Goal: Information Seeking & Learning: Find specific page/section

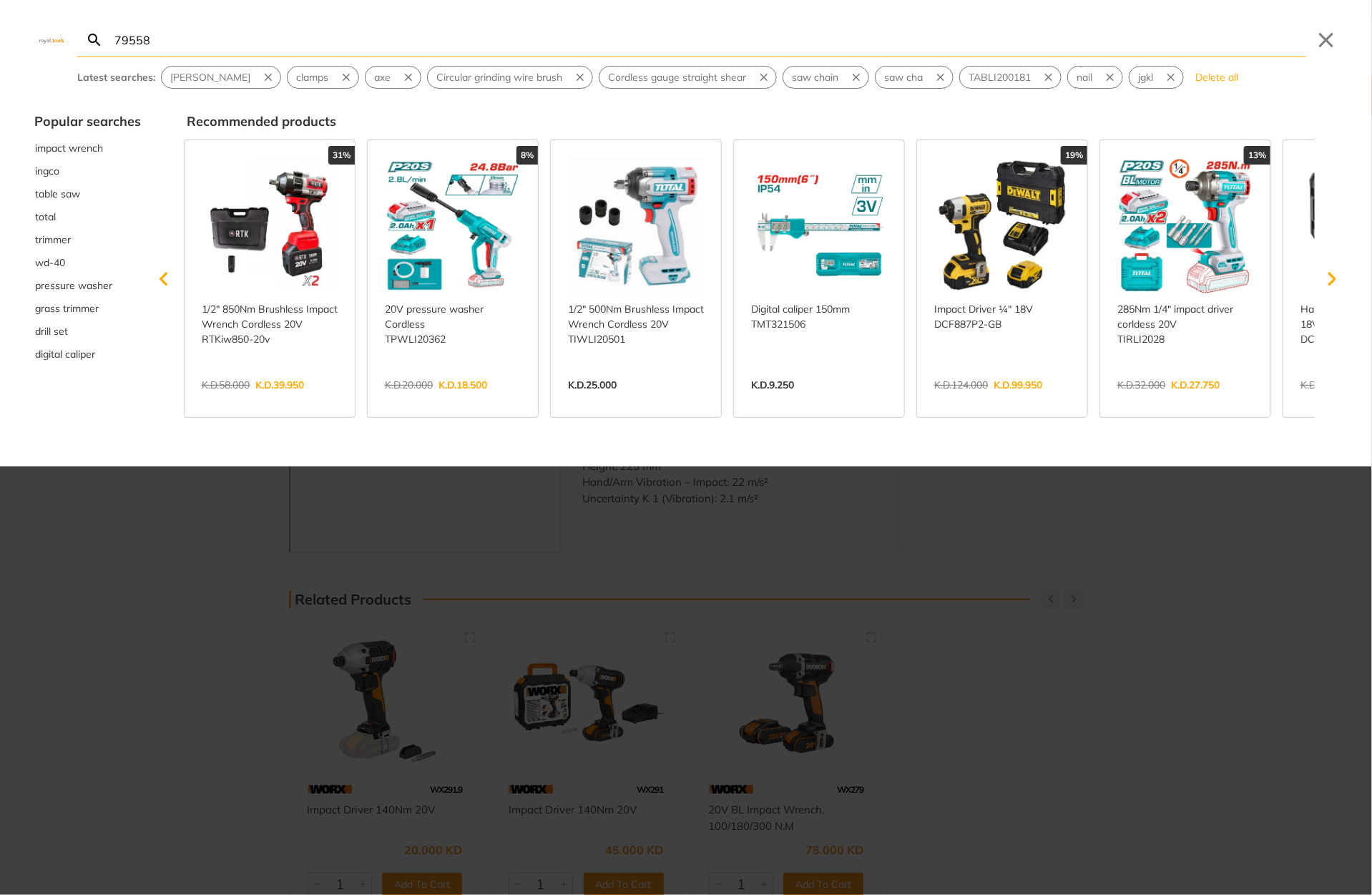
type input "79558"
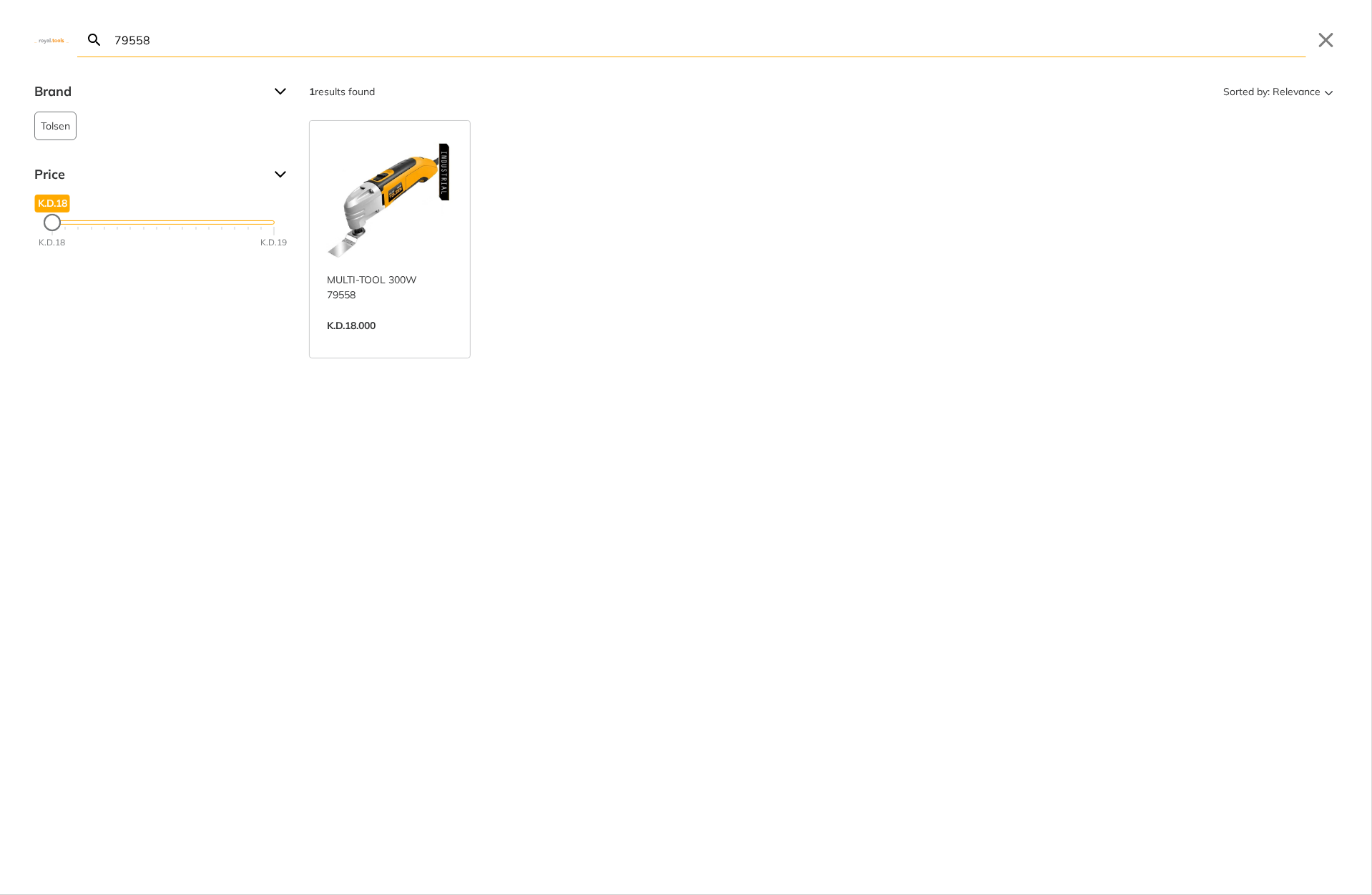
click at [395, 341] on link "View more →" at bounding box center [390, 341] width 126 height 0
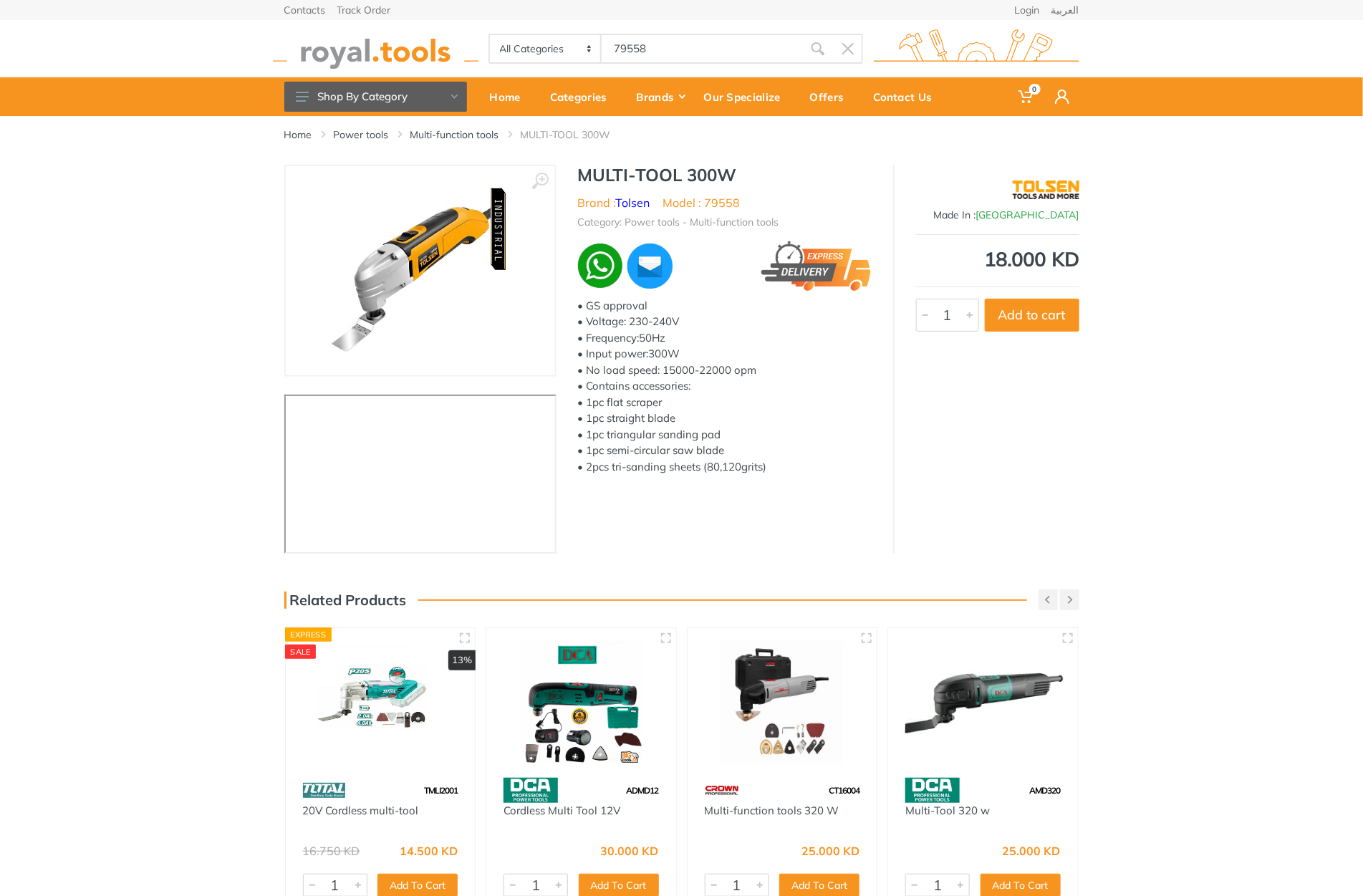
click at [613, 173] on h1 "MULTI-TOOL 300W" at bounding box center [724, 174] width 294 height 20
drag, startPoint x: 613, startPoint y: 173, endPoint x: 746, endPoint y: 200, distance: 135.7
click at [746, 200] on div "MULTI-TOOL 300W Brand : Tolsen Model : 79558 Category: Power tools - Multi-func…" at bounding box center [724, 323] width 336 height 318
click at [759, 177] on h1 "MULTI-TOOL 300W" at bounding box center [724, 174] width 294 height 20
click at [605, 173] on h1 "MULTI-TOOL 300W" at bounding box center [724, 174] width 294 height 20
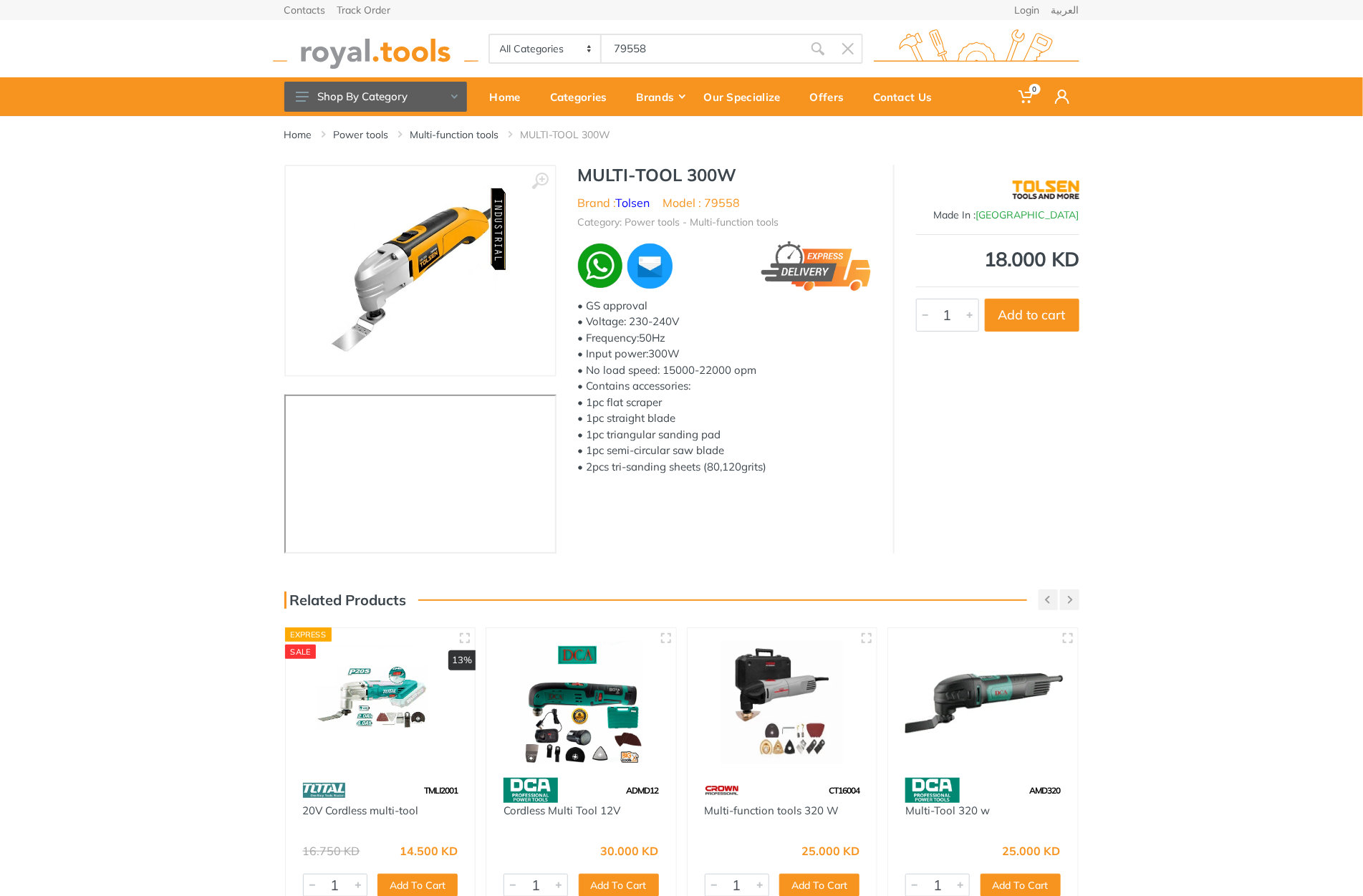
drag, startPoint x: 605, startPoint y: 173, endPoint x: 722, endPoint y: 180, distance: 117.2
click at [722, 180] on h1 "MULTI-TOOL 300W" at bounding box center [724, 174] width 294 height 20
copy h1 "MULTI-TOOL 300W"
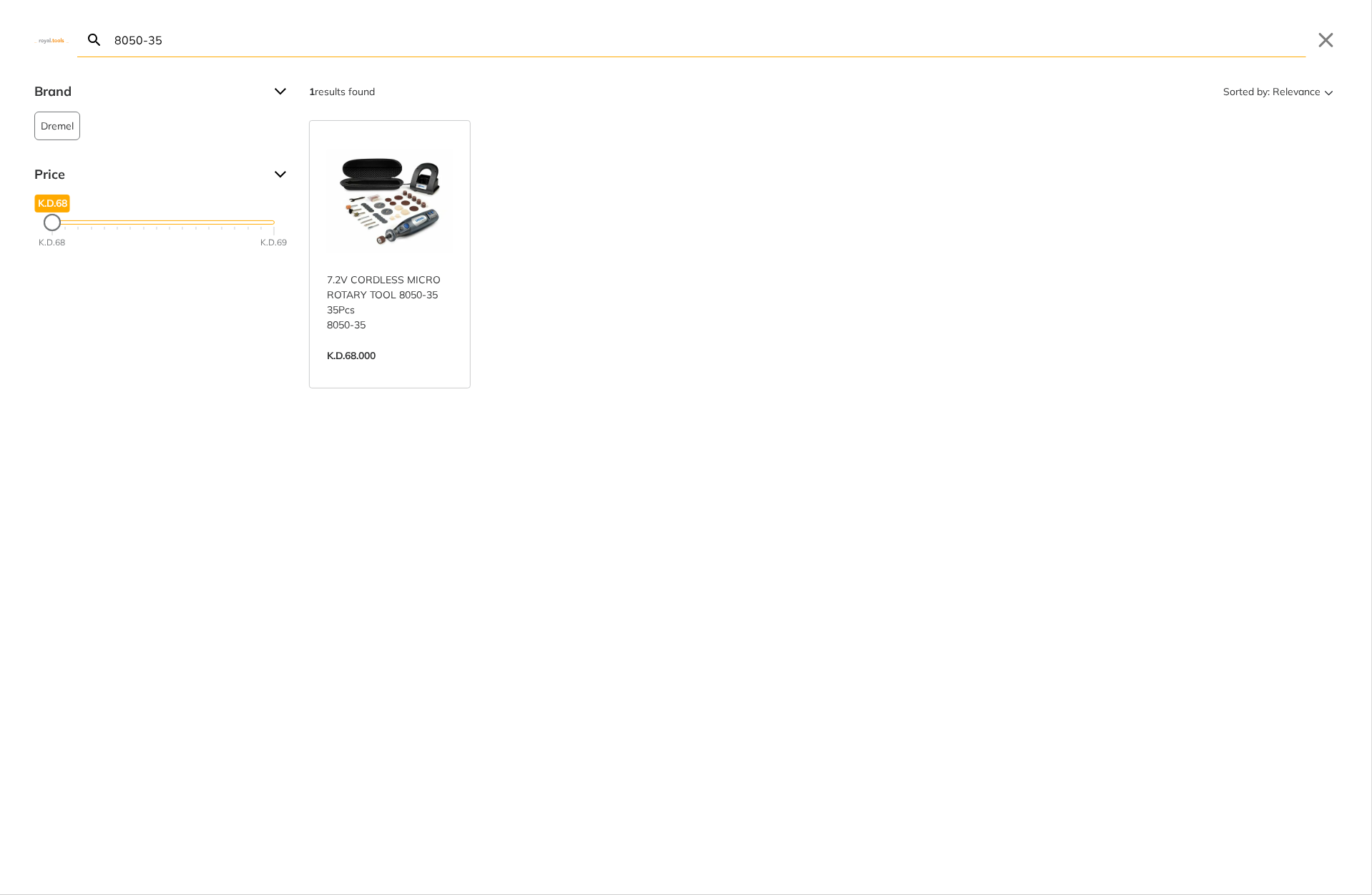
type input "8050-35"
click at [433, 370] on link "View more →" at bounding box center [390, 370] width 126 height 0
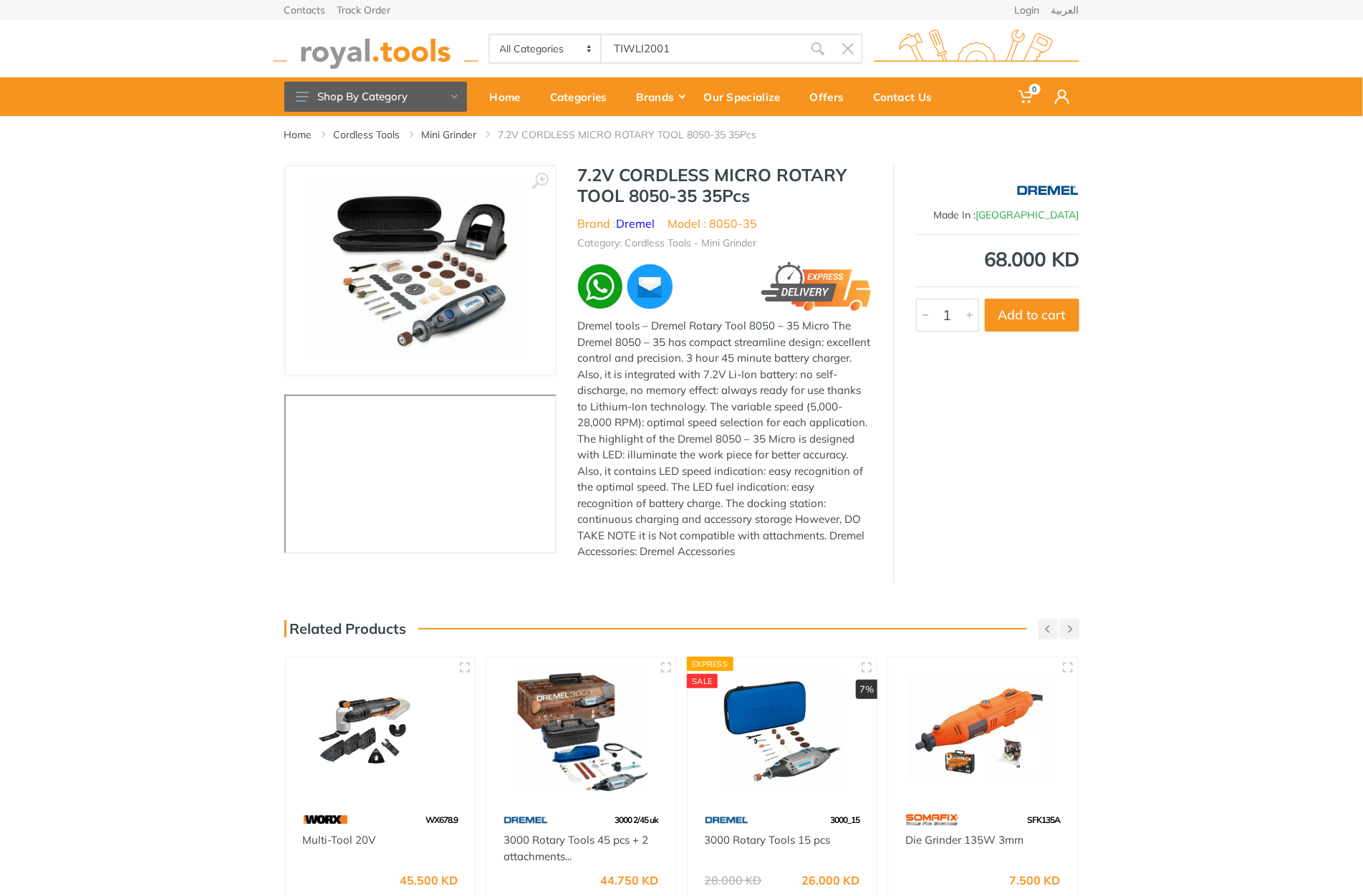
type input "TIWLI2001"
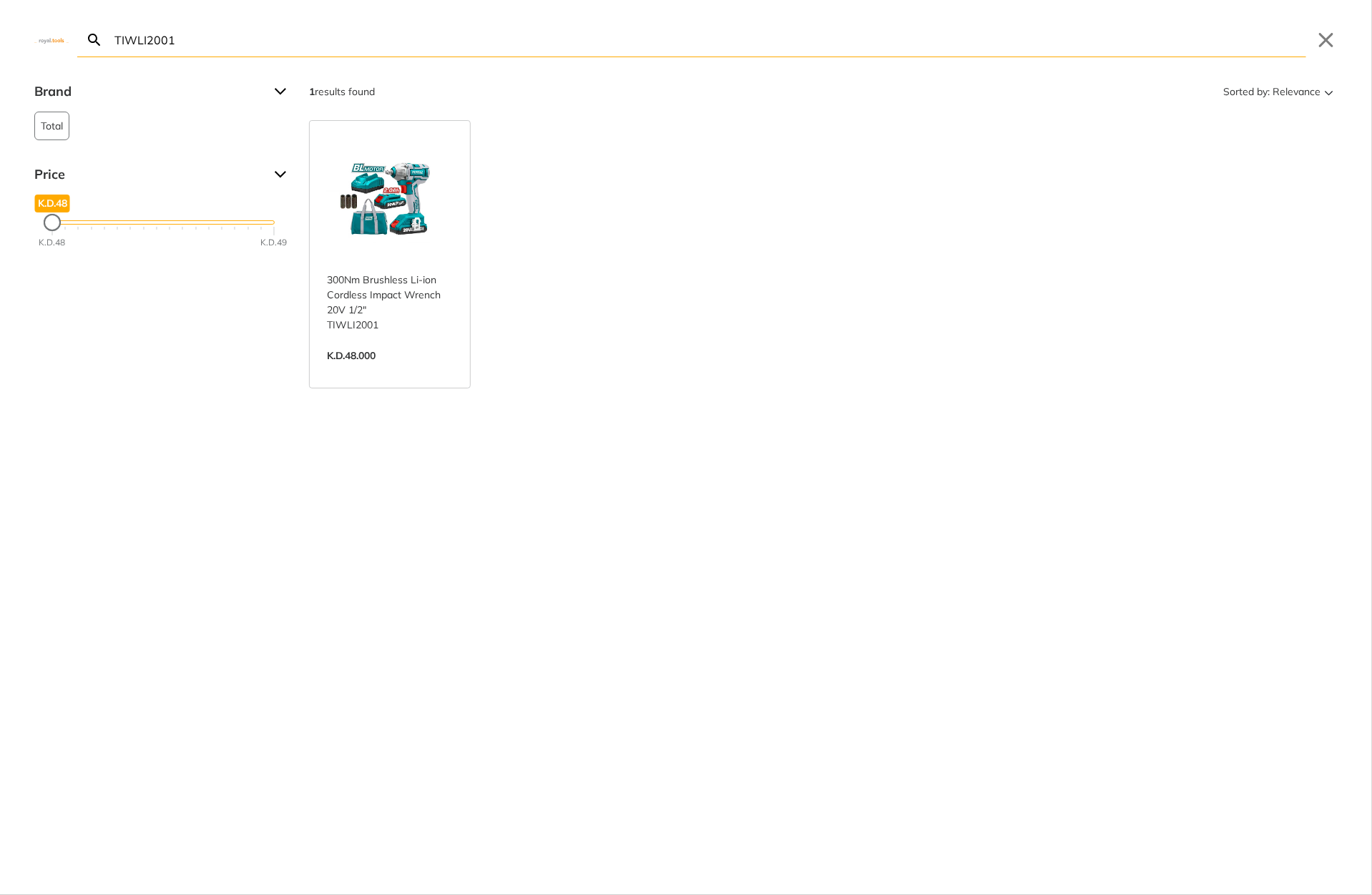
type input "TIWLI2001"
click at [406, 370] on link "View more →" at bounding box center [390, 370] width 126 height 0
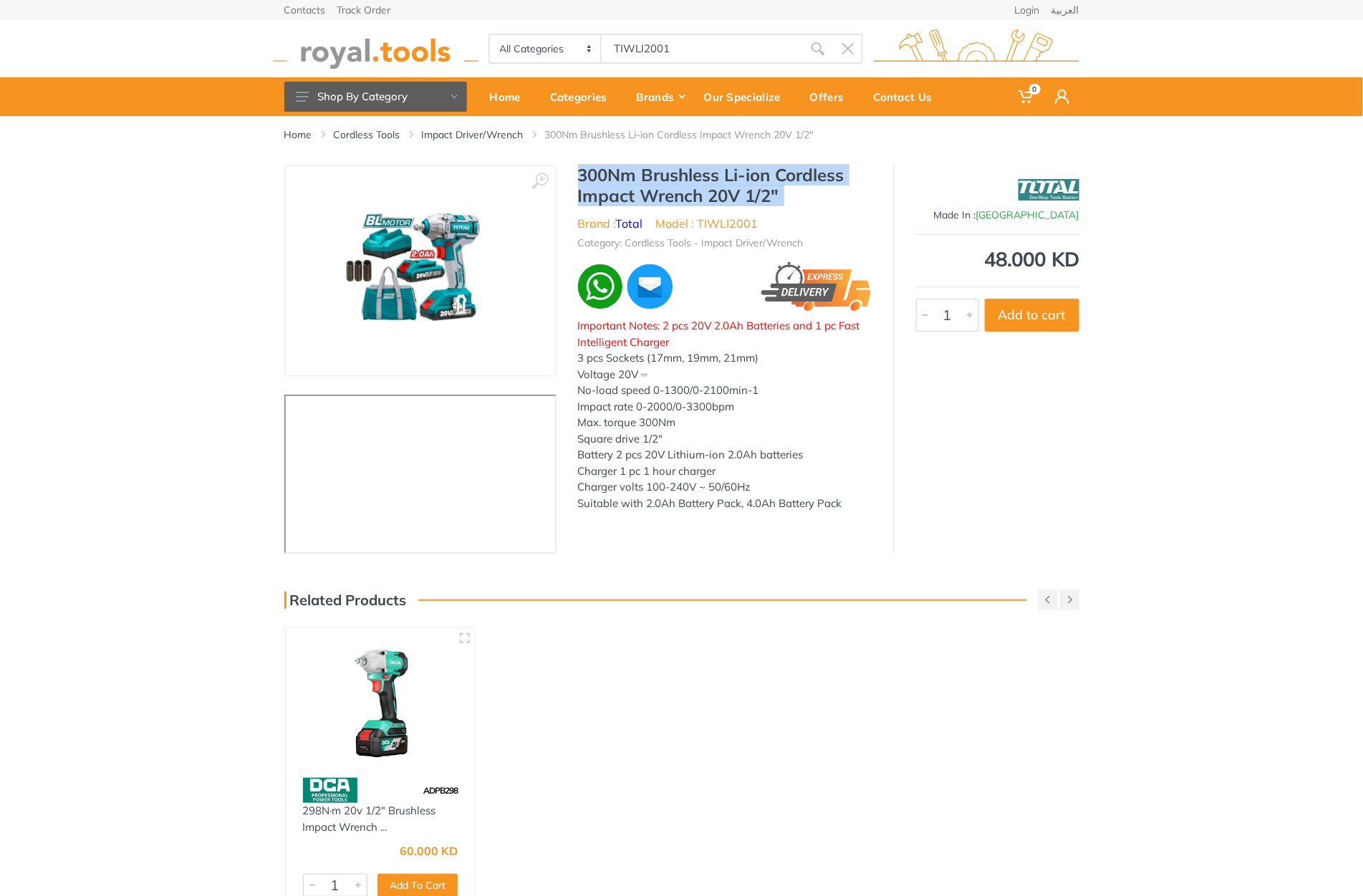
click at [781, 199] on h1 "300Nm Brushless Li-ion Cordless Impact Wrench 20V 1/2"" at bounding box center [724, 185] width 294 height 42
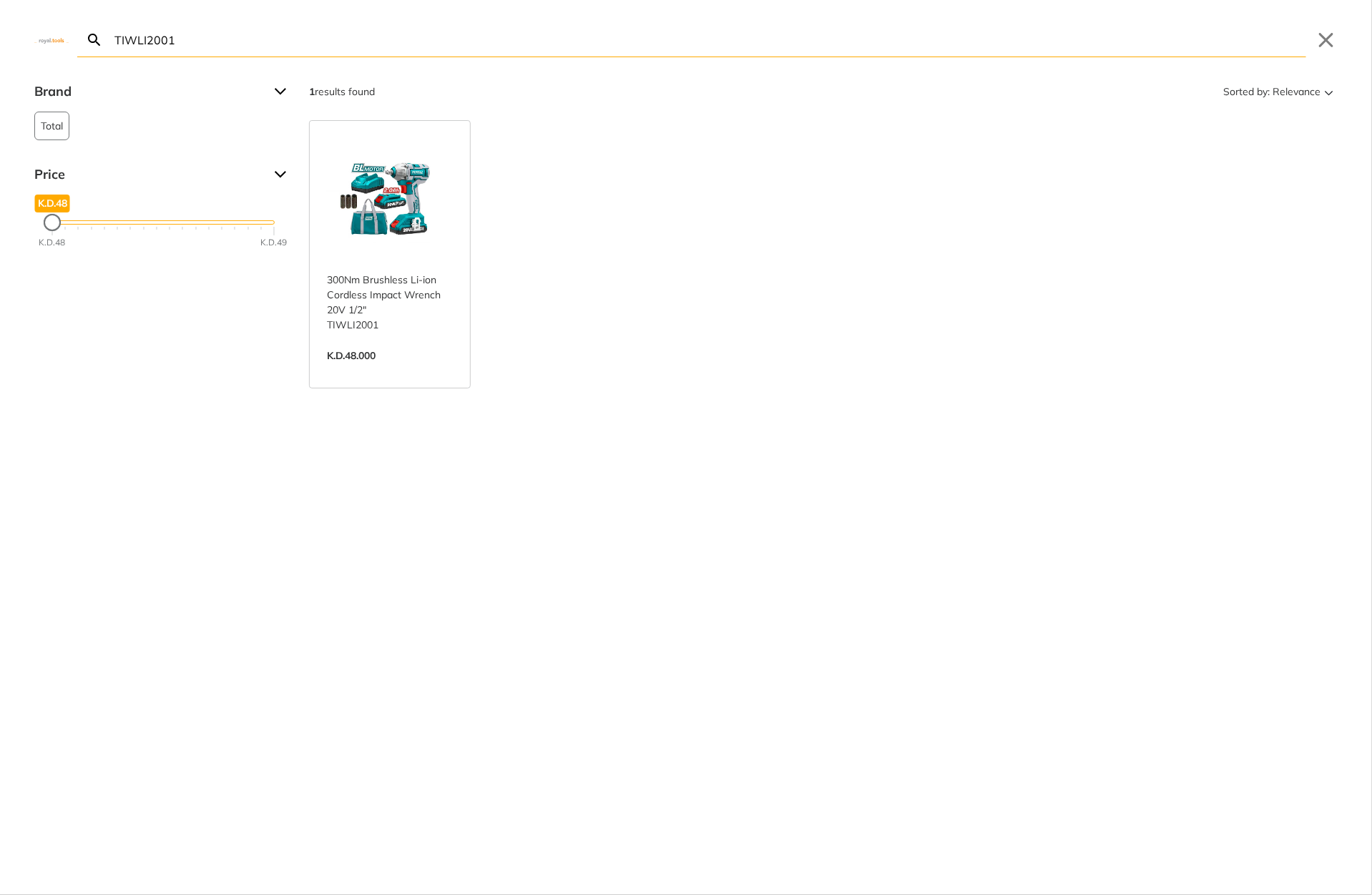
click at [684, 49] on input "TIWLI2001" at bounding box center [709, 39] width 1195 height 34
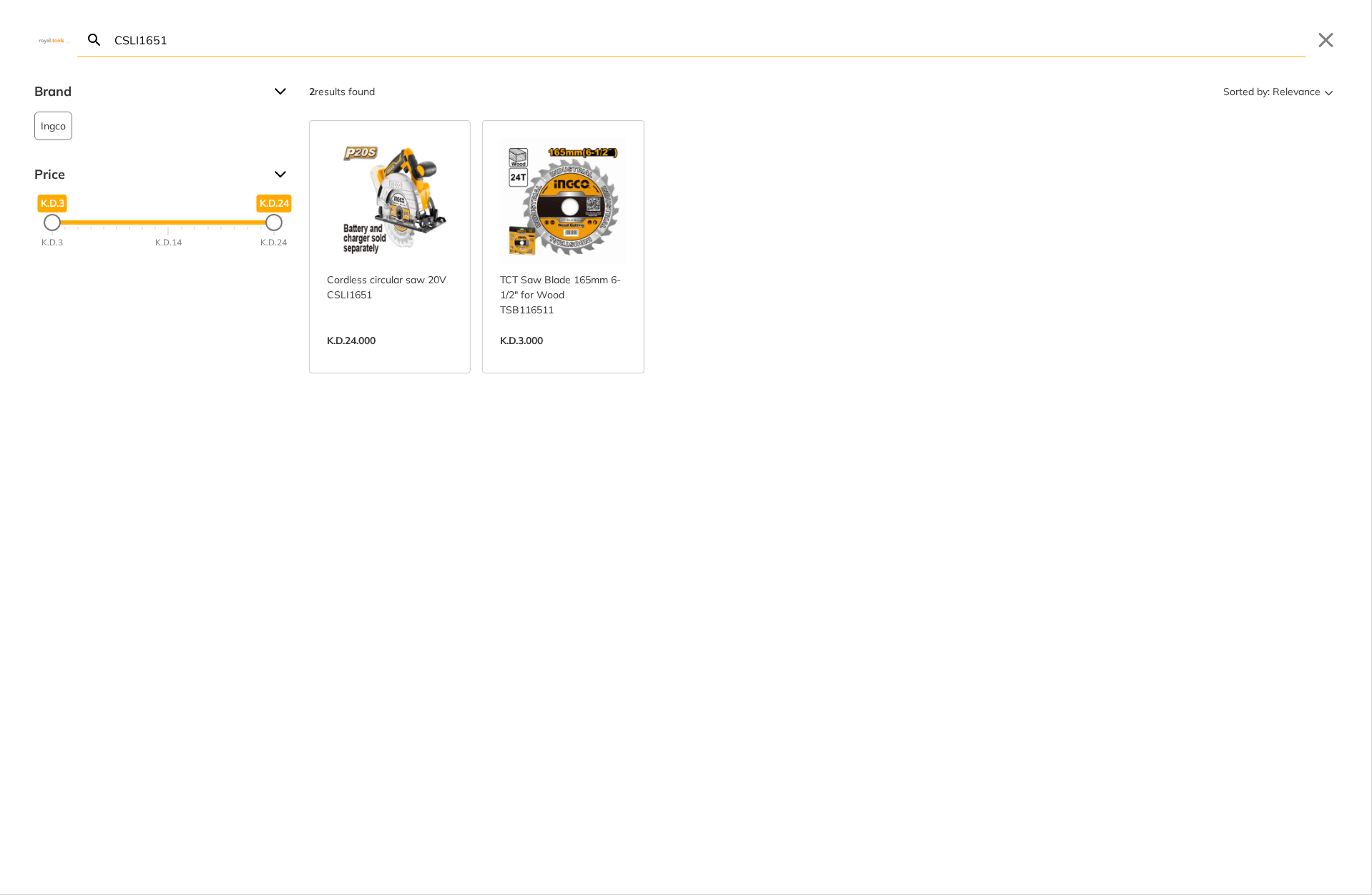
type input "CSLI1651"
click at [431, 356] on link "View more →" at bounding box center [390, 356] width 126 height 0
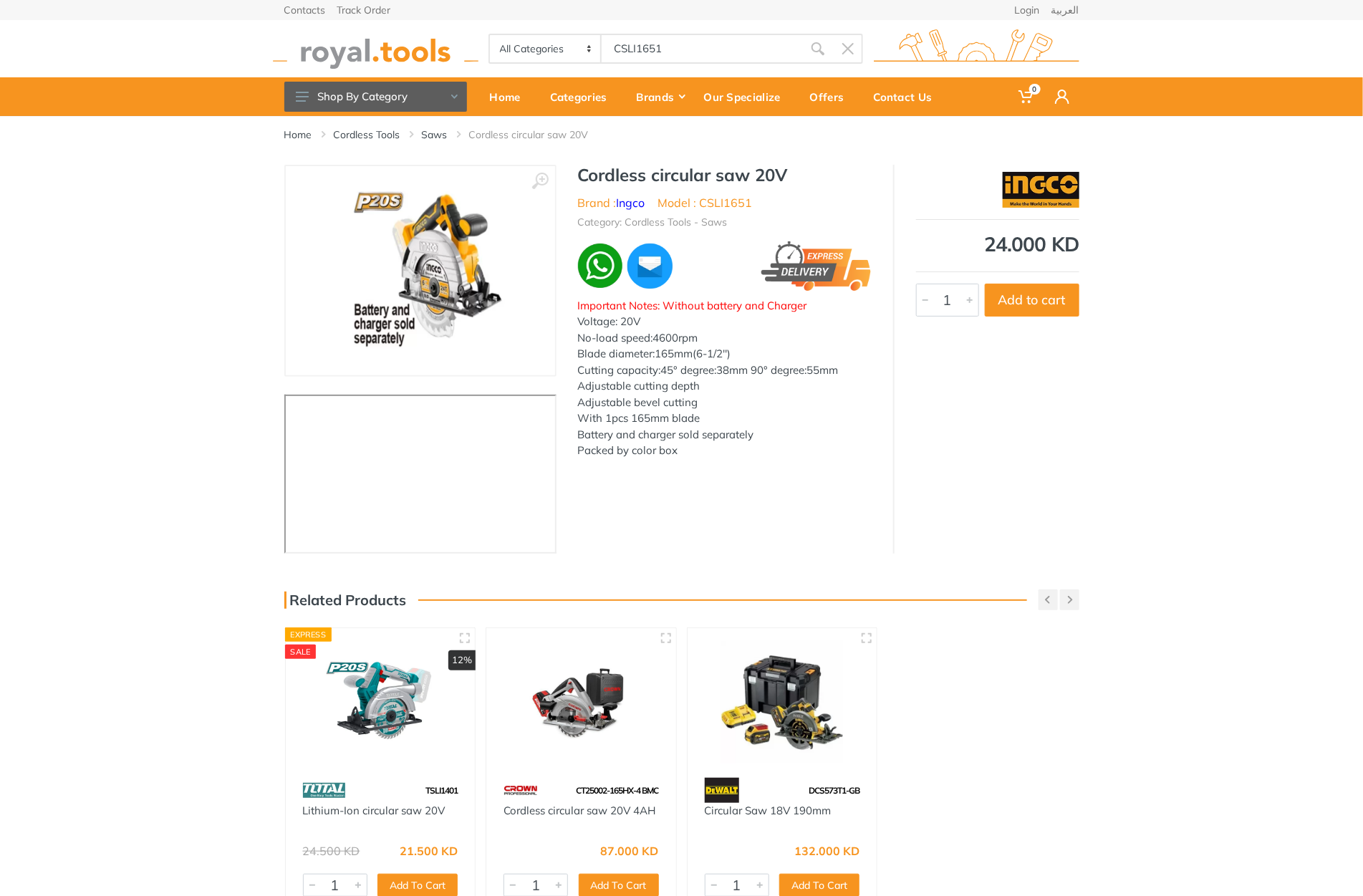
click at [606, 171] on h1 "Cordless circular saw 20V" at bounding box center [724, 174] width 294 height 20
drag, startPoint x: 0, startPoint y: 0, endPoint x: 794, endPoint y: 184, distance: 815.0
click at [794, 184] on h1 "Cordless circular saw 20V" at bounding box center [724, 174] width 294 height 20
copy div "Cordless circular saw 20V"
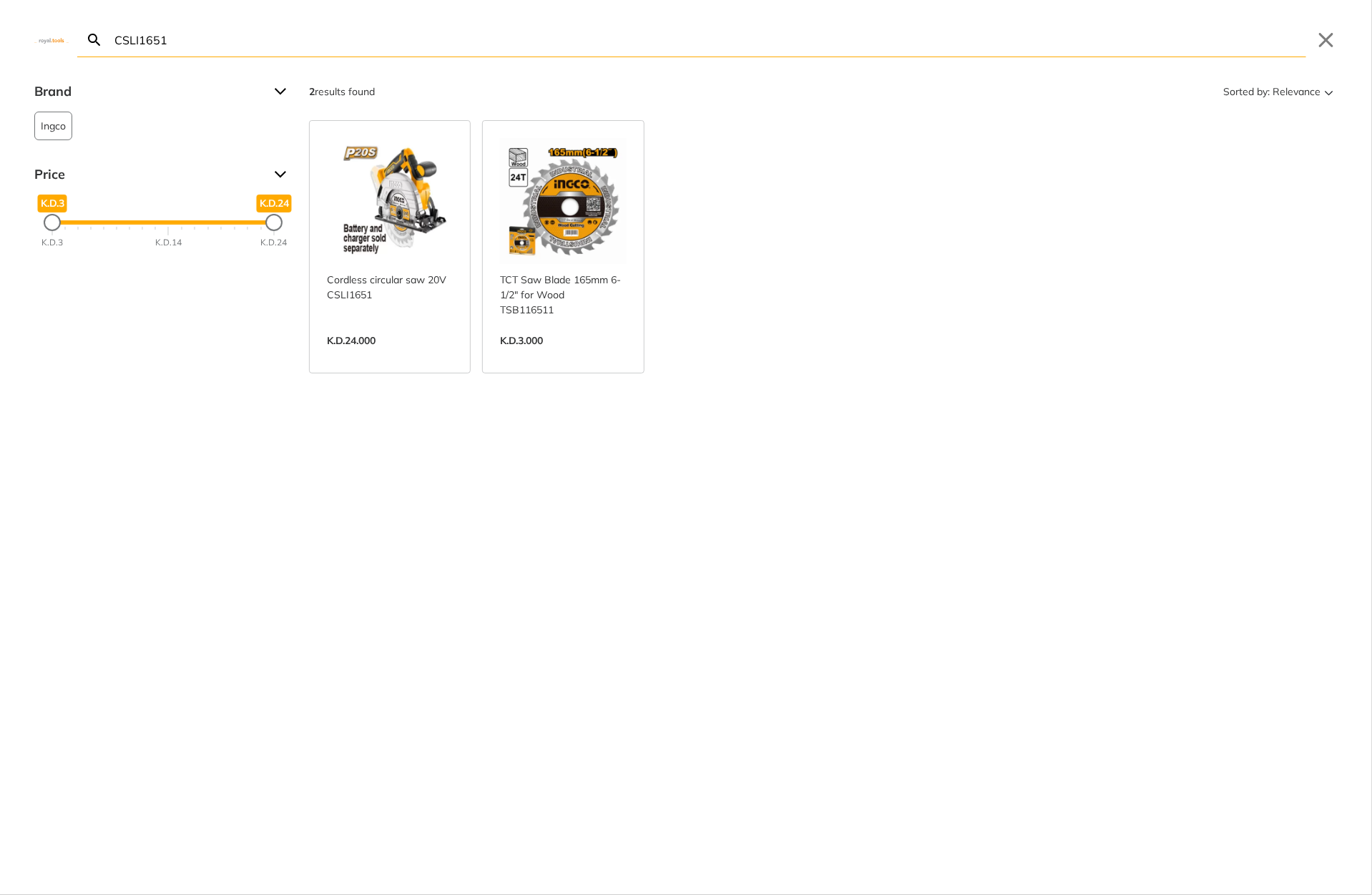
click at [684, 48] on input "CSLI1651" at bounding box center [709, 39] width 1195 height 34
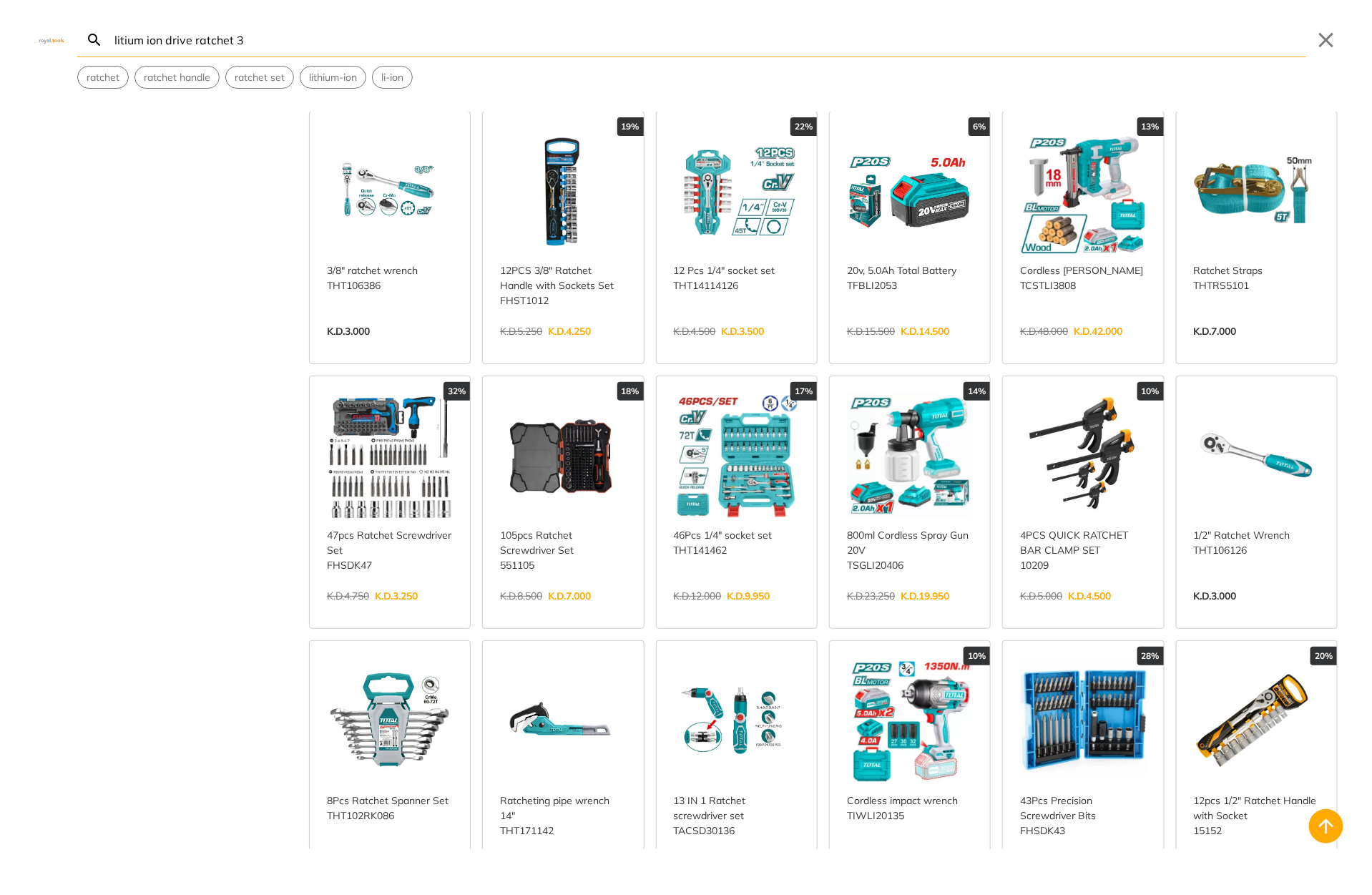
scroll to position [1779, 0]
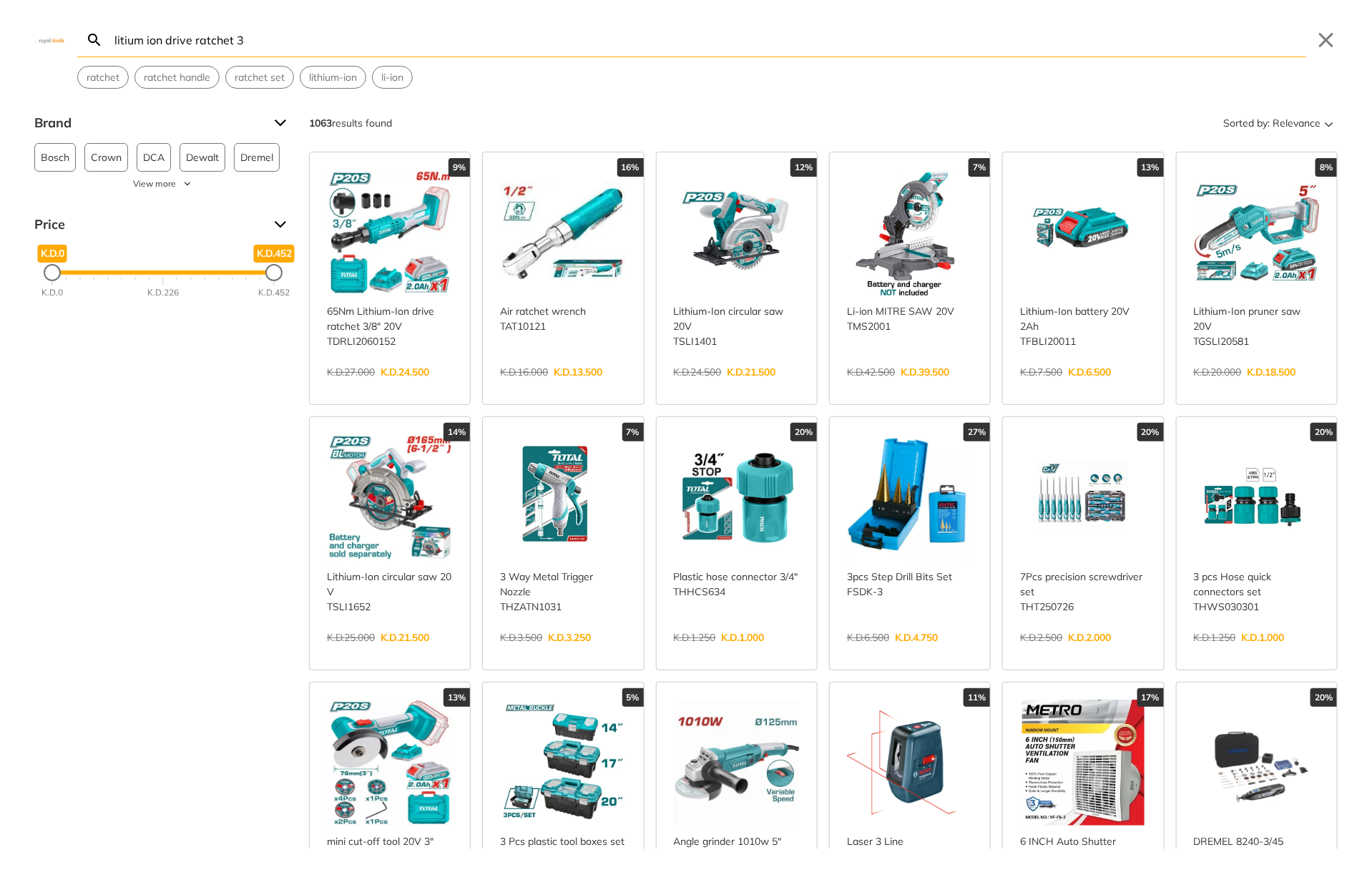
click at [364, 49] on input "litium ion drive ratchet 3" at bounding box center [709, 39] width 1195 height 34
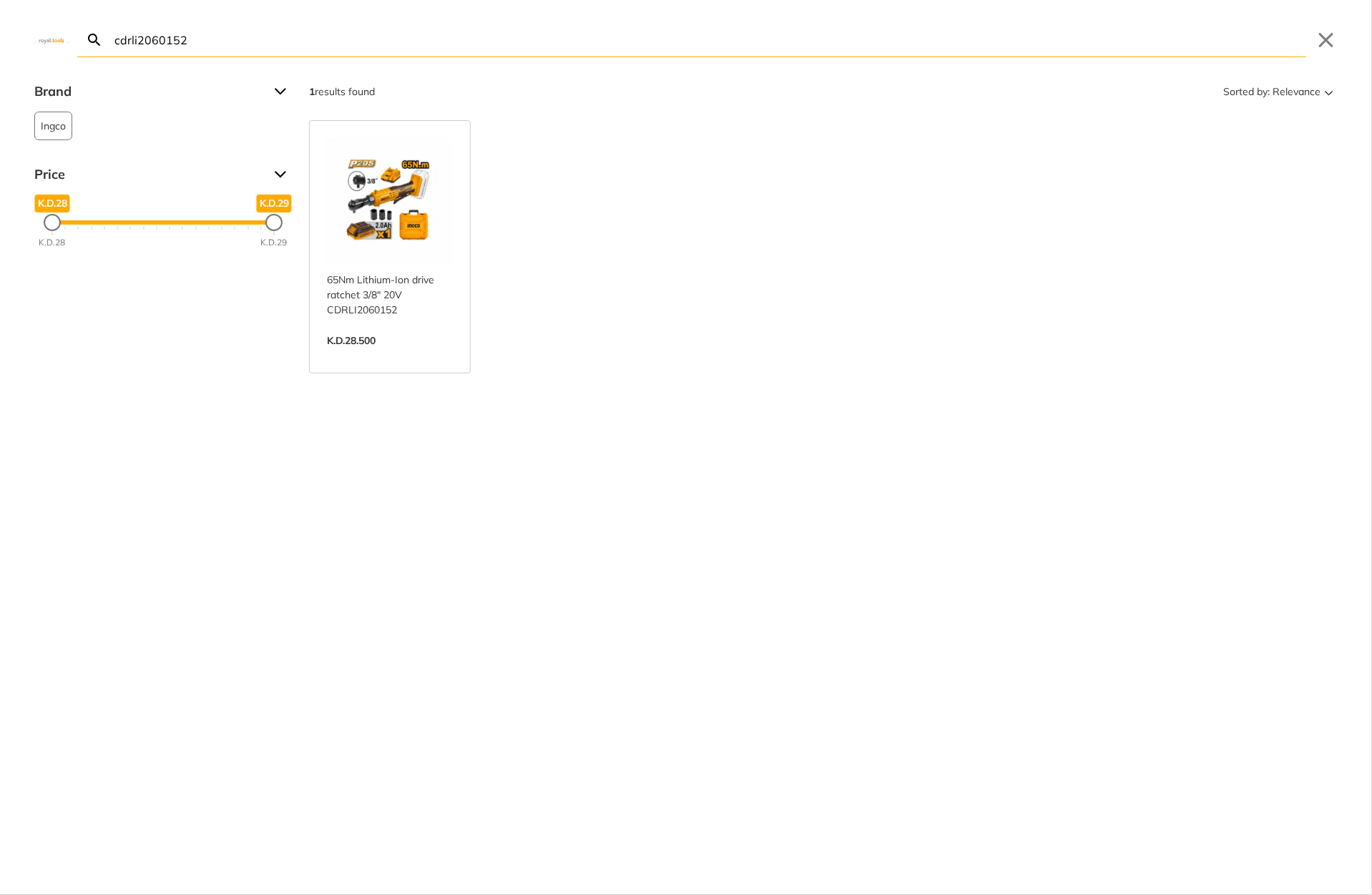
type input "cdrli2060152"
click at [393, 356] on link "View more →" at bounding box center [390, 356] width 126 height 0
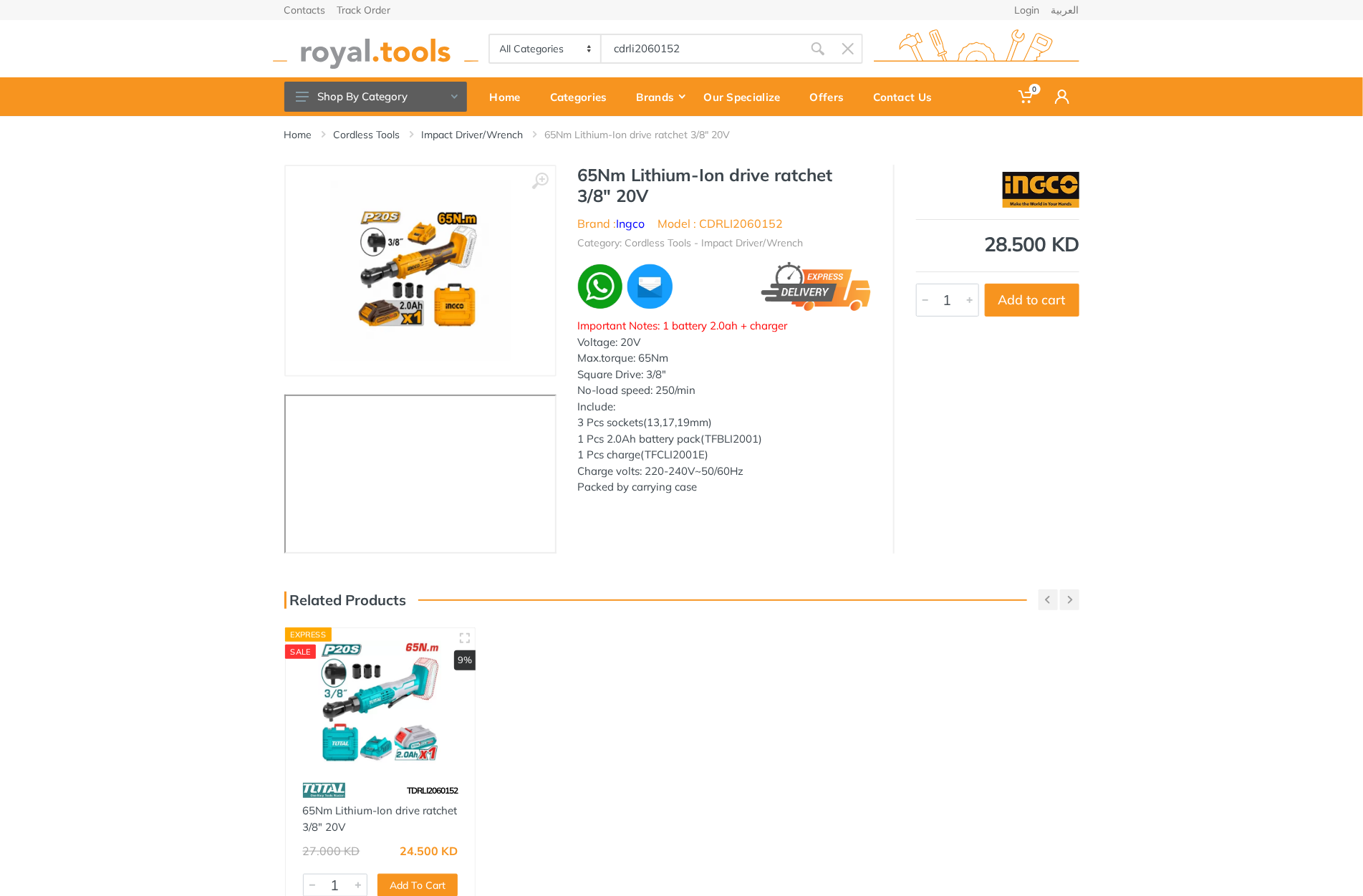
click at [590, 169] on h1 "65Nm Lithium-Ion drive ratchet 3/8" 20V" at bounding box center [724, 185] width 294 height 42
drag, startPoint x: 0, startPoint y: 0, endPoint x: 648, endPoint y: 194, distance: 676.4
click at [648, 194] on h1 "65Nm Lithium-Ion drive ratchet 3/8" 20V" at bounding box center [724, 185] width 294 height 42
copy div "65Nm Lithium-Ion drive ratchet 3/8" 20V"
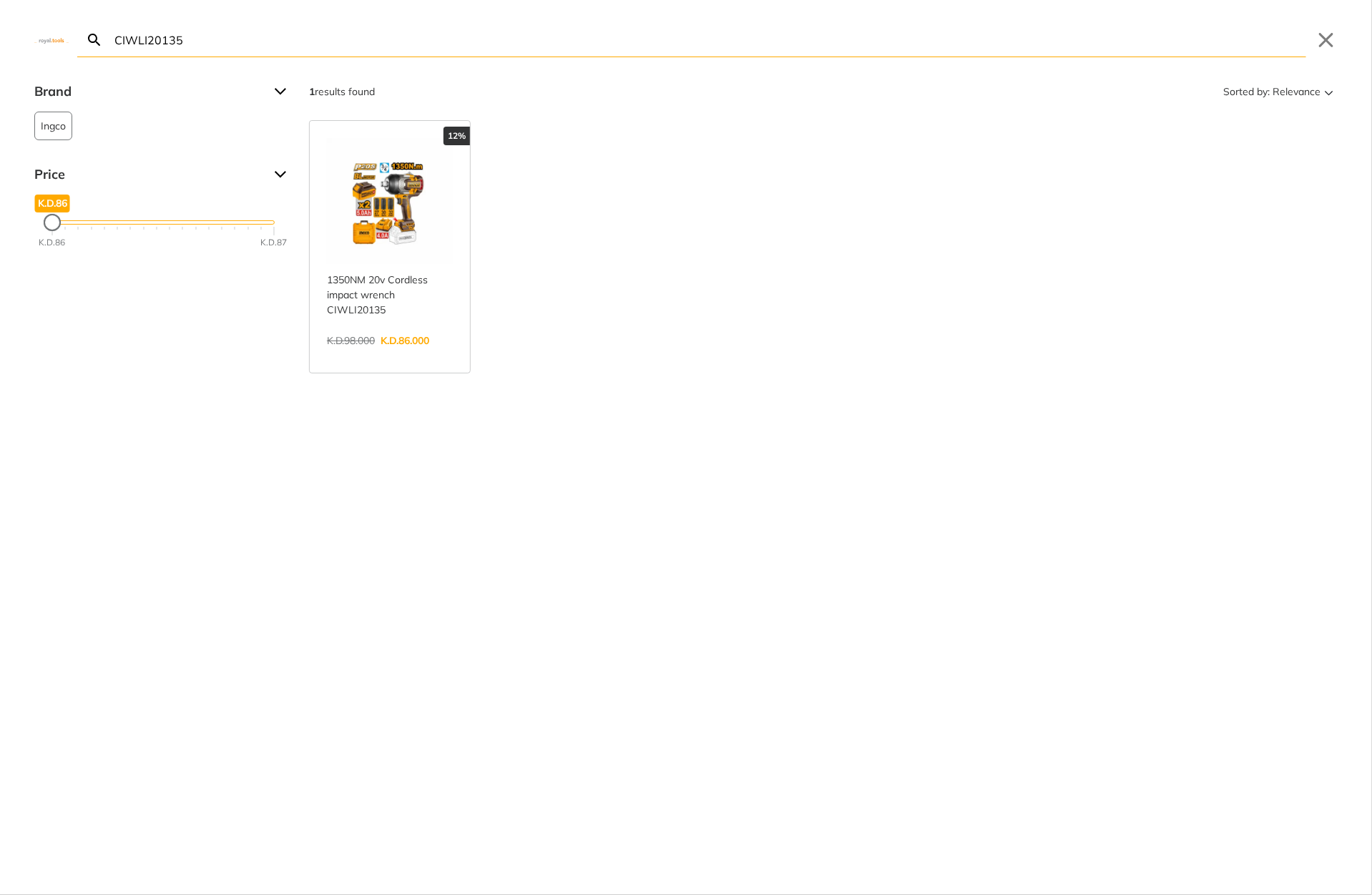
type input "CIWLI20135"
click at [441, 356] on link "View more →" at bounding box center [390, 356] width 126 height 0
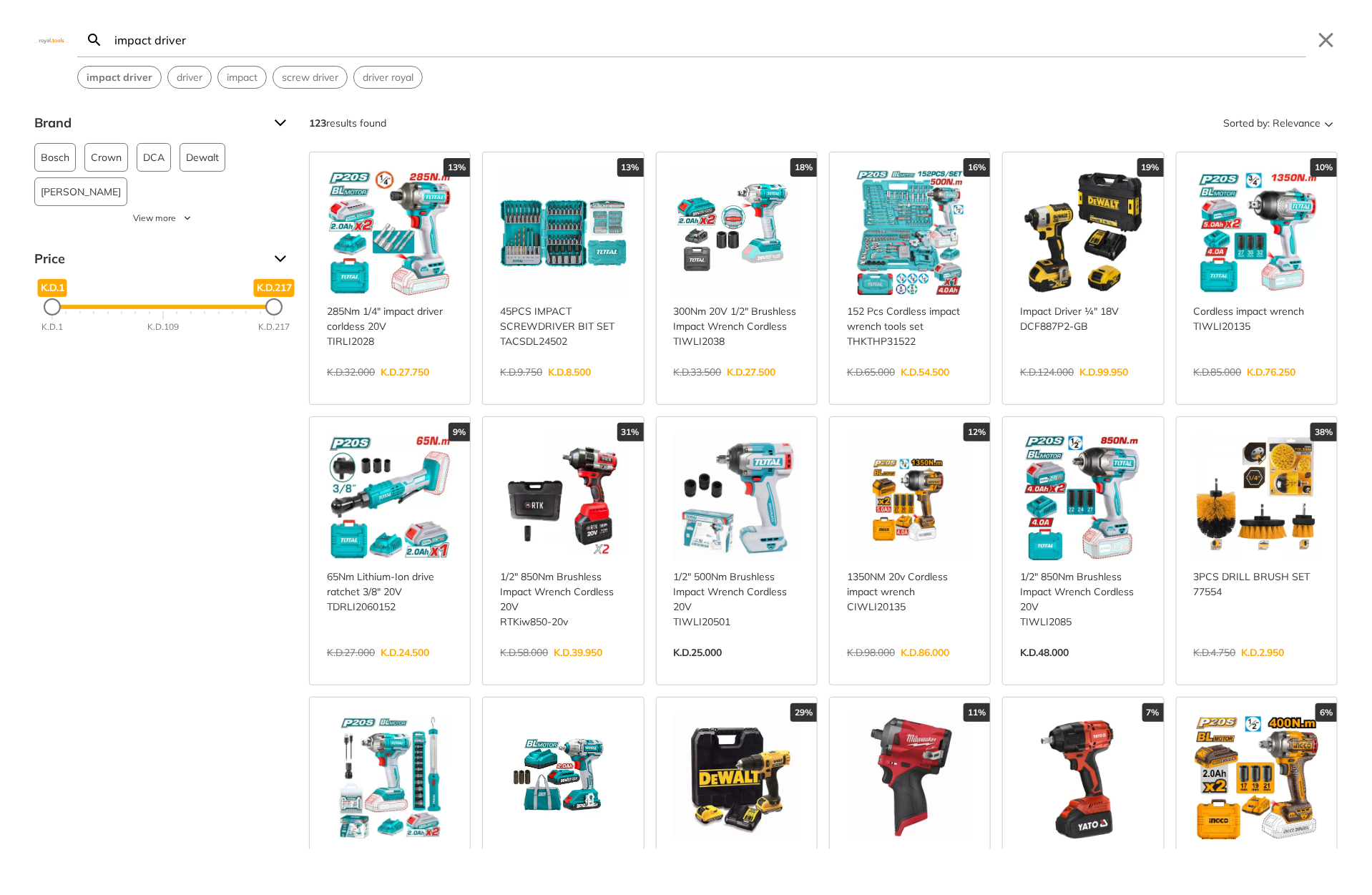
type input "impact driver"
click at [1081, 387] on link "View more →" at bounding box center [1083, 387] width 126 height 0
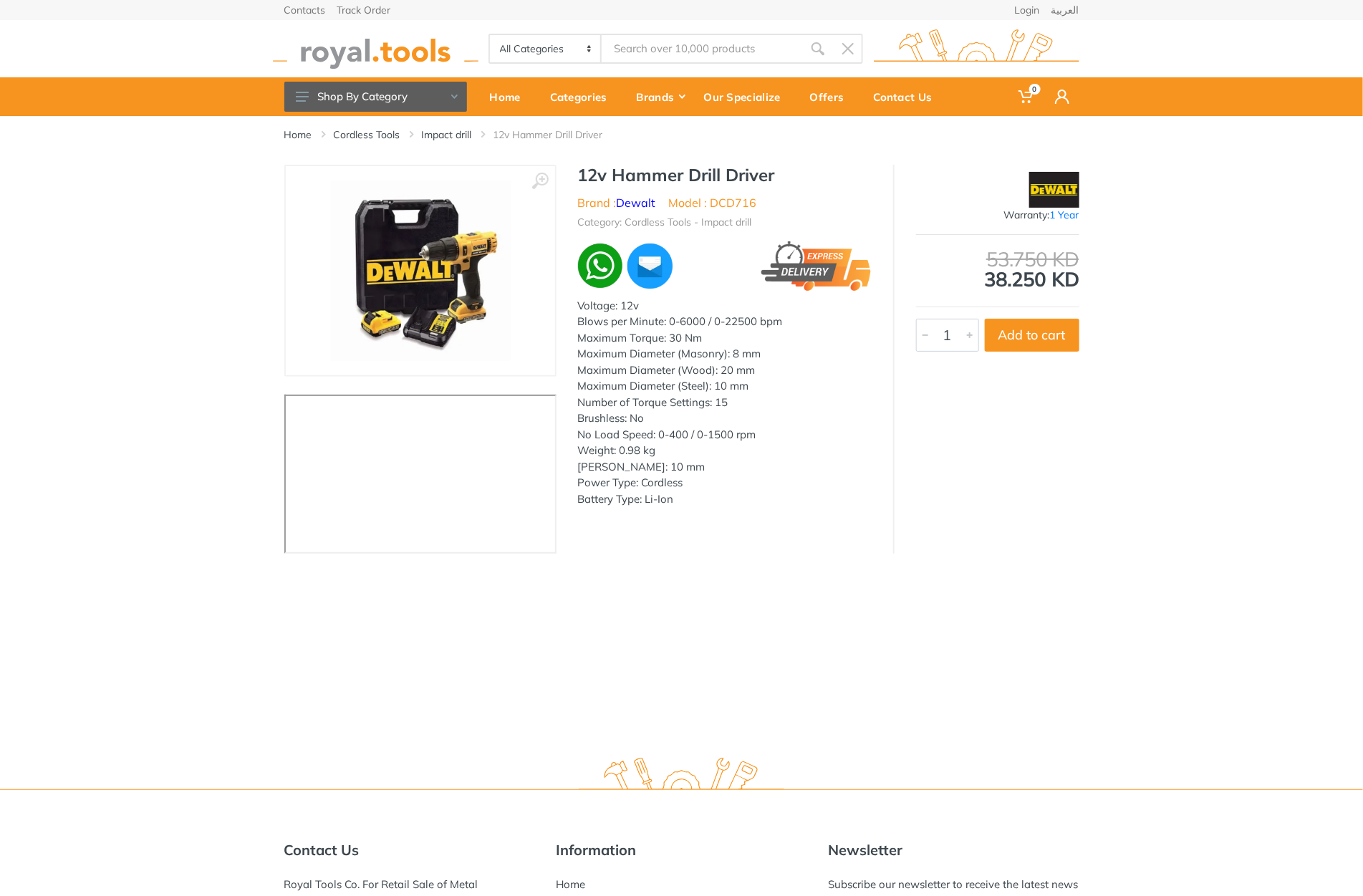
click at [592, 174] on h1 "12v Hammer Drill Driver" at bounding box center [724, 174] width 294 height 20
drag, startPoint x: 592, startPoint y: 174, endPoint x: 778, endPoint y: 185, distance: 186.3
click at [778, 185] on h1 "12v Hammer Drill Driver" at bounding box center [724, 174] width 294 height 20
copy div "12v Hammer Drill Driver"
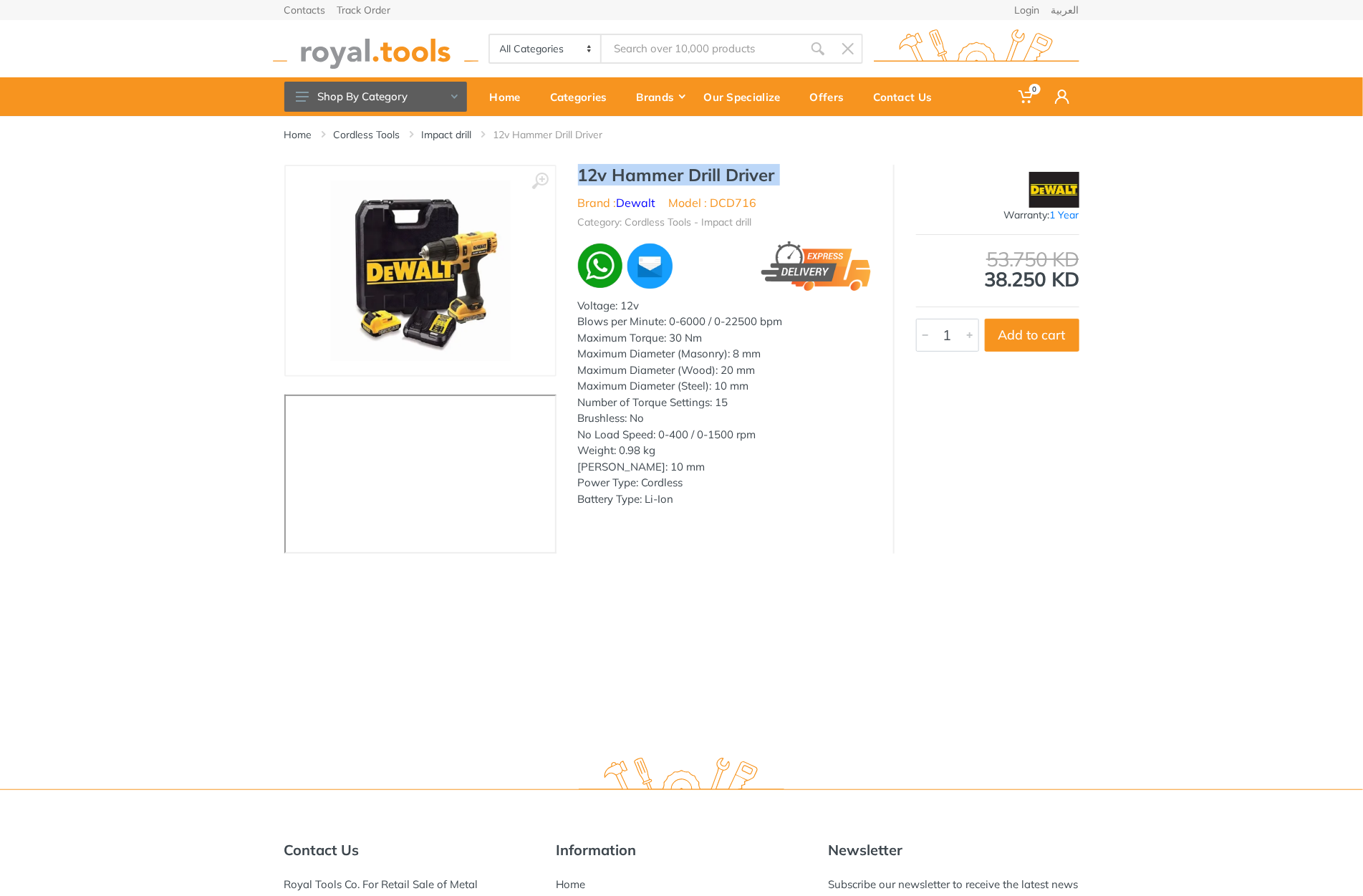
copy div "12v Hammer Drill Driver"
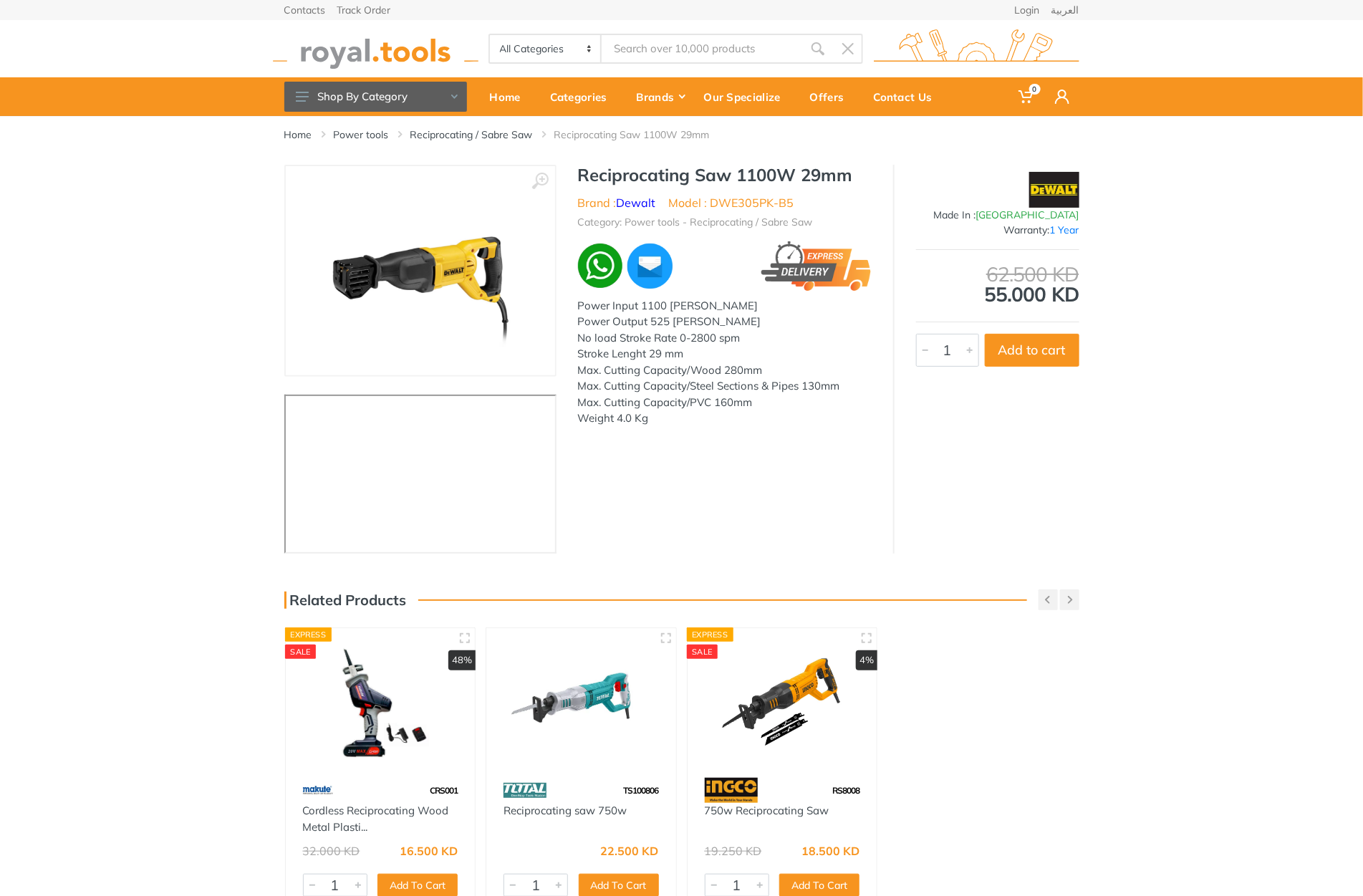
click at [610, 166] on h1 "Reciprocating Saw 1100W 29mm" at bounding box center [724, 174] width 294 height 20
click at [610, 167] on h1 "Reciprocating Saw 1100W 29mm" at bounding box center [724, 174] width 294 height 20
drag, startPoint x: 610, startPoint y: 167, endPoint x: 827, endPoint y: 165, distance: 217.0
click at [827, 165] on h1 "Reciprocating Saw 1100W 29mm" at bounding box center [724, 174] width 294 height 20
copy h1 "Reciprocating Saw 1100W 29mm"
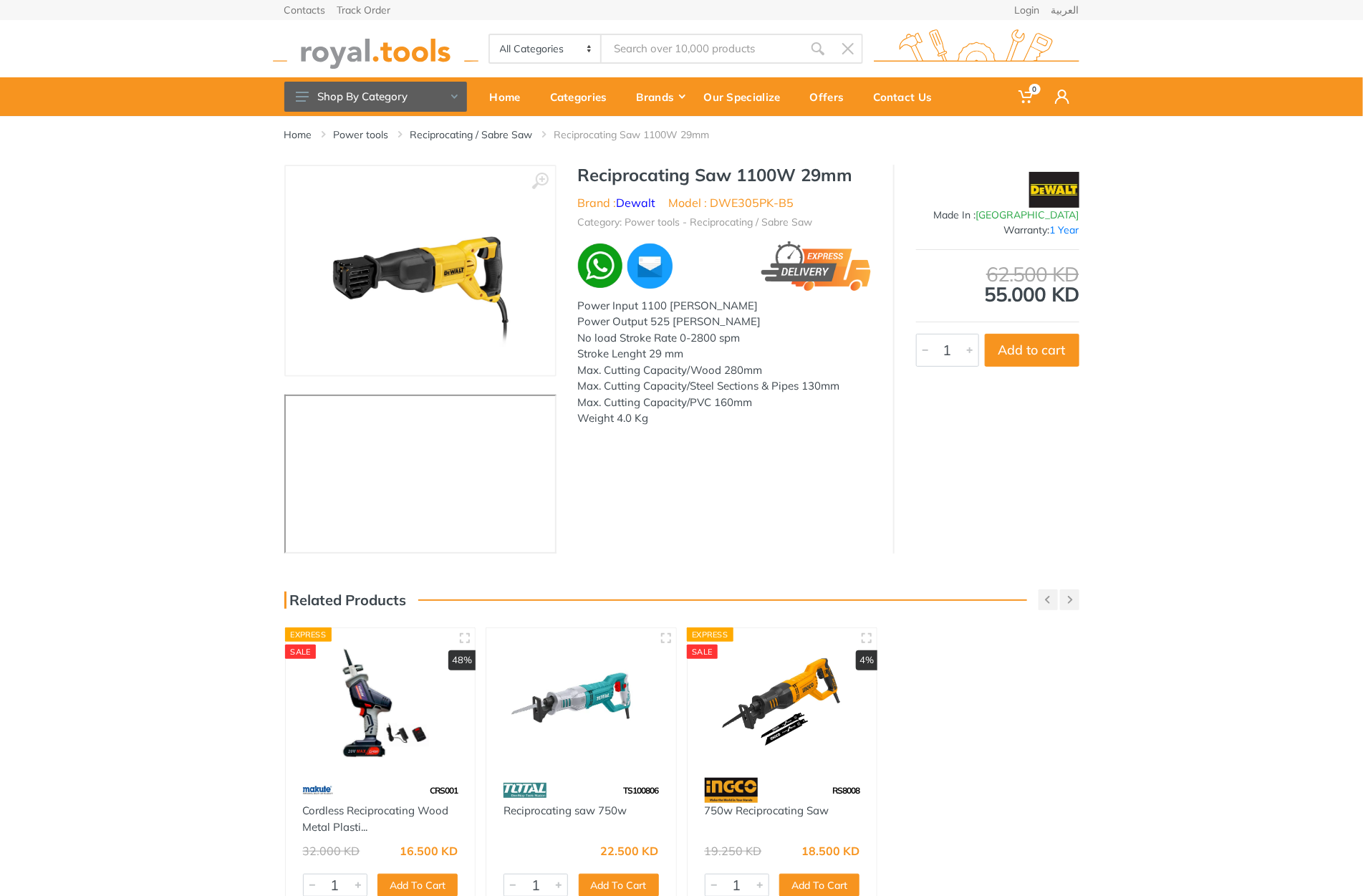
copy h1 "Reciprocating Saw 1100W 29mm"
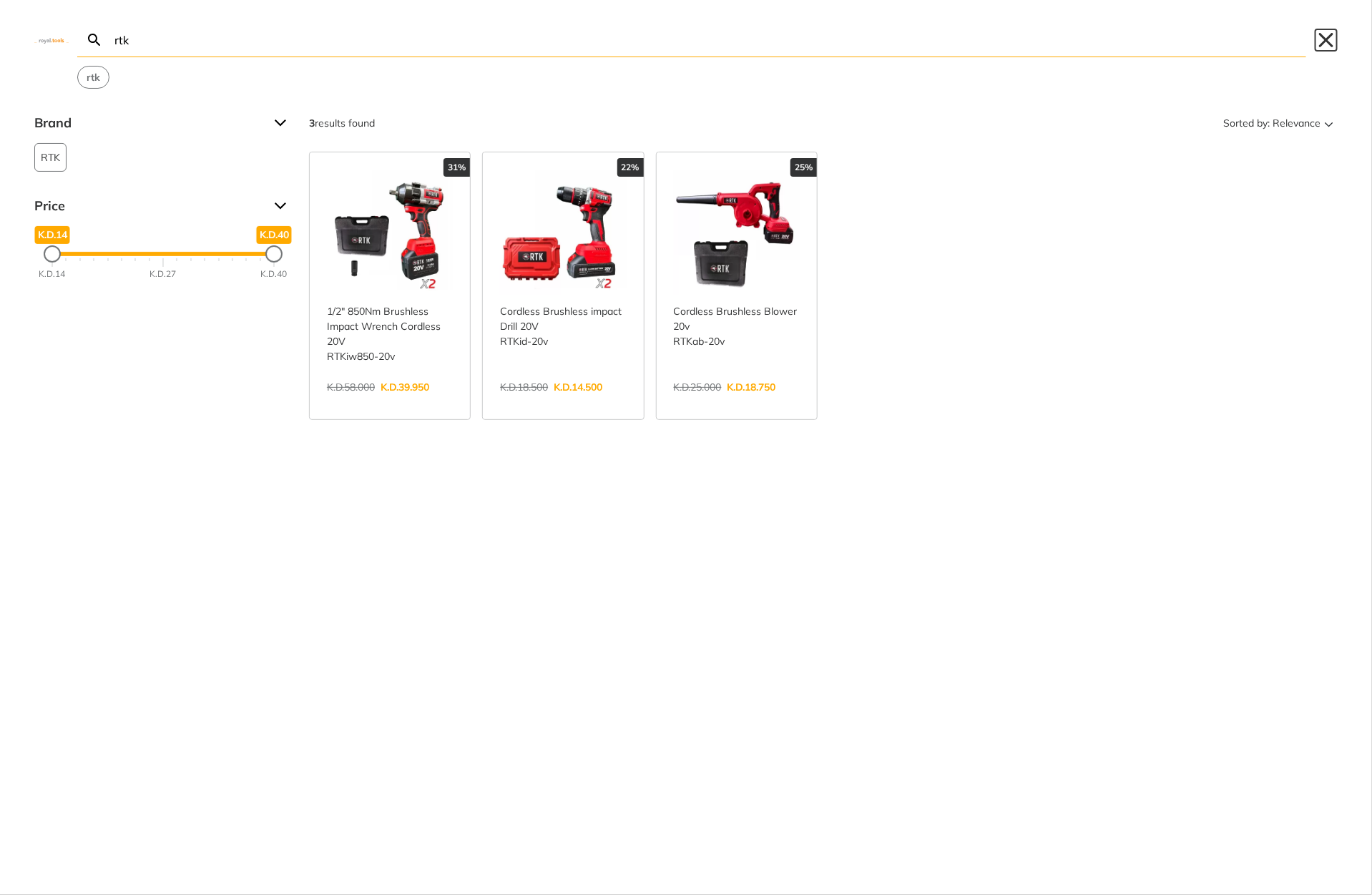
click at [1329, 43] on button "Close" at bounding box center [1326, 40] width 23 height 23
click at [1330, 29] on button "Close" at bounding box center [1326, 40] width 23 height 23
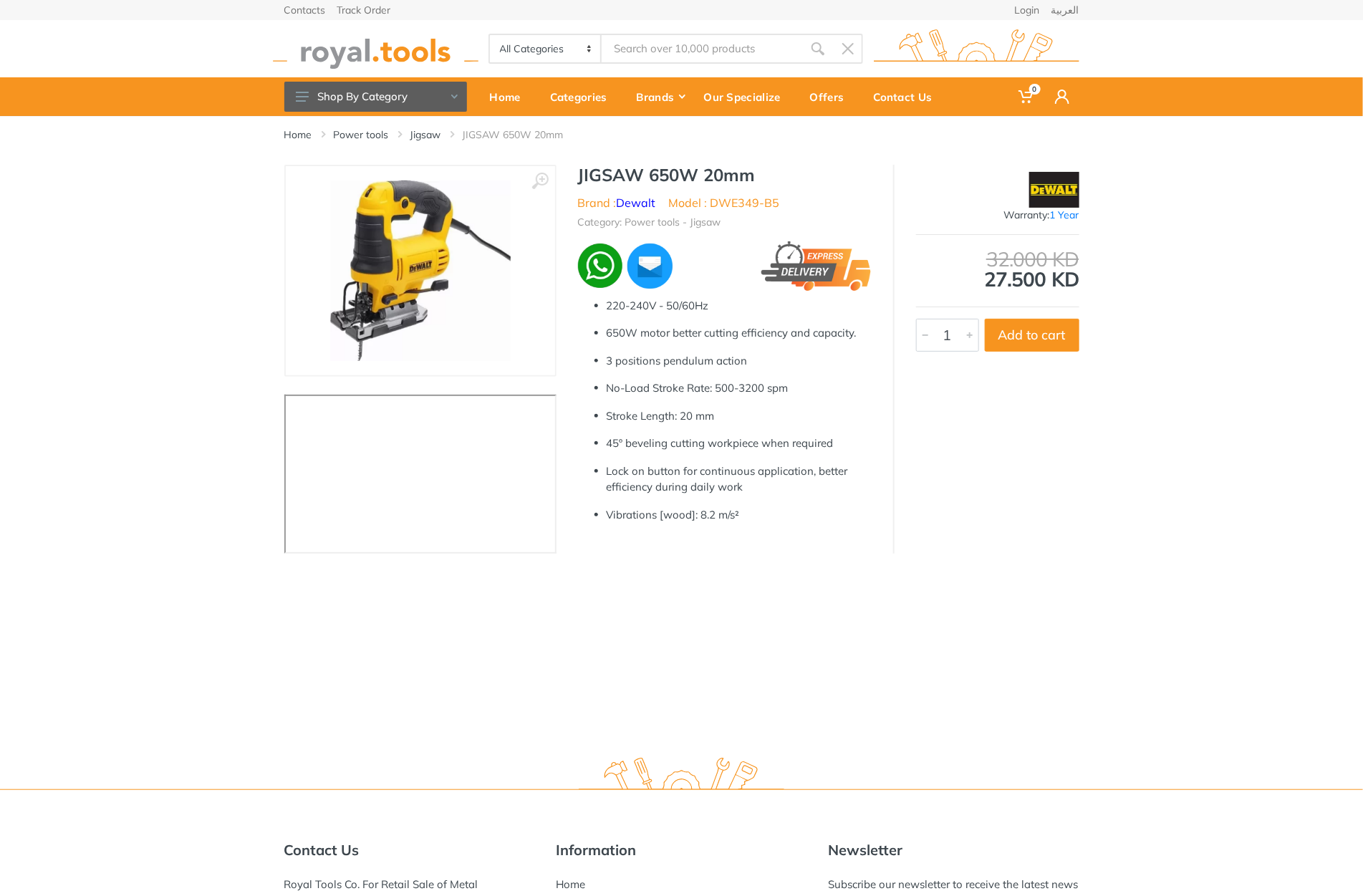
click at [605, 164] on h1 "JIGSAW 650W 20mm" at bounding box center [724, 174] width 294 height 20
drag, startPoint x: 605, startPoint y: 164, endPoint x: 765, endPoint y: 169, distance: 160.1
click at [765, 169] on h1 "JIGSAW 650W 20mm" at bounding box center [724, 174] width 294 height 20
copy div "JIGSAW 650W 20mm"
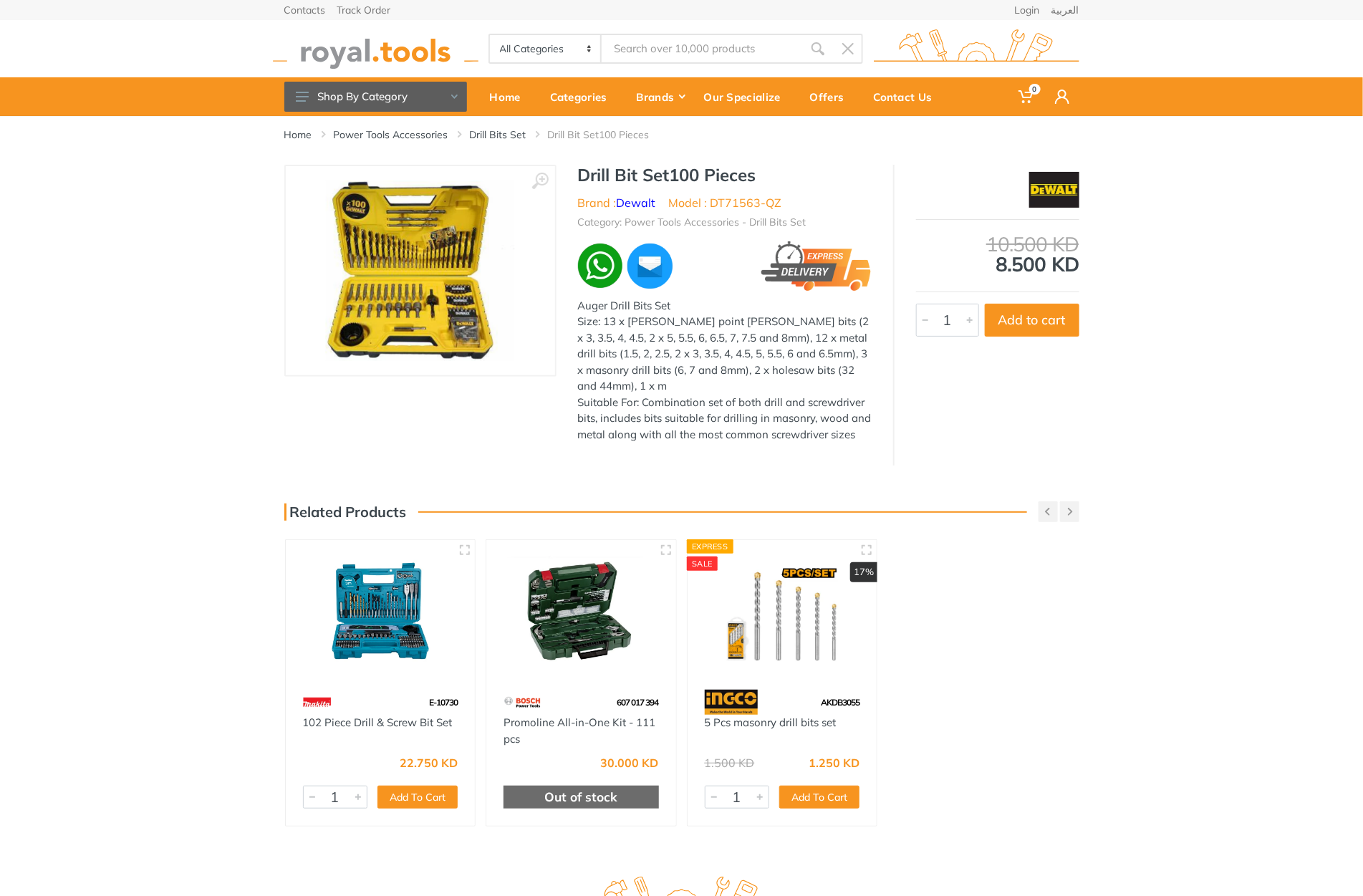
click at [598, 178] on h1 "Drill Bit Set100 Pieces" at bounding box center [724, 174] width 294 height 20
drag, startPoint x: 598, startPoint y: 178, endPoint x: 730, endPoint y: 173, distance: 132.1
click at [730, 173] on h1 "Drill Bit Set100 Pieces" at bounding box center [724, 174] width 294 height 20
copy h1 "Drill Bit Set100 Pieces"
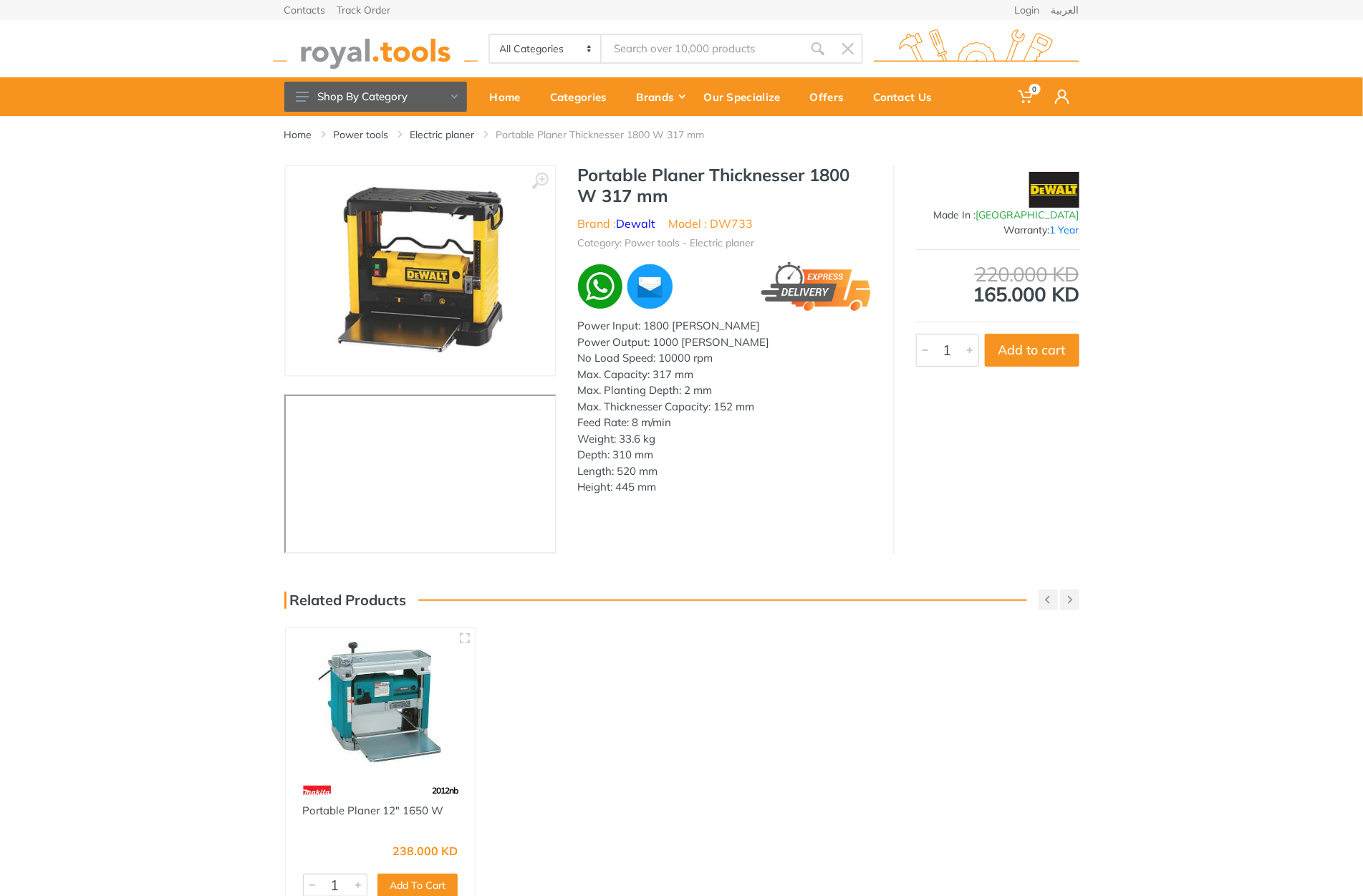
click at [618, 173] on h1 "Portable Planer Thicknesser 1800 W 317 mm" at bounding box center [724, 185] width 294 height 42
drag, startPoint x: 618, startPoint y: 173, endPoint x: 685, endPoint y: 204, distance: 73.8
click at [685, 204] on h1 "Portable Planer Thicknesser 1800 W 317 mm" at bounding box center [724, 185] width 294 height 42
copy div "Portable Planer Thicknesser 1800 W 317 mm"
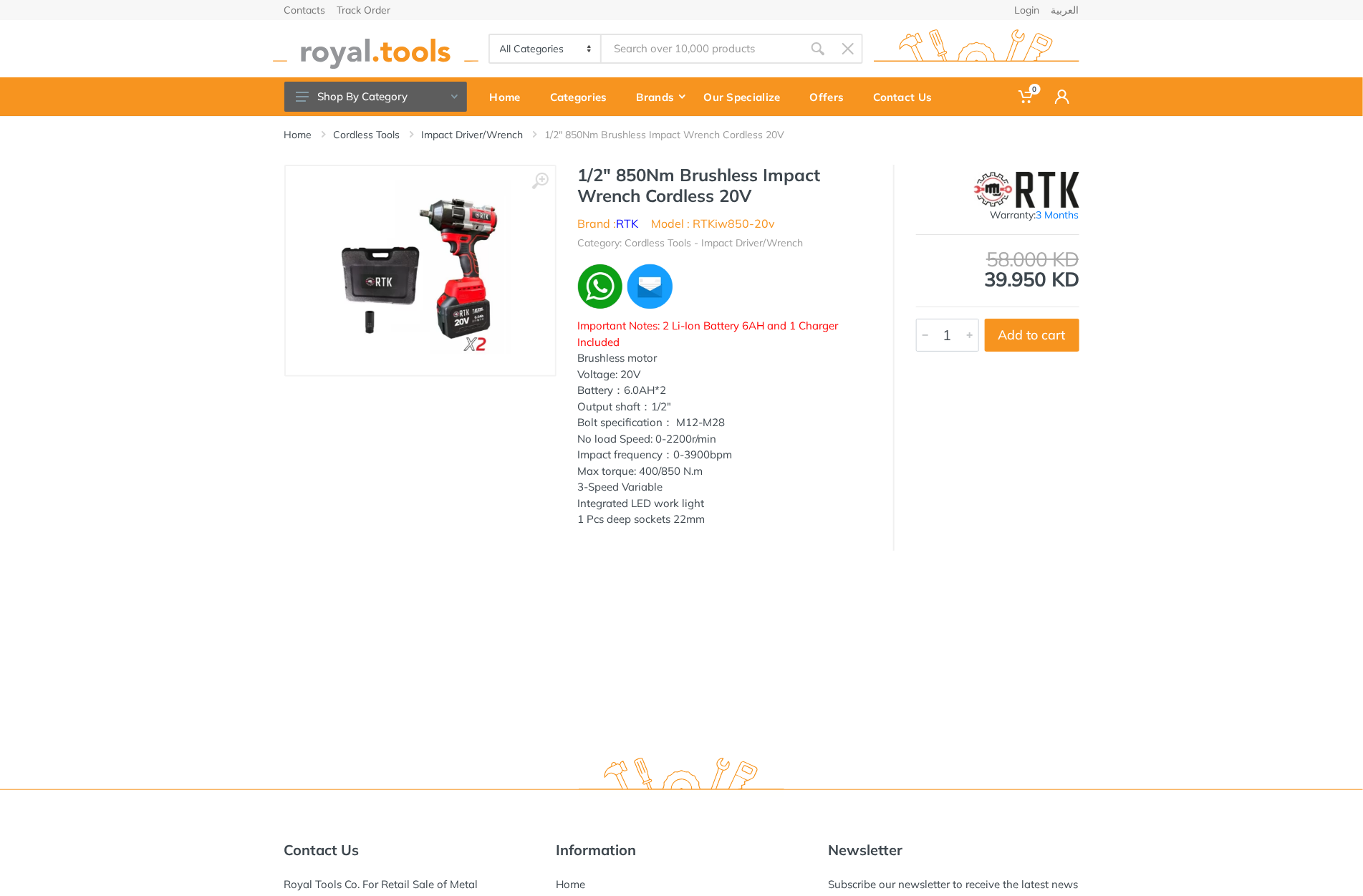
click at [591, 174] on h1 "1/2" 850Nm Brushless Impact Wrench Cordless 20V" at bounding box center [724, 185] width 294 height 42
drag, startPoint x: 591, startPoint y: 174, endPoint x: 771, endPoint y: 184, distance: 180.3
click at [771, 184] on h1 "1/2" 850Nm Brushless Impact Wrench Cordless 20V" at bounding box center [724, 185] width 294 height 42
drag, startPoint x: 580, startPoint y: 169, endPoint x: 794, endPoint y: 202, distance: 216.5
click at [794, 202] on h1 "1/2" 850Nm Brushless Impact Wrench Cordless 20V" at bounding box center [724, 185] width 294 height 42
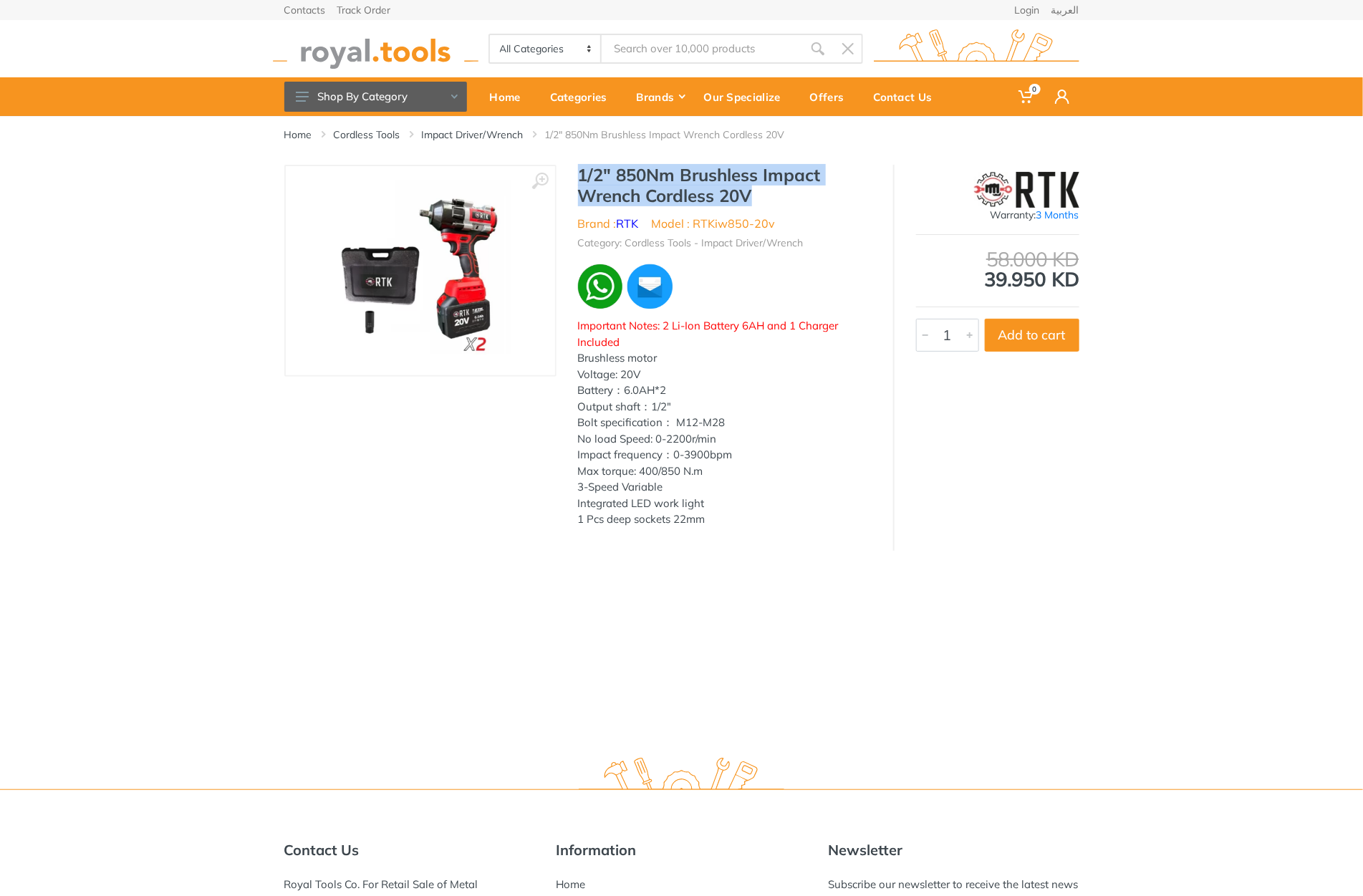
copy h1 "1/2" 850Nm Brushless Impact Wrench Cordless 20V"
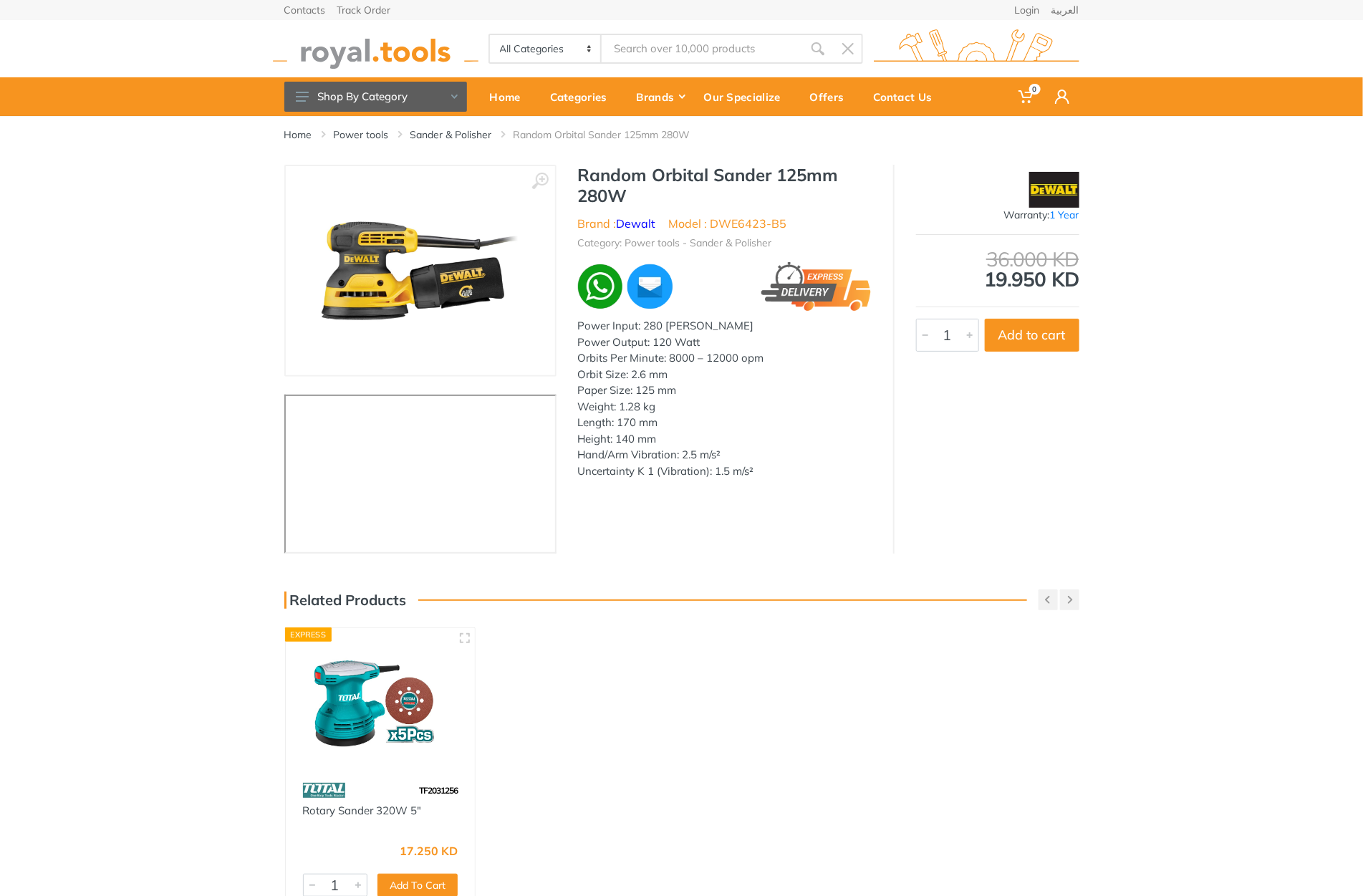
click at [606, 170] on h1 "Random Orbital Sander 125mm 280W" at bounding box center [724, 185] width 294 height 42
drag, startPoint x: 606, startPoint y: 170, endPoint x: 638, endPoint y: 198, distance: 42.5
click at [638, 198] on h1 "Random Orbital Sander 125mm 280W" at bounding box center [724, 185] width 294 height 42
copy div "Random Orbital Sander 125mm 280W"
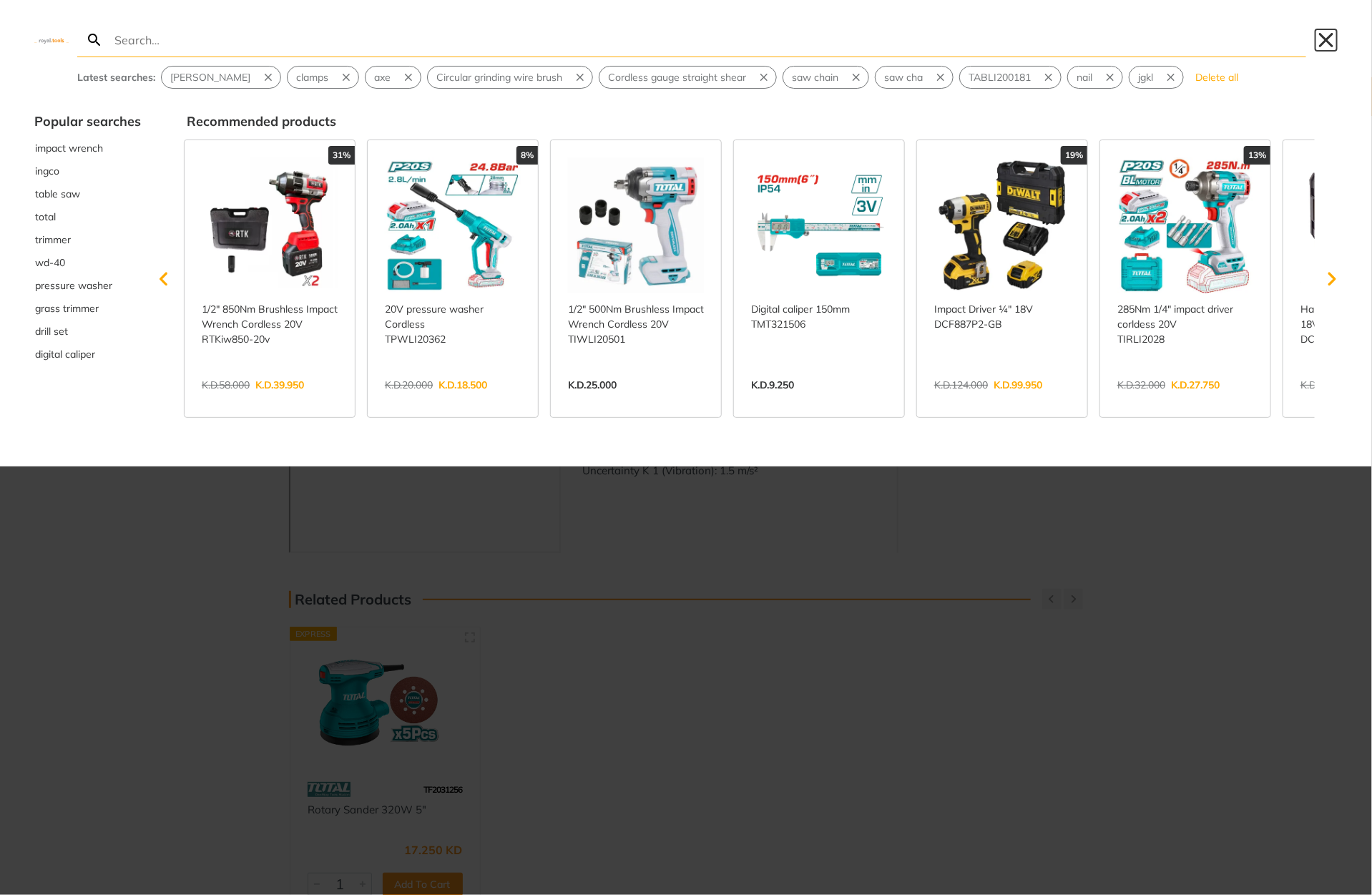
click at [1316, 39] on button "Close" at bounding box center [1326, 40] width 23 height 23
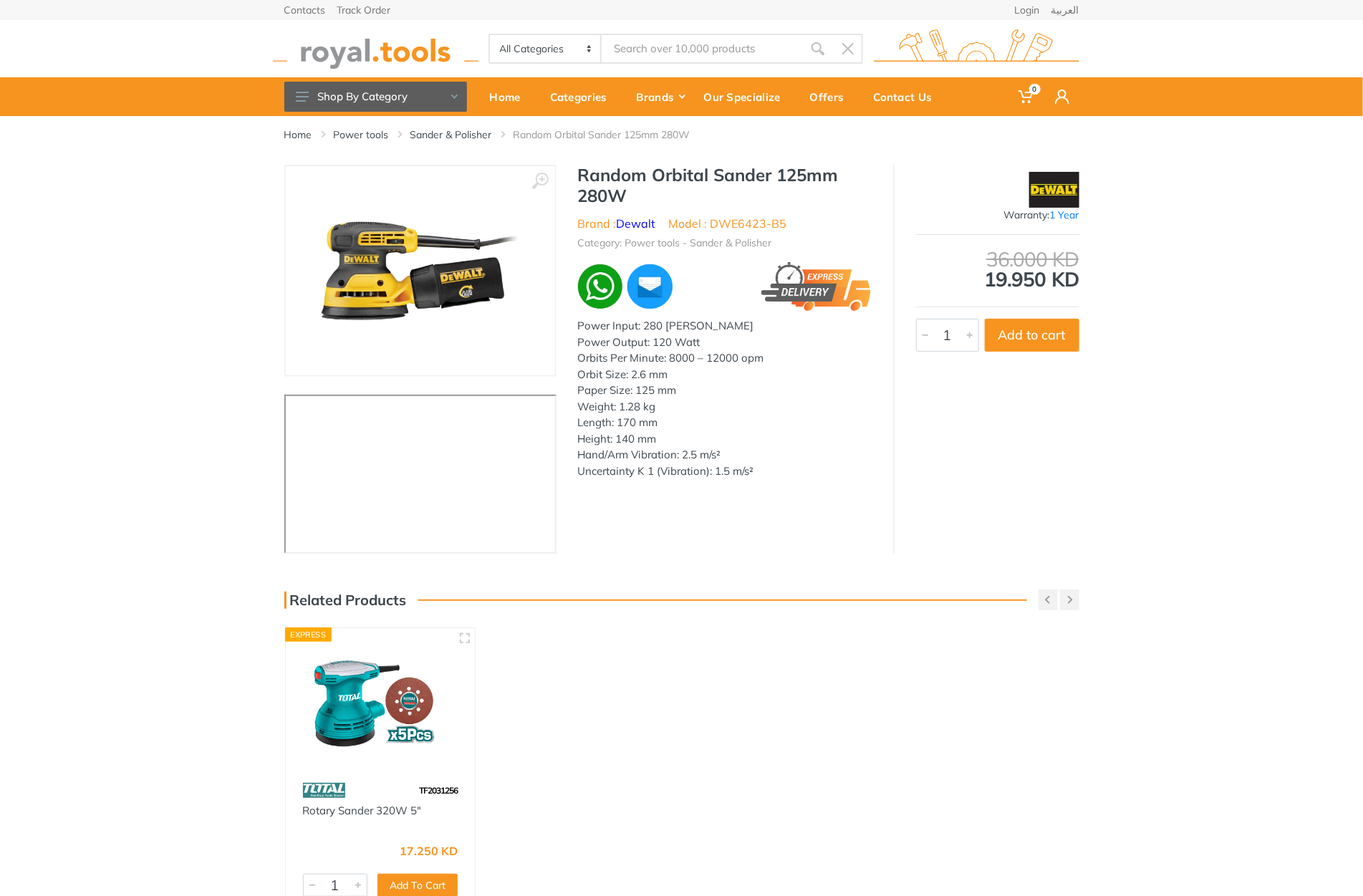
click at [600, 172] on h1 "Random Orbital Sander 125mm 280W" at bounding box center [724, 185] width 294 height 42
drag, startPoint x: 600, startPoint y: 172, endPoint x: 622, endPoint y: 187, distance: 26.6
click at [621, 187] on h1 "Random Orbital Sander 125mm 280W" at bounding box center [724, 185] width 294 height 42
copy div "Random Orbital Sander 125mm 280W"
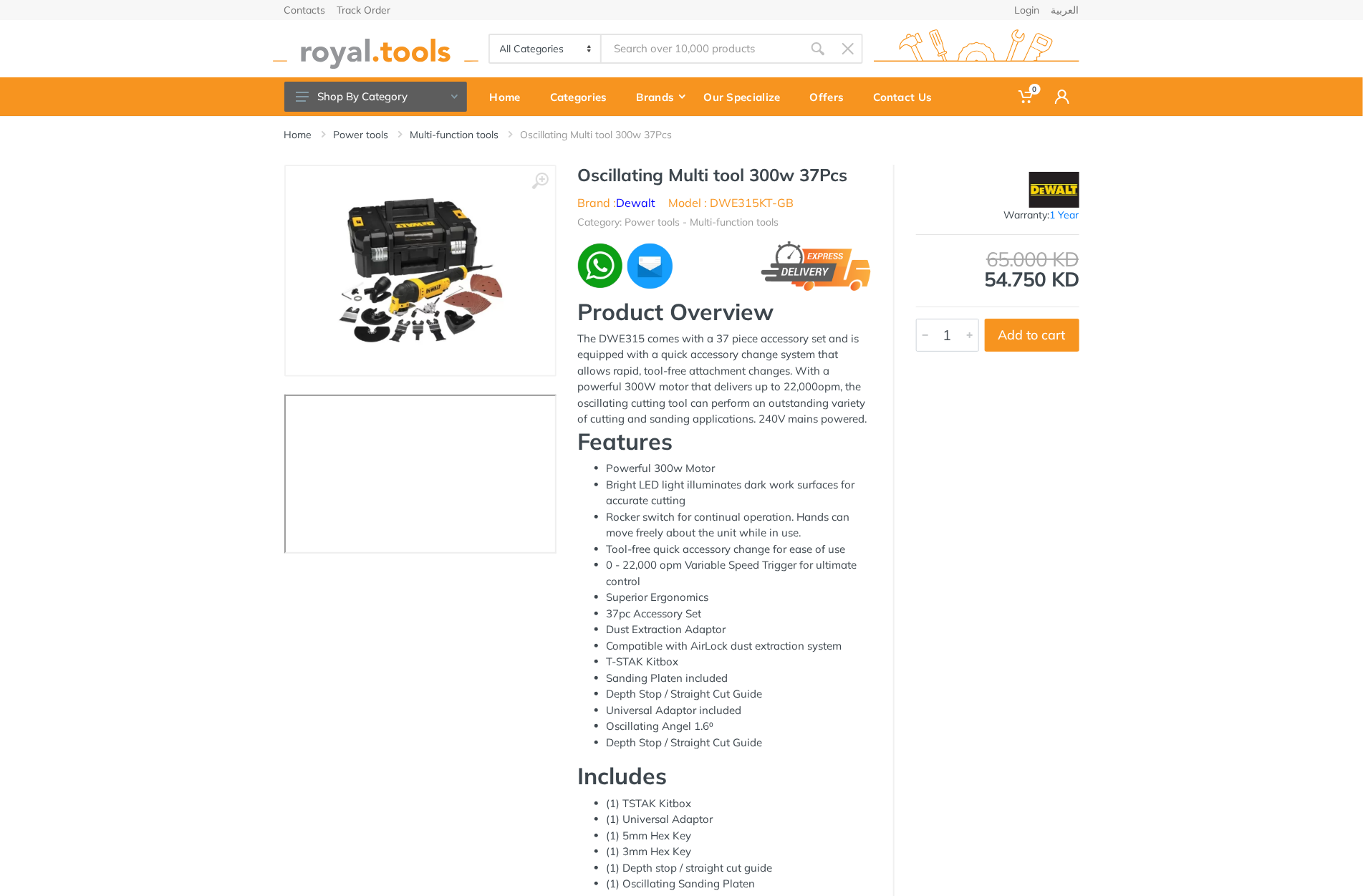
click at [614, 169] on h1 "Oscillating Multi tool 300w 37Pcs" at bounding box center [724, 174] width 294 height 20
drag, startPoint x: 614, startPoint y: 169, endPoint x: 814, endPoint y: 170, distance: 200.0
click at [814, 170] on h1 "Oscillating Multi tool 300w 37Pcs" at bounding box center [724, 174] width 294 height 20
copy h1 "Oscillating Multi tool 300w 37Pcs"
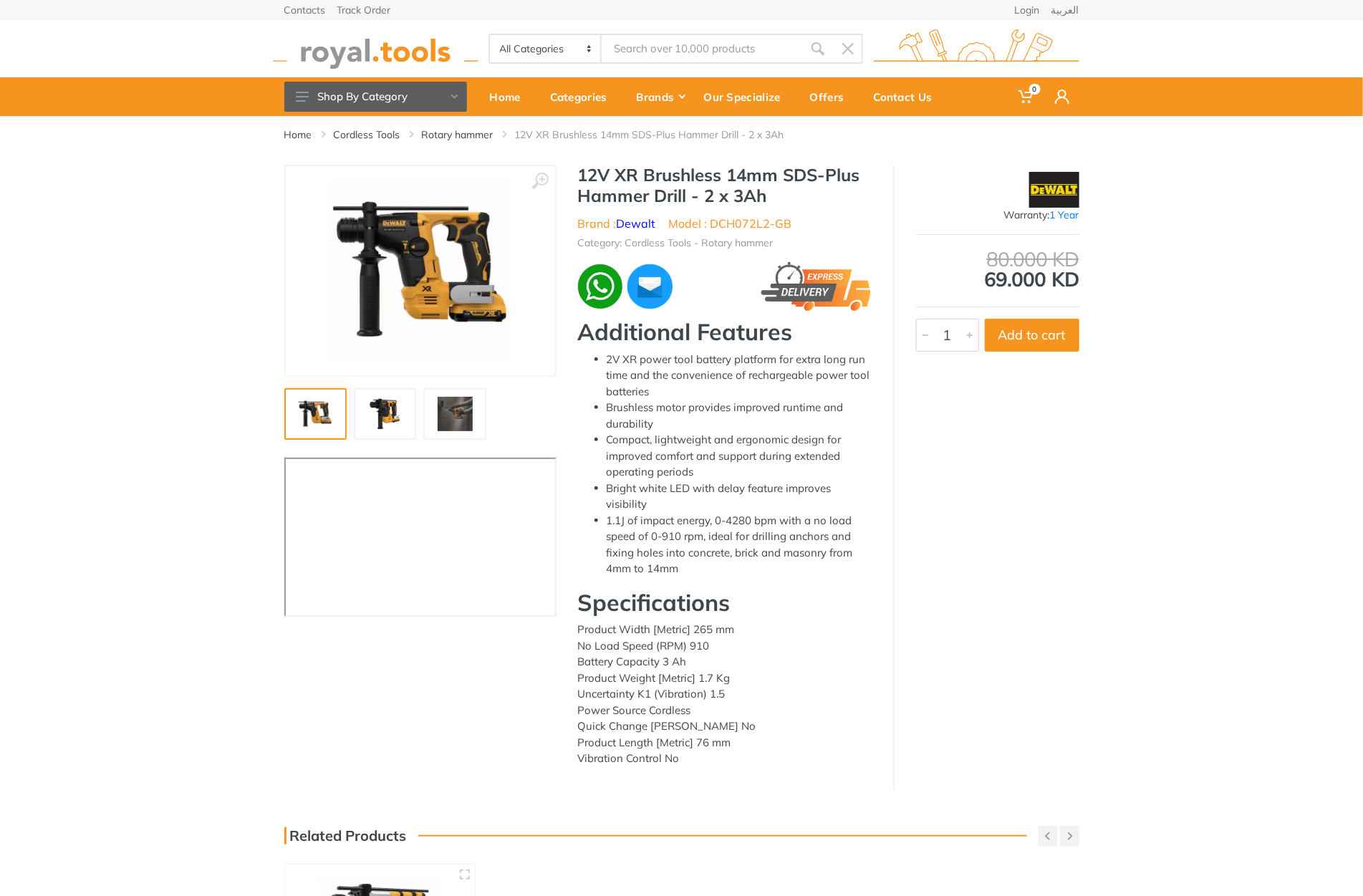
click at [598, 171] on h1 "12V XR Brushless 14mm SDS-Plus Hammer Drill - 2 x 3Ah" at bounding box center [724, 185] width 294 height 42
drag, startPoint x: 598, startPoint y: 171, endPoint x: 814, endPoint y: 193, distance: 217.1
click at [814, 193] on h1 "12V XR Brushless 14mm SDS-Plus Hammer Drill - 2 x 3Ah" at bounding box center [724, 185] width 294 height 42
copy div "12V XR Brushless 14mm SDS-Plus Hammer Drill - 2 x 3Ah"
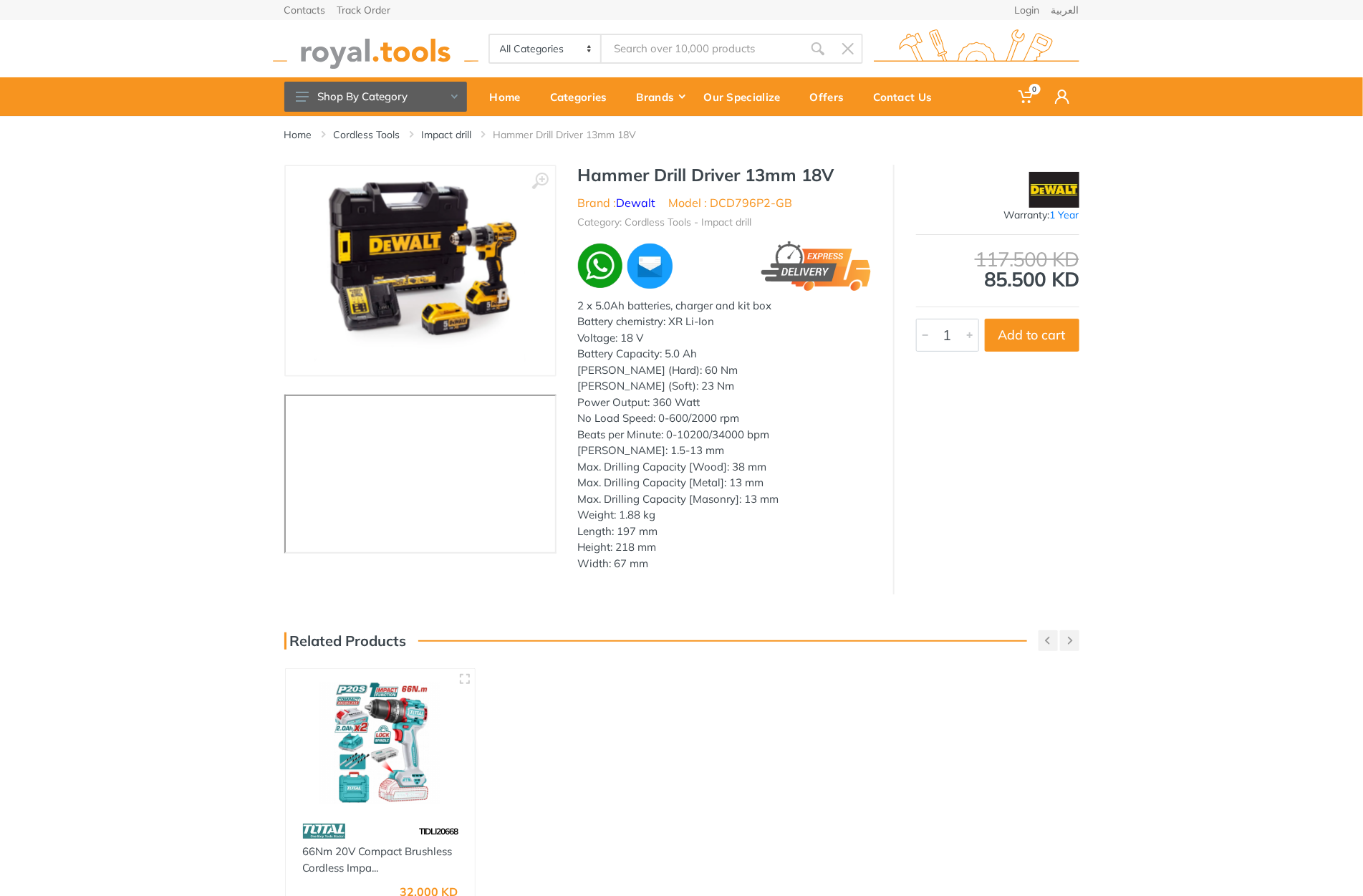
click at [595, 178] on h1 "Hammer Drill Driver 13mm 18V" at bounding box center [724, 174] width 294 height 20
drag, startPoint x: 595, startPoint y: 178, endPoint x: 813, endPoint y: 178, distance: 218.0
click at [813, 178] on h1 "Hammer Drill Driver 13mm 18V" at bounding box center [724, 174] width 294 height 20
copy h1 "Hammer Drill Driver 13mm 18V"
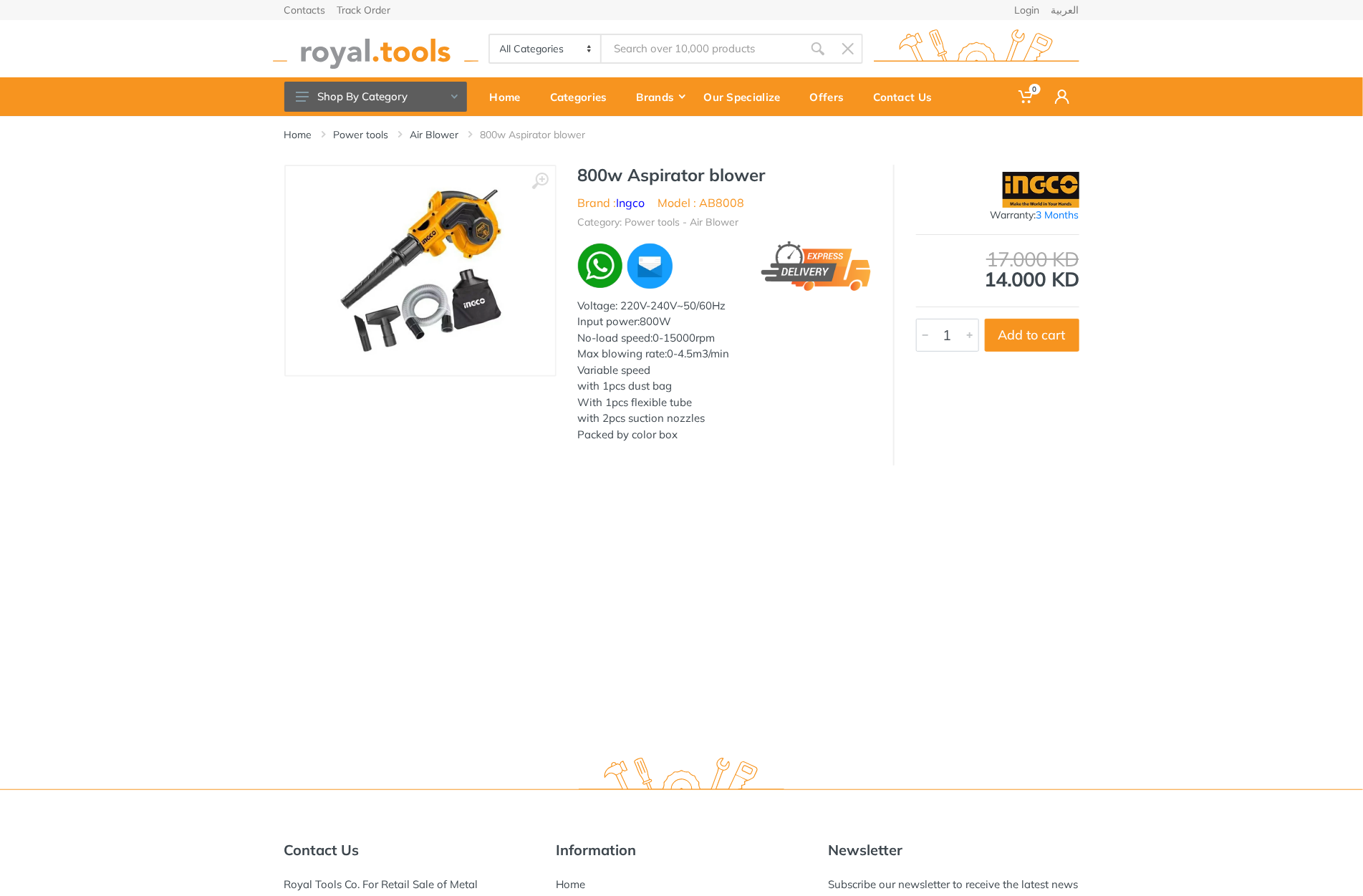
click at [593, 178] on h1 "800w Aspirator blower" at bounding box center [724, 174] width 294 height 20
drag, startPoint x: 593, startPoint y: 178, endPoint x: 728, endPoint y: 169, distance: 135.3
click at [728, 169] on h1 "800w Aspirator blower" at bounding box center [724, 174] width 294 height 20
copy h1 "800w Aspirator blower"
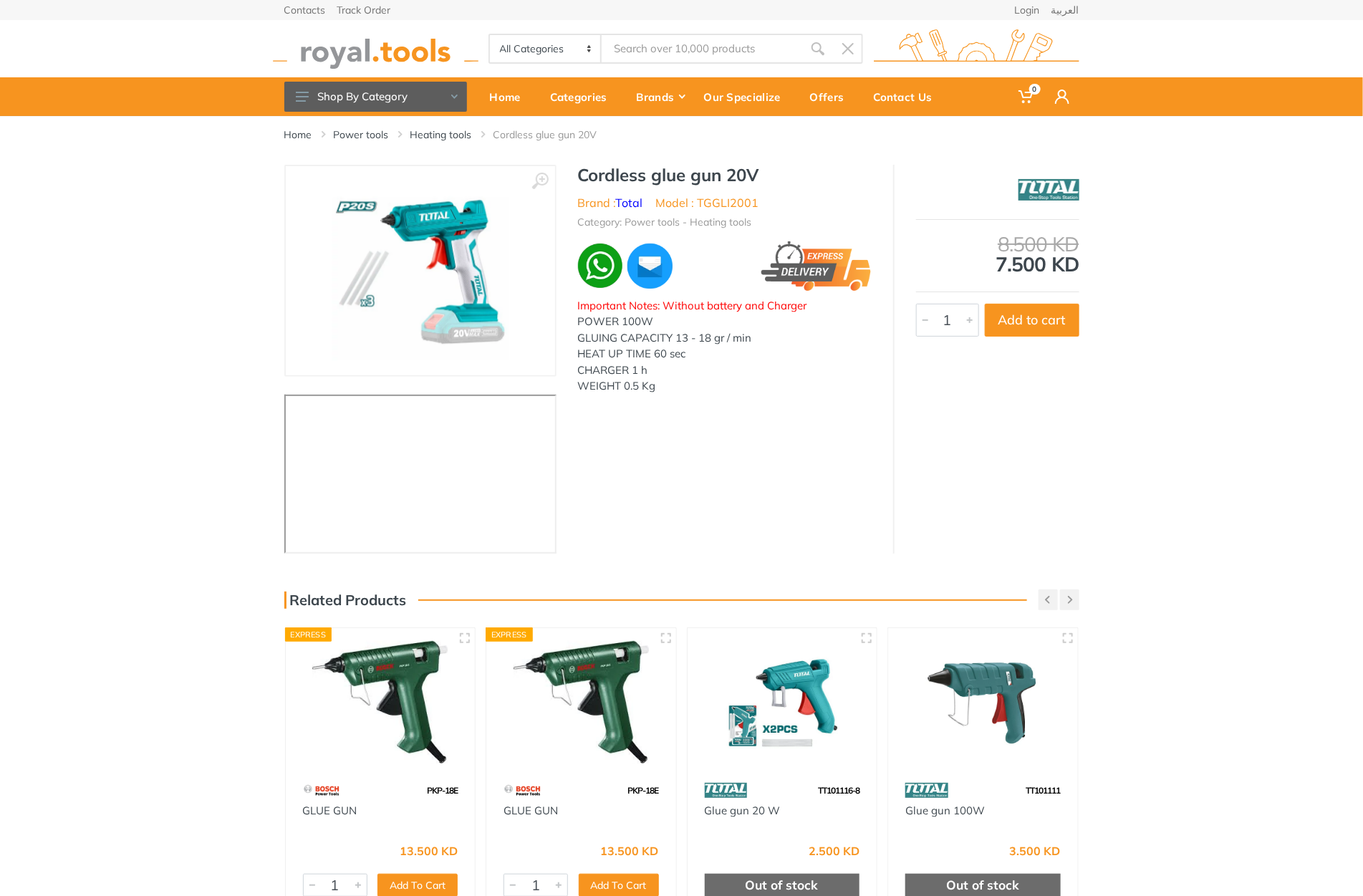
click at [610, 181] on h1 "Cordless glue gun 20V" at bounding box center [724, 174] width 294 height 20
drag, startPoint x: 610, startPoint y: 181, endPoint x: 752, endPoint y: 180, distance: 142.0
click at [752, 180] on h1 "Cordless glue gun 20V" at bounding box center [724, 174] width 294 height 20
copy h1 "Cordless glue gun 20V"
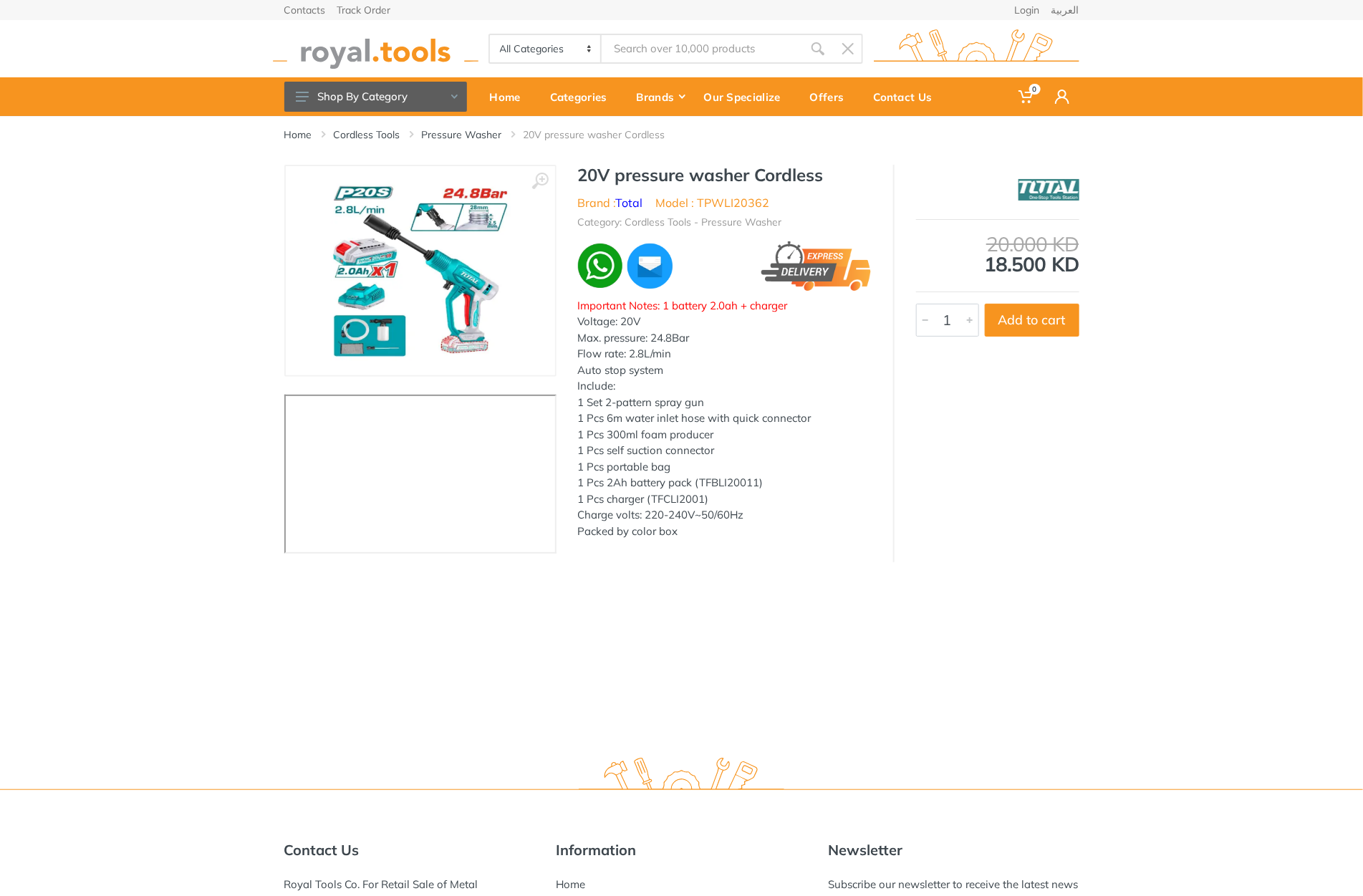
click at [598, 172] on h1 "20V pressure washer Cordless" at bounding box center [724, 174] width 294 height 20
drag, startPoint x: 598, startPoint y: 172, endPoint x: 808, endPoint y: 171, distance: 210.0
click at [808, 171] on h1 "20V pressure washer Cordless" at bounding box center [724, 174] width 294 height 20
copy h1 "20V pressure washer Cordless"
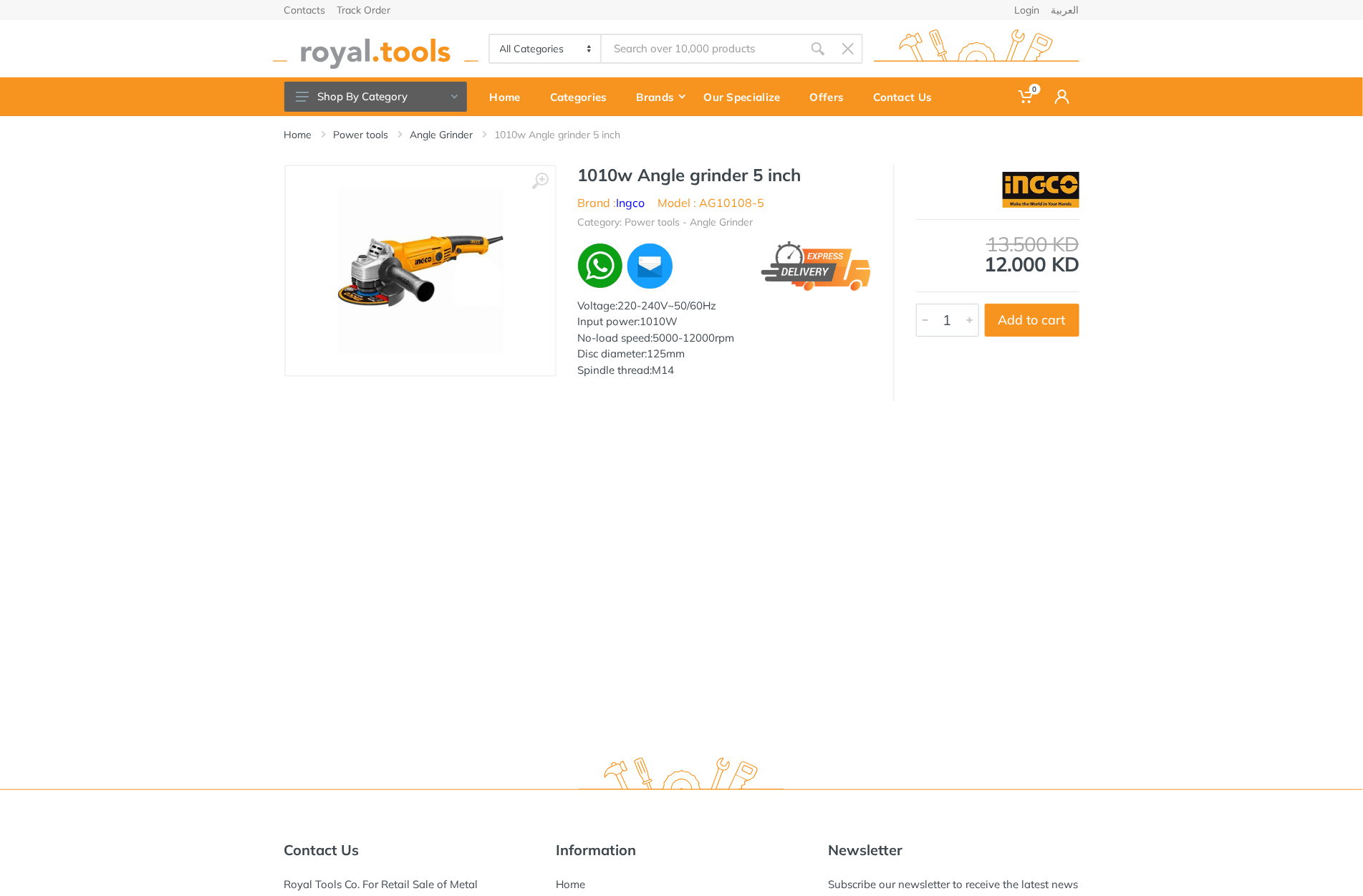
click at [611, 187] on div "1010w Angle grinder 5 inch Brand : Ingco Model : AG10108-5 Category: Power tool…" at bounding box center [724, 275] width 336 height 222
click at [610, 181] on h1 "1010w Angle grinder 5 inch" at bounding box center [724, 174] width 294 height 20
drag, startPoint x: 610, startPoint y: 181, endPoint x: 774, endPoint y: 177, distance: 164.0
click at [774, 177] on h1 "1010w Angle grinder 5 inch" at bounding box center [724, 174] width 294 height 20
copy h1 "1010w Angle grinder 5 inch"
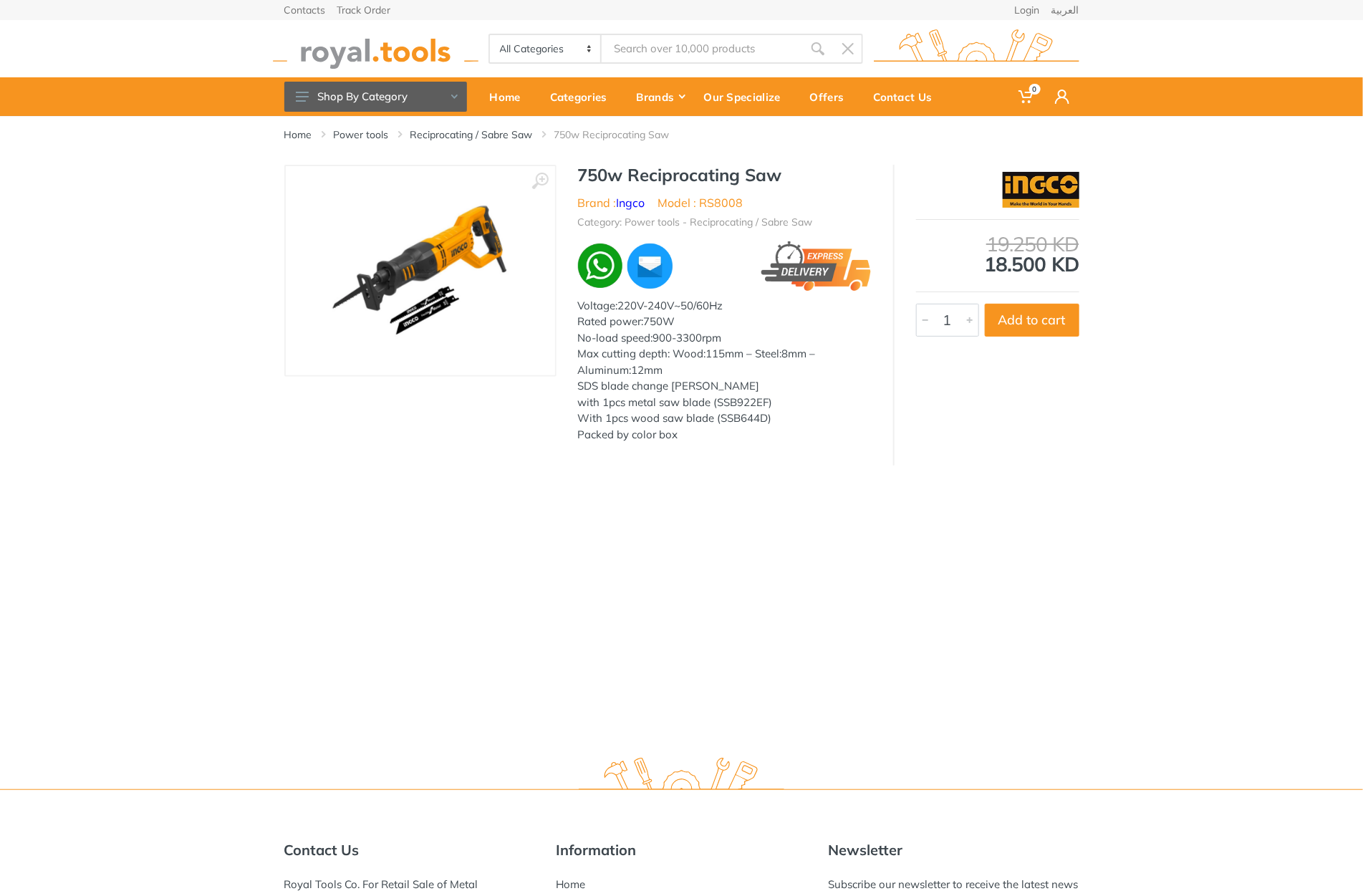
click at [596, 177] on h1 "750w Reciprocating Saw" at bounding box center [724, 174] width 294 height 20
drag, startPoint x: 596, startPoint y: 177, endPoint x: 760, endPoint y: 179, distance: 164.0
click at [760, 179] on h1 "750w Reciprocating Saw" at bounding box center [724, 174] width 294 height 20
copy h1 "750w Reciprocating Saw"
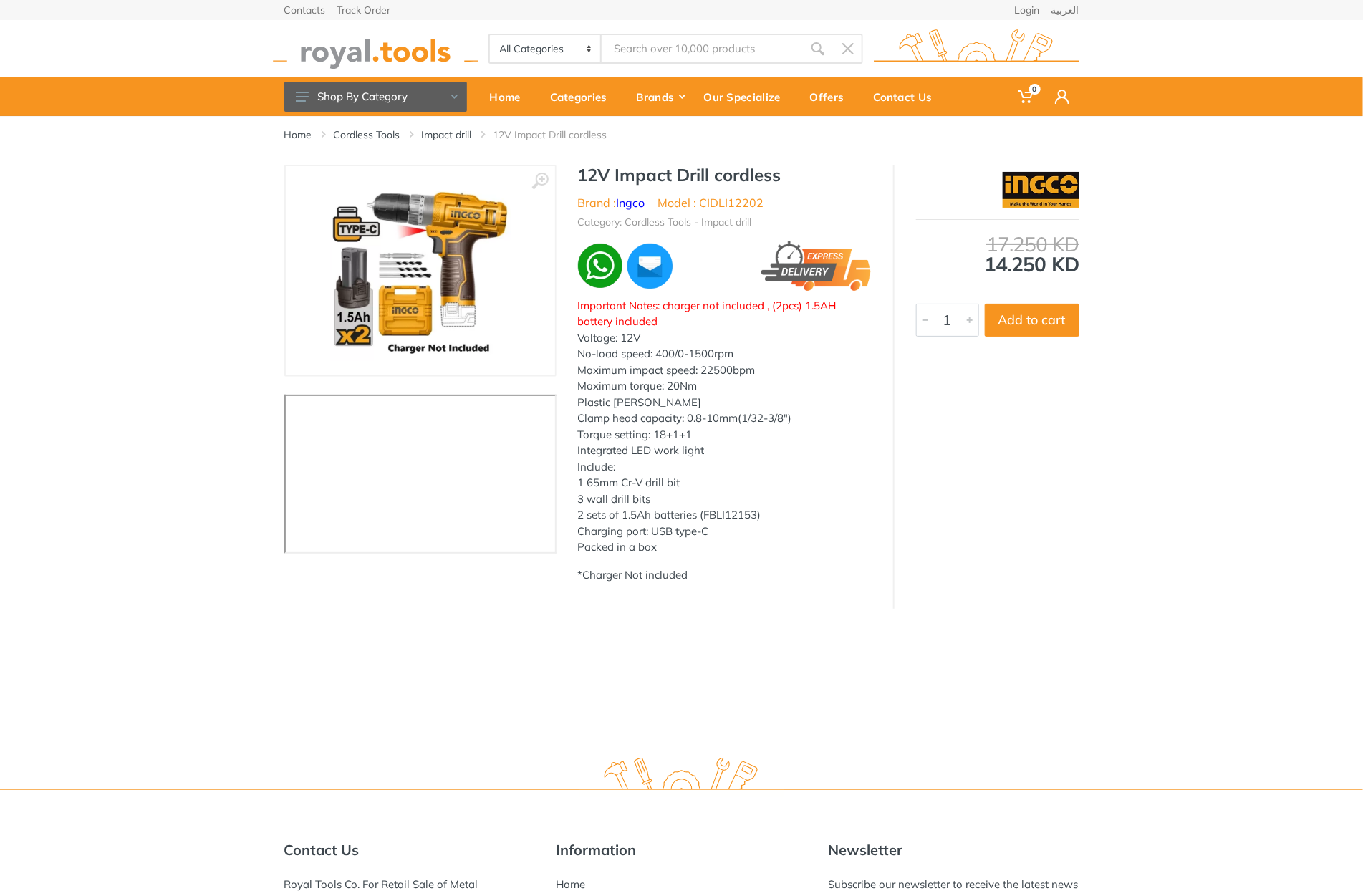
click at [597, 176] on h1 "12V Impact Drill cordless" at bounding box center [724, 174] width 294 height 20
drag, startPoint x: 597, startPoint y: 176, endPoint x: 750, endPoint y: 187, distance: 153.4
click at [750, 187] on div "12V Impact Drill cordless Brand : Ingco Model : CIDLI12202 Category: Cordless T…" at bounding box center [724, 379] width 336 height 430
click at [604, 170] on h1 "12V Impact Drill cordless" at bounding box center [724, 174] width 294 height 20
drag, startPoint x: 604, startPoint y: 170, endPoint x: 743, endPoint y: 173, distance: 139.0
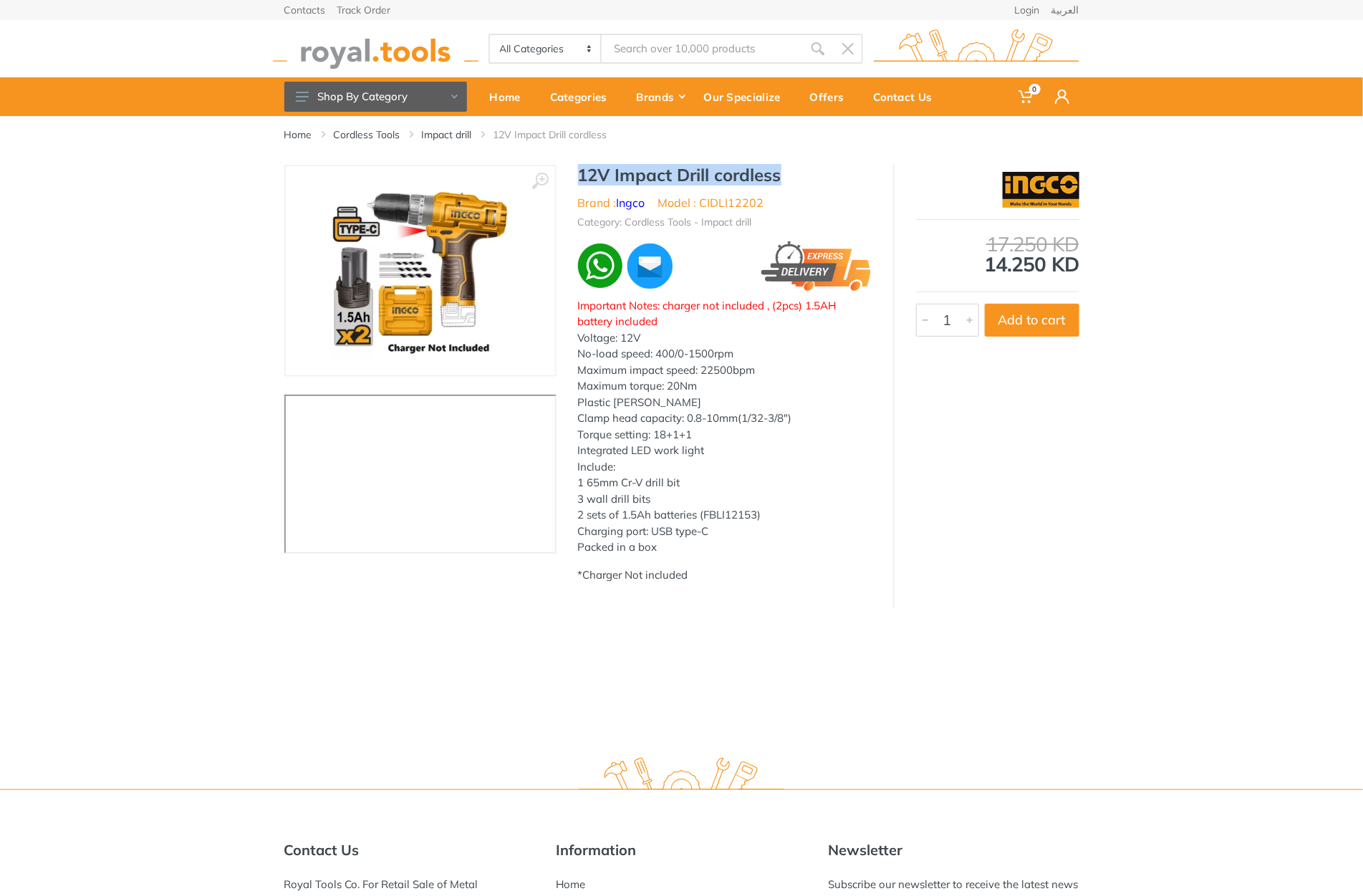
click at [743, 173] on h1 "12V Impact Drill cordless" at bounding box center [724, 174] width 294 height 20
copy h1 "12V Impact Drill cordless"
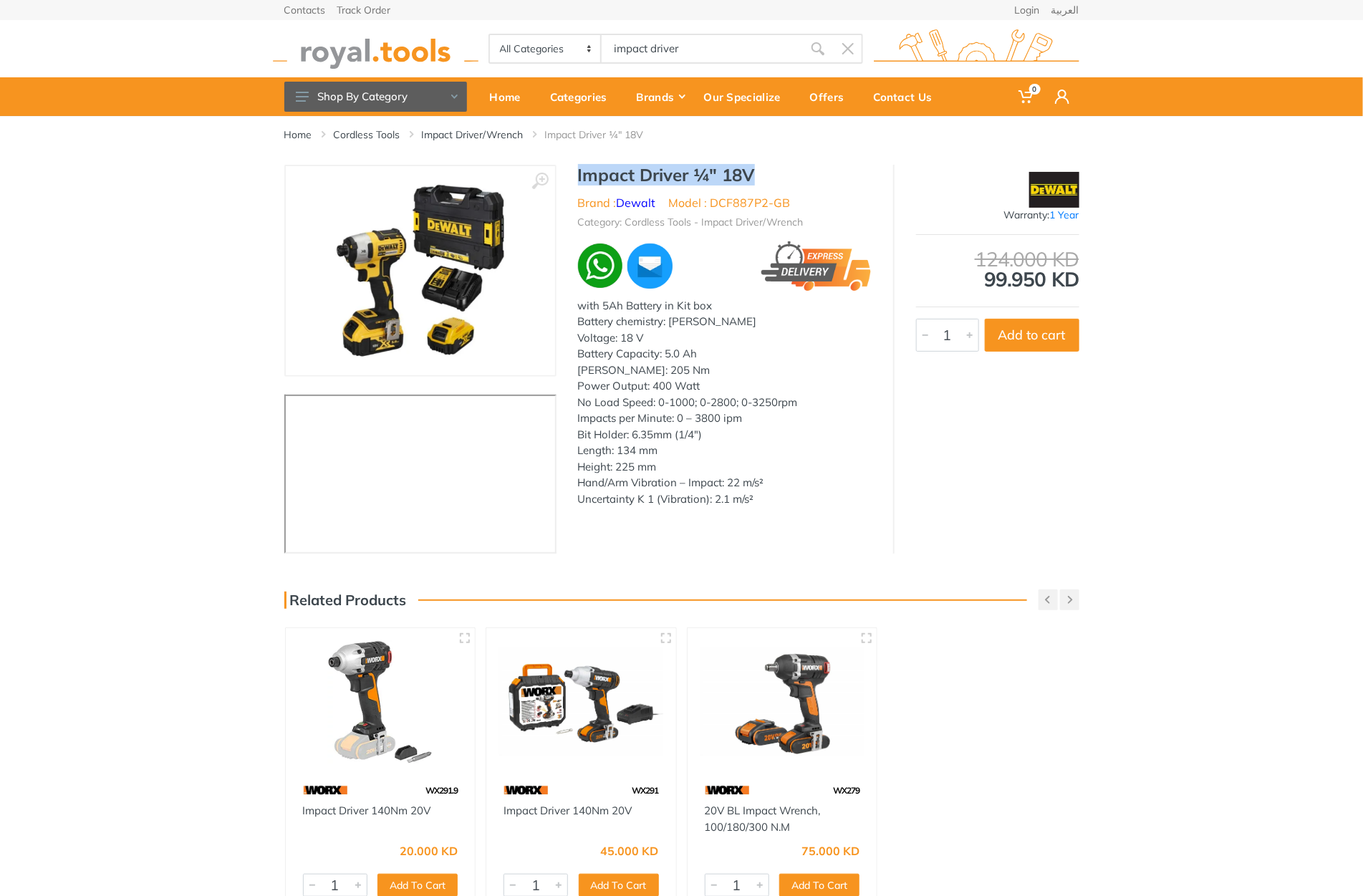
click at [742, 178] on h1 "Impact Driver ¼" 18V" at bounding box center [724, 174] width 294 height 20
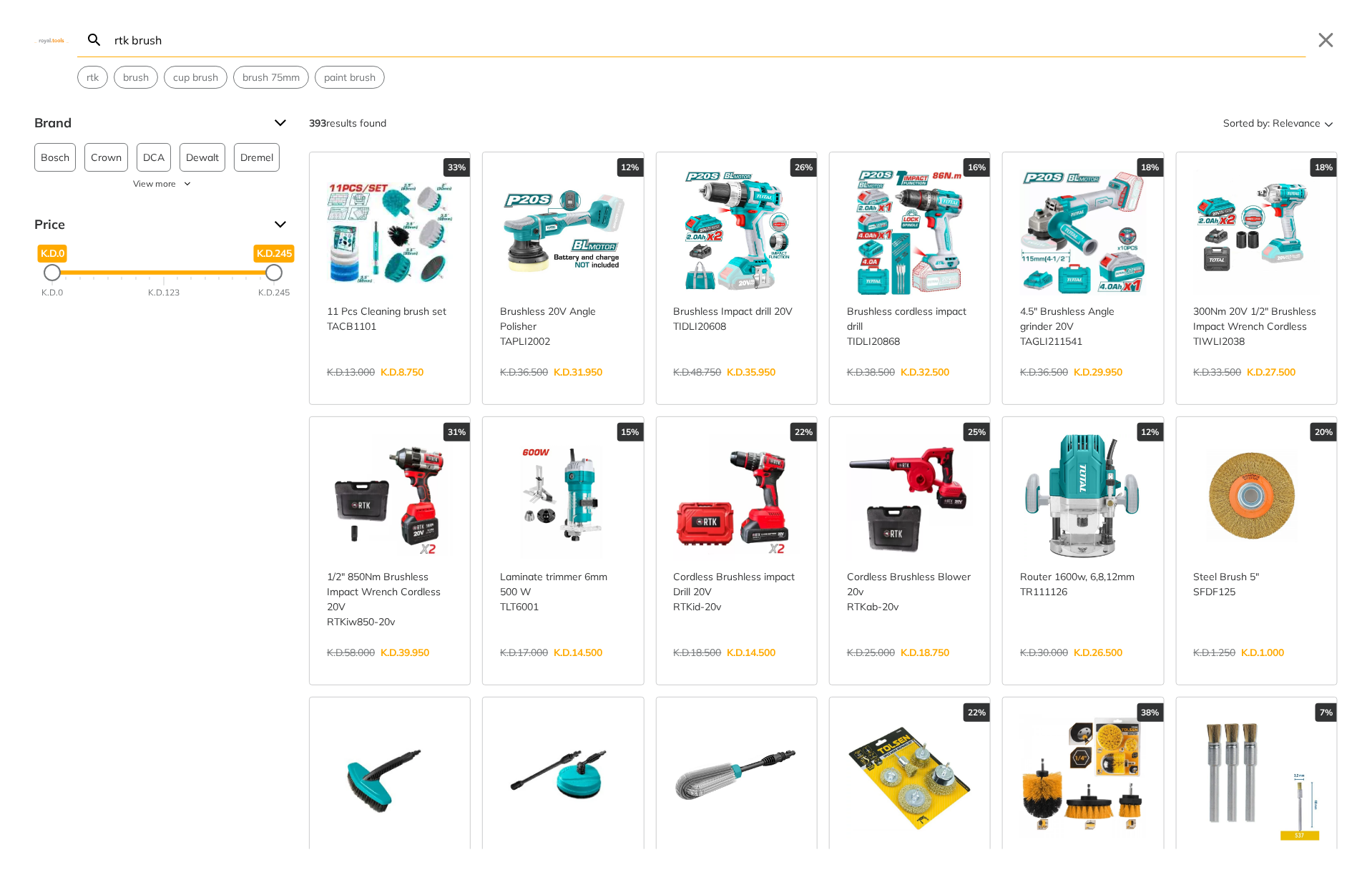
type input "rtk brush"
click at [729, 667] on link "View more →" at bounding box center [737, 667] width 126 height 0
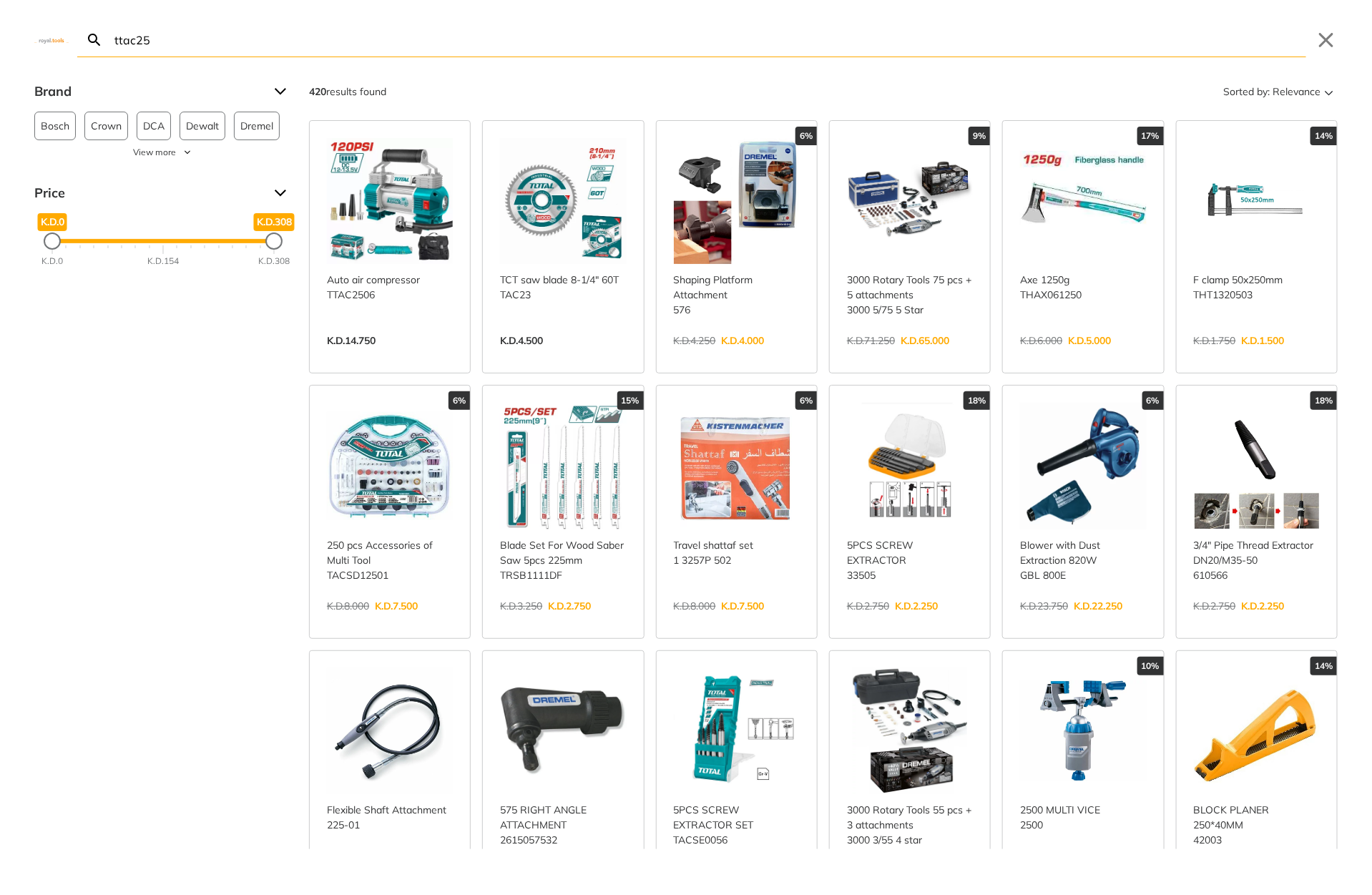
type input "ttac25"
click at [1325, 47] on button "Close" at bounding box center [1326, 40] width 23 height 23
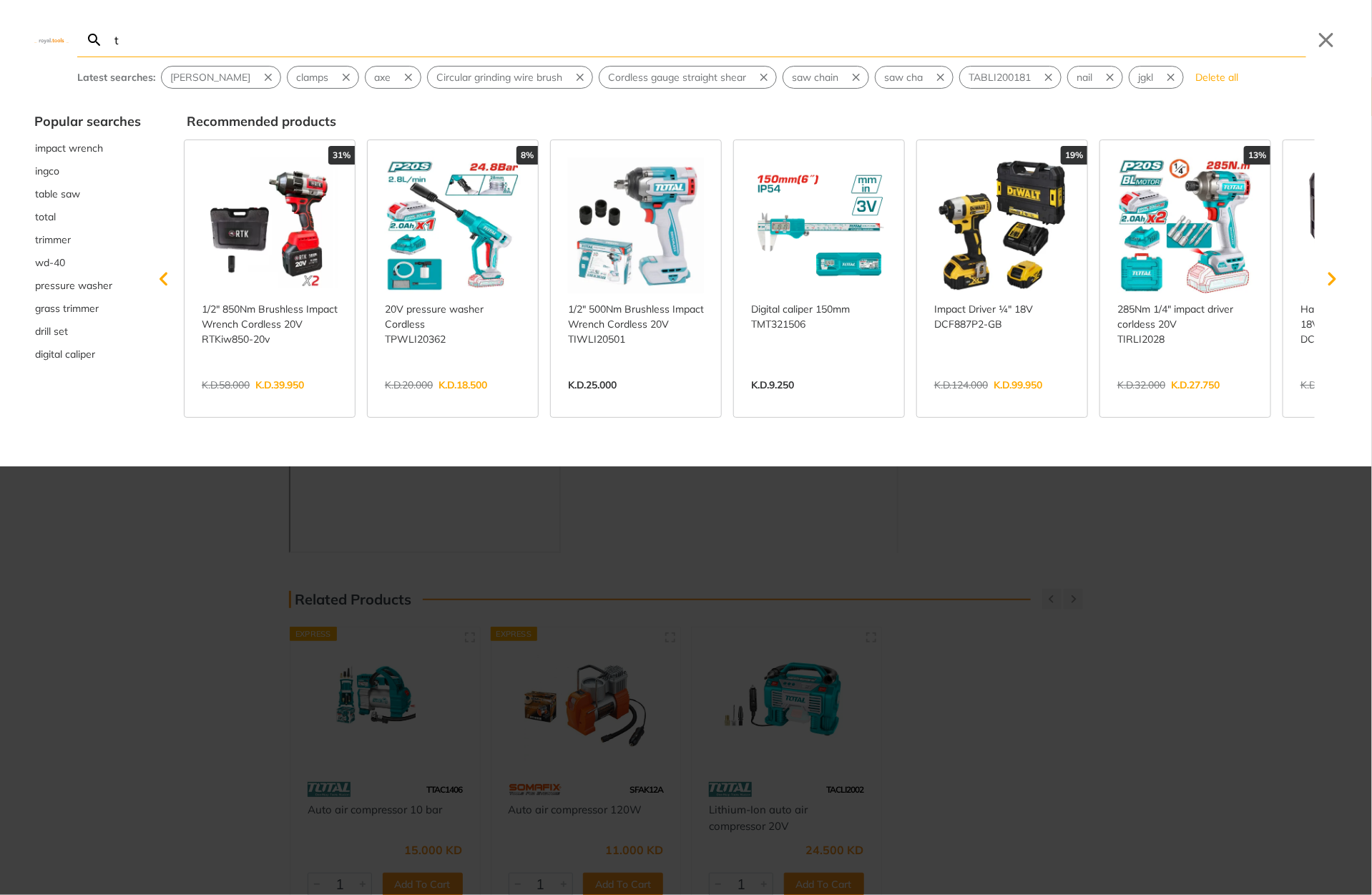
type input "t"
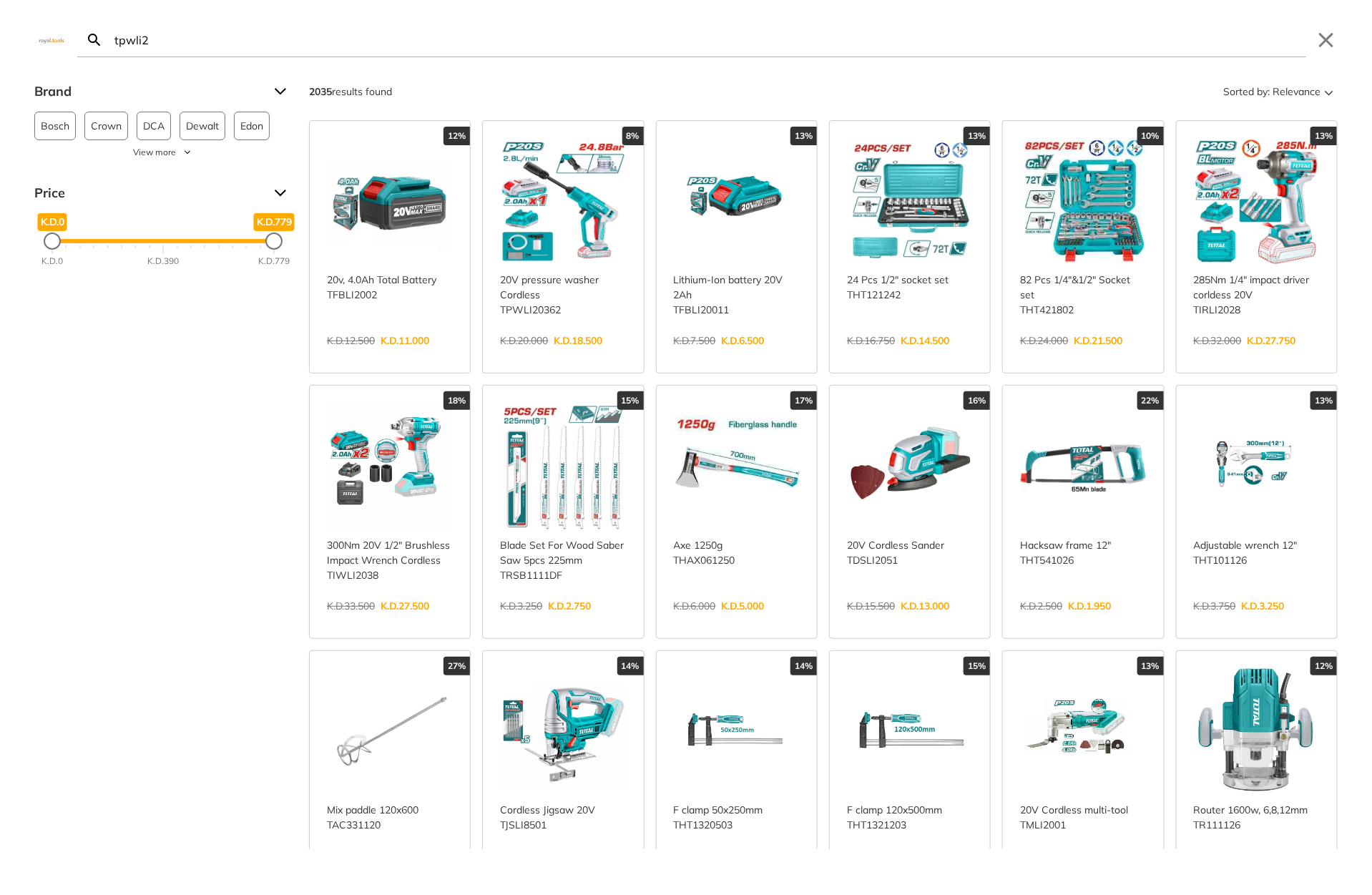
type input "tpwli2"
click at [549, 356] on link "View more →" at bounding box center [563, 356] width 126 height 0
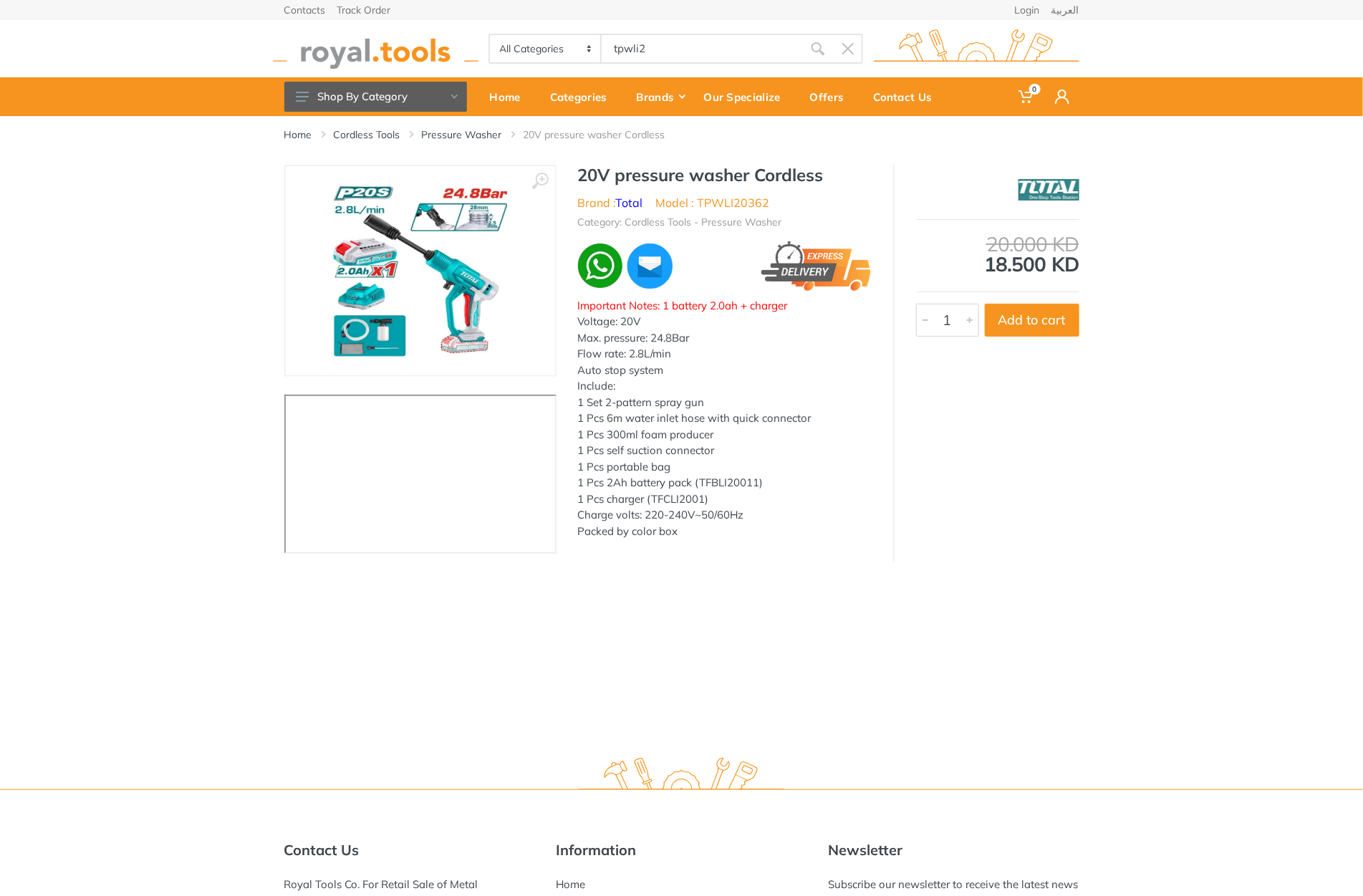
click at [589, 171] on h1 "20V pressure washer Cordless" at bounding box center [724, 174] width 294 height 20
drag, startPoint x: 589, startPoint y: 171, endPoint x: 785, endPoint y: 170, distance: 196.0
click at [785, 170] on h1 "20V pressure washer Cordless" at bounding box center [724, 174] width 294 height 20
copy h1 "20V pressure washer Cordless"
click at [714, 28] on div "All Categories Power tools Cordless Tools Hand Tools Power Tools Accessories Sa…" at bounding box center [682, 49] width 817 height 57
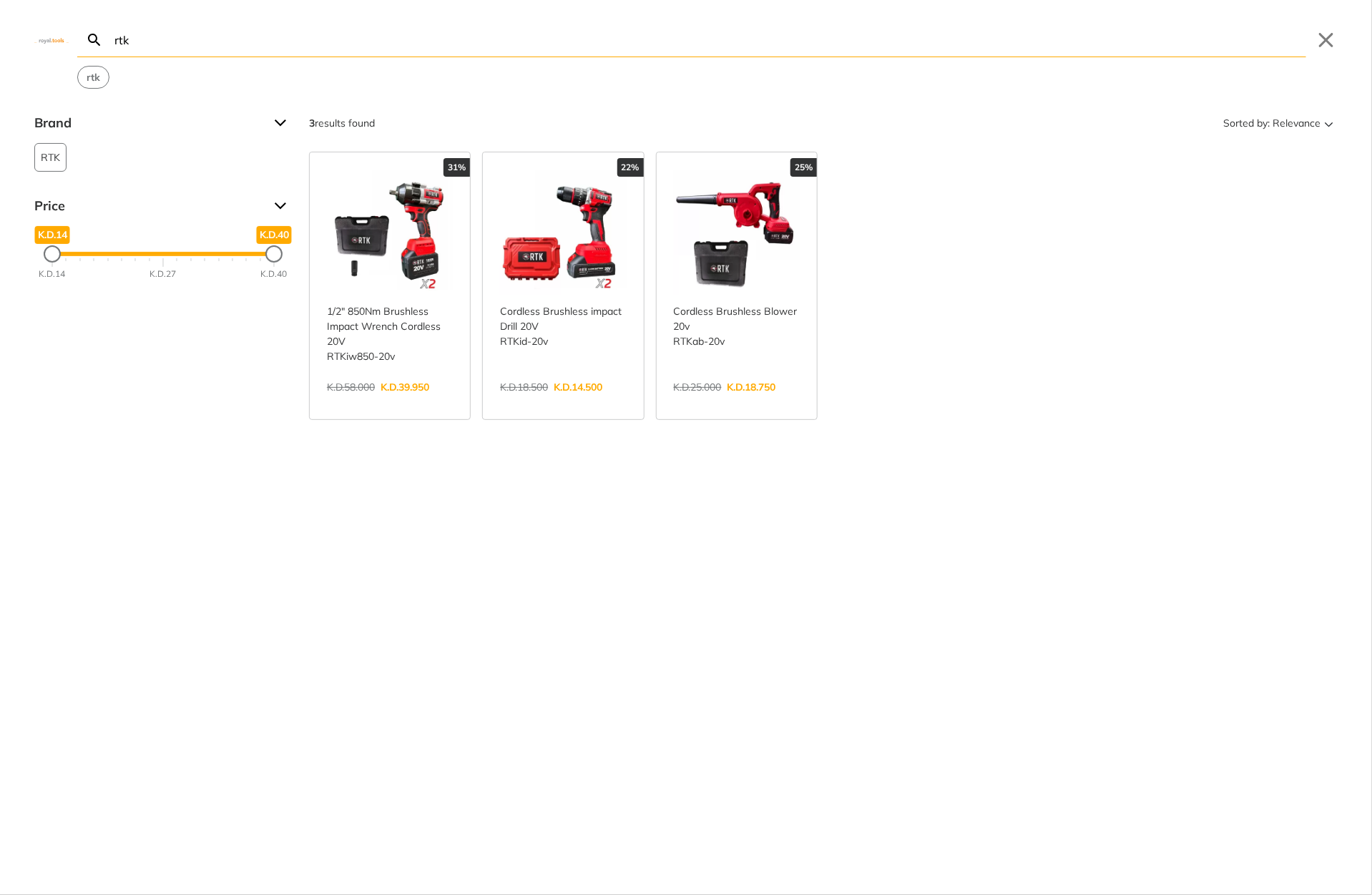
type input "rtk"
click at [720, 402] on link "View more →" at bounding box center [737, 402] width 126 height 0
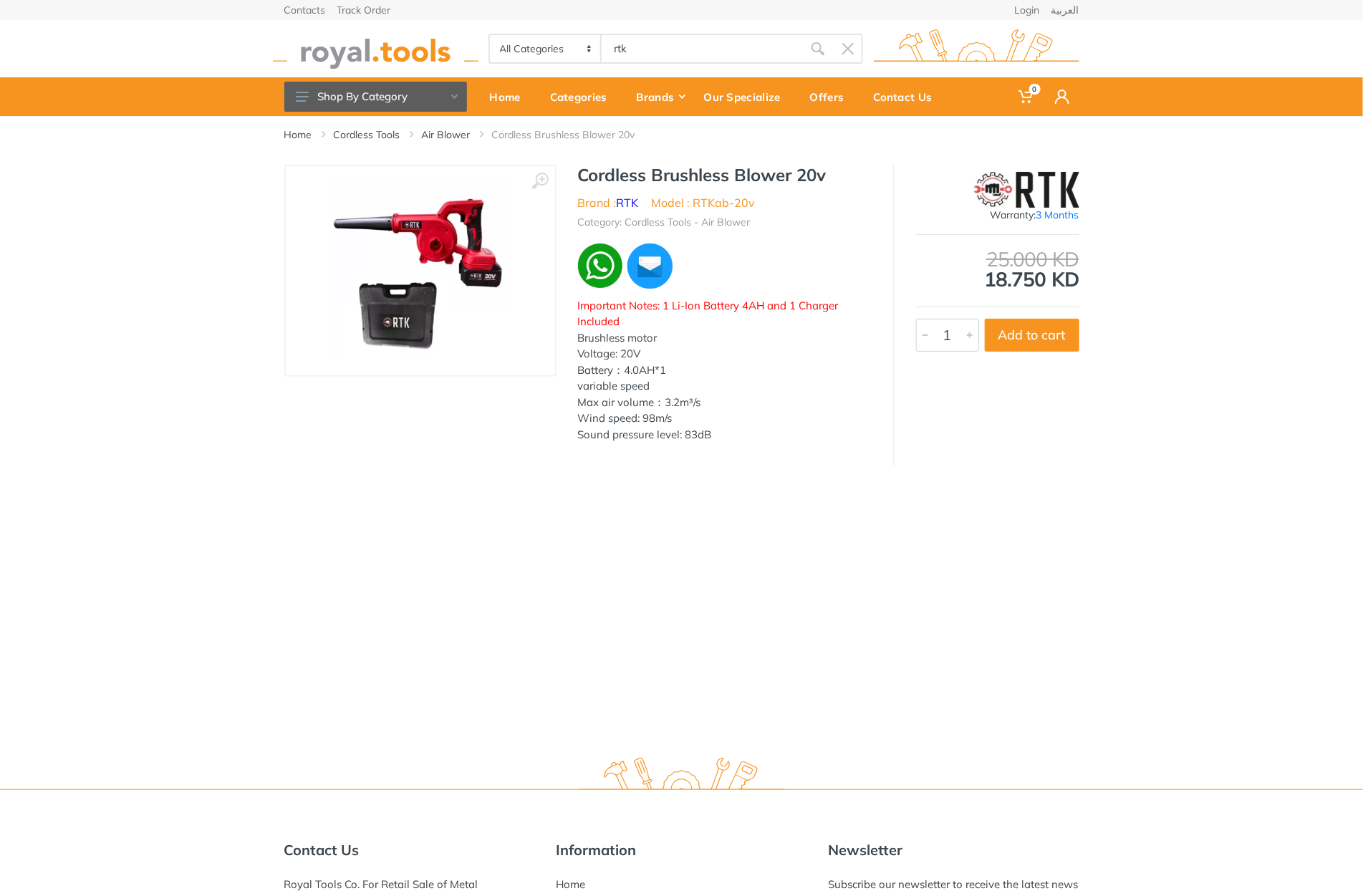
click at [627, 177] on h1 "Cordless Brushless Blower 20v" at bounding box center [724, 174] width 294 height 20
drag, startPoint x: 627, startPoint y: 177, endPoint x: 804, endPoint y: 178, distance: 177.0
click at [804, 178] on h1 "Cordless Brushless Blower 20v" at bounding box center [724, 174] width 294 height 20
copy h1 "Cordless Brushless Blower 20v"
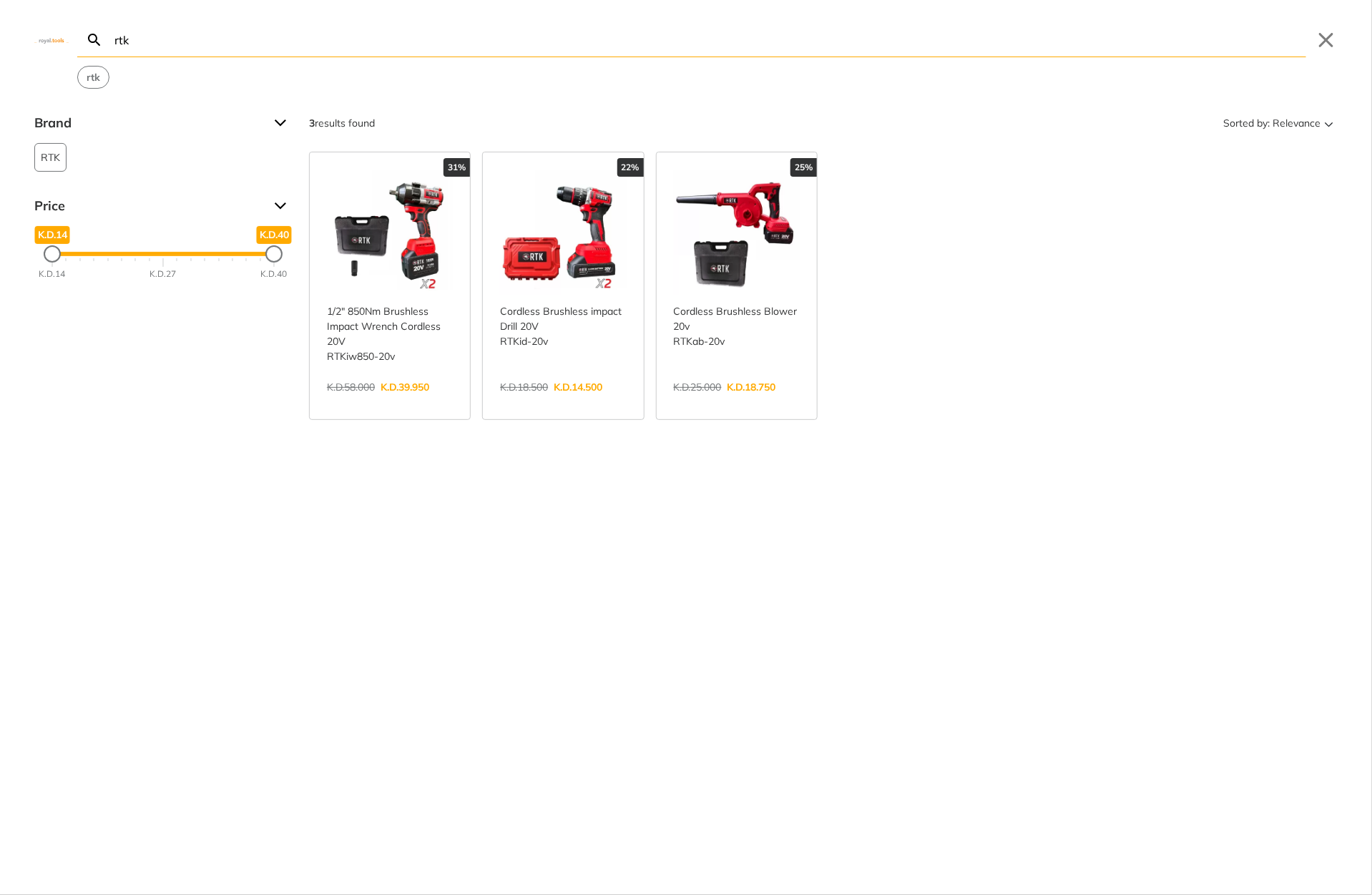
type input "s"
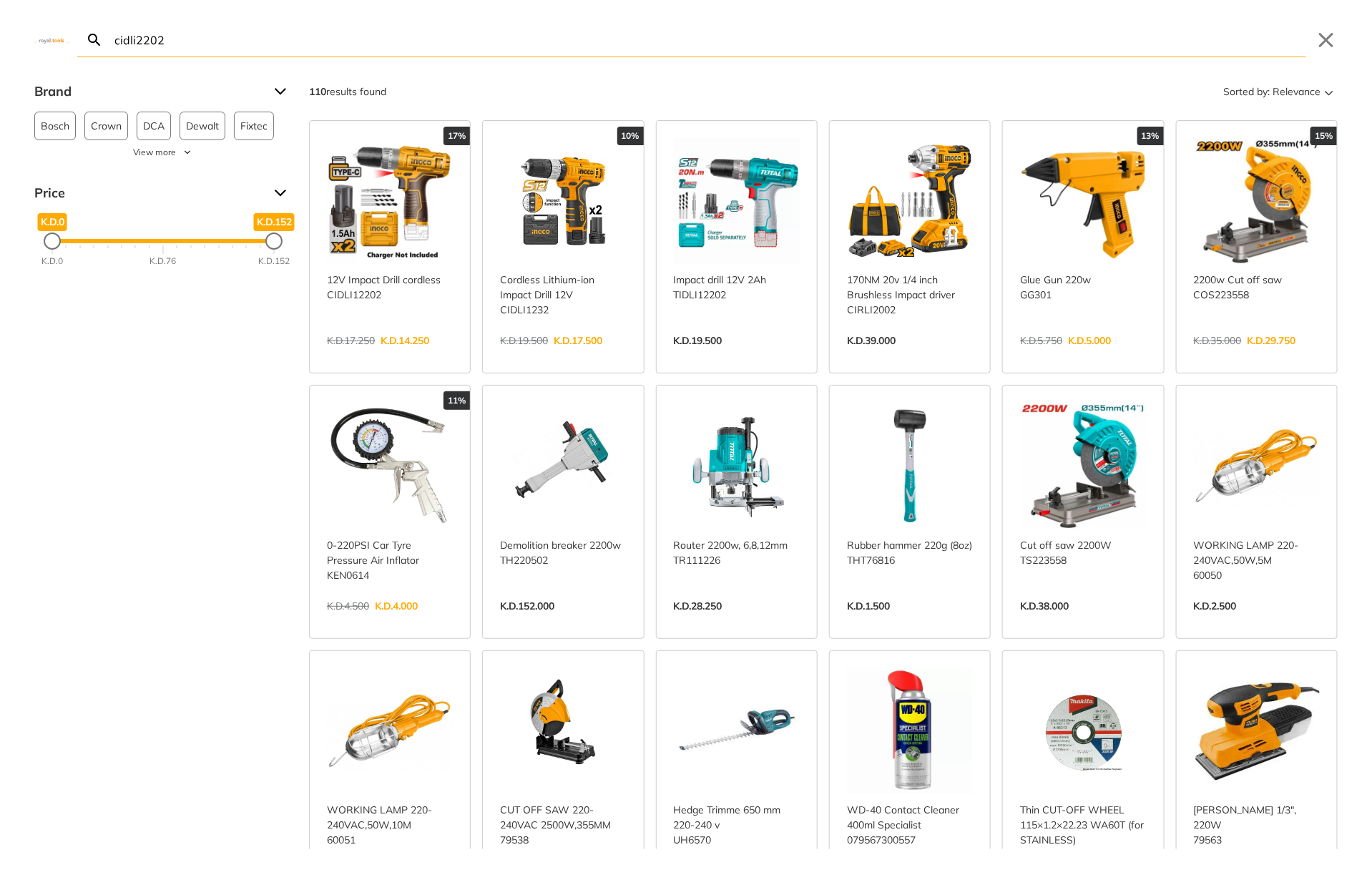
type input "cidli2202"
click at [432, 356] on link "View more →" at bounding box center [390, 356] width 126 height 0
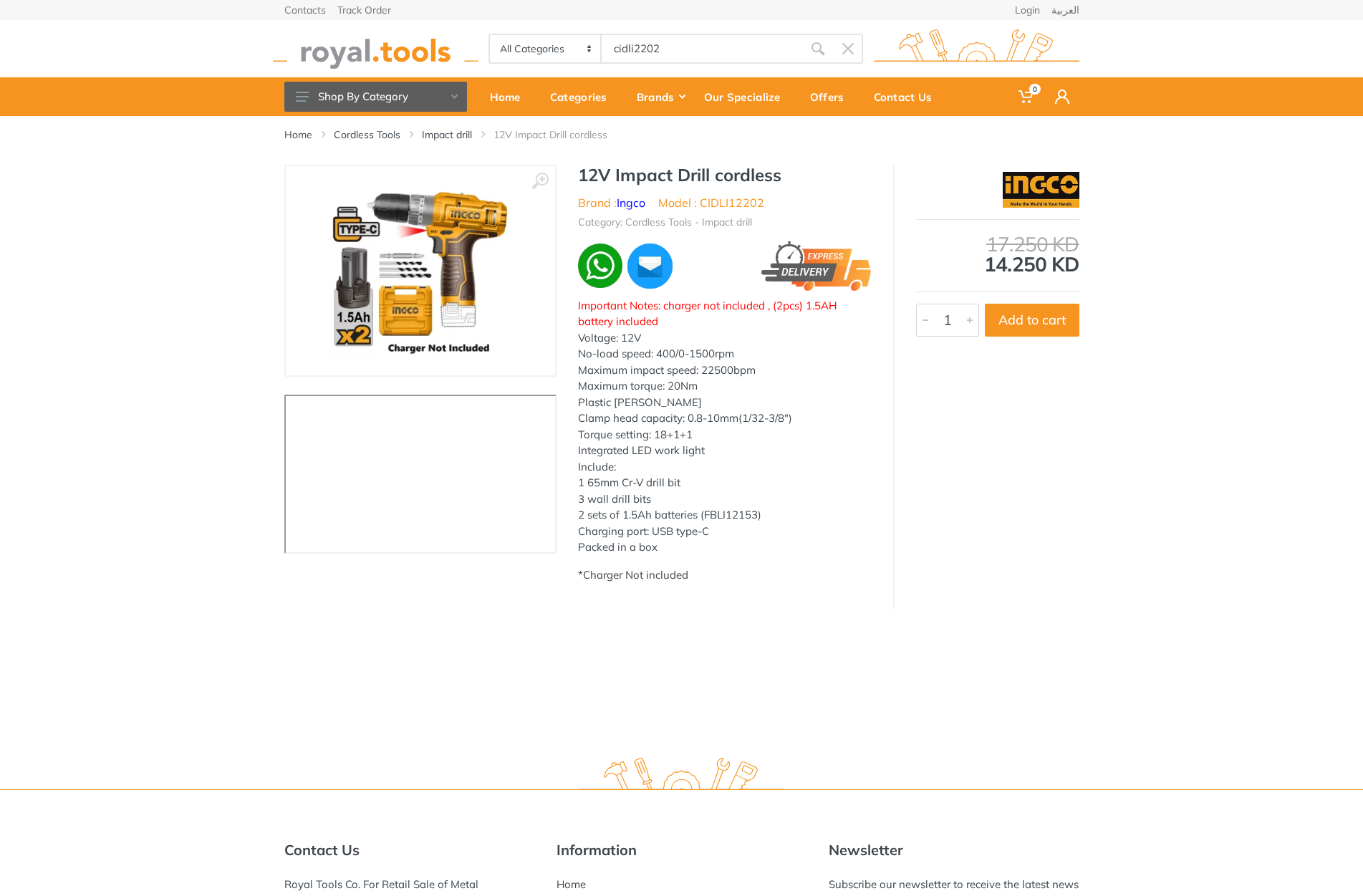
click at [594, 171] on h1 "12V Impact Drill cordless" at bounding box center [724, 174] width 294 height 20
drag, startPoint x: 0, startPoint y: 0, endPoint x: 756, endPoint y: 173, distance: 775.5
click at [756, 173] on h1 "12V Impact Drill cordless" at bounding box center [724, 174] width 294 height 20
copy h1 "12V Impact Drill cordless"
type input "Hammer Drill Driver 13mm 18V"
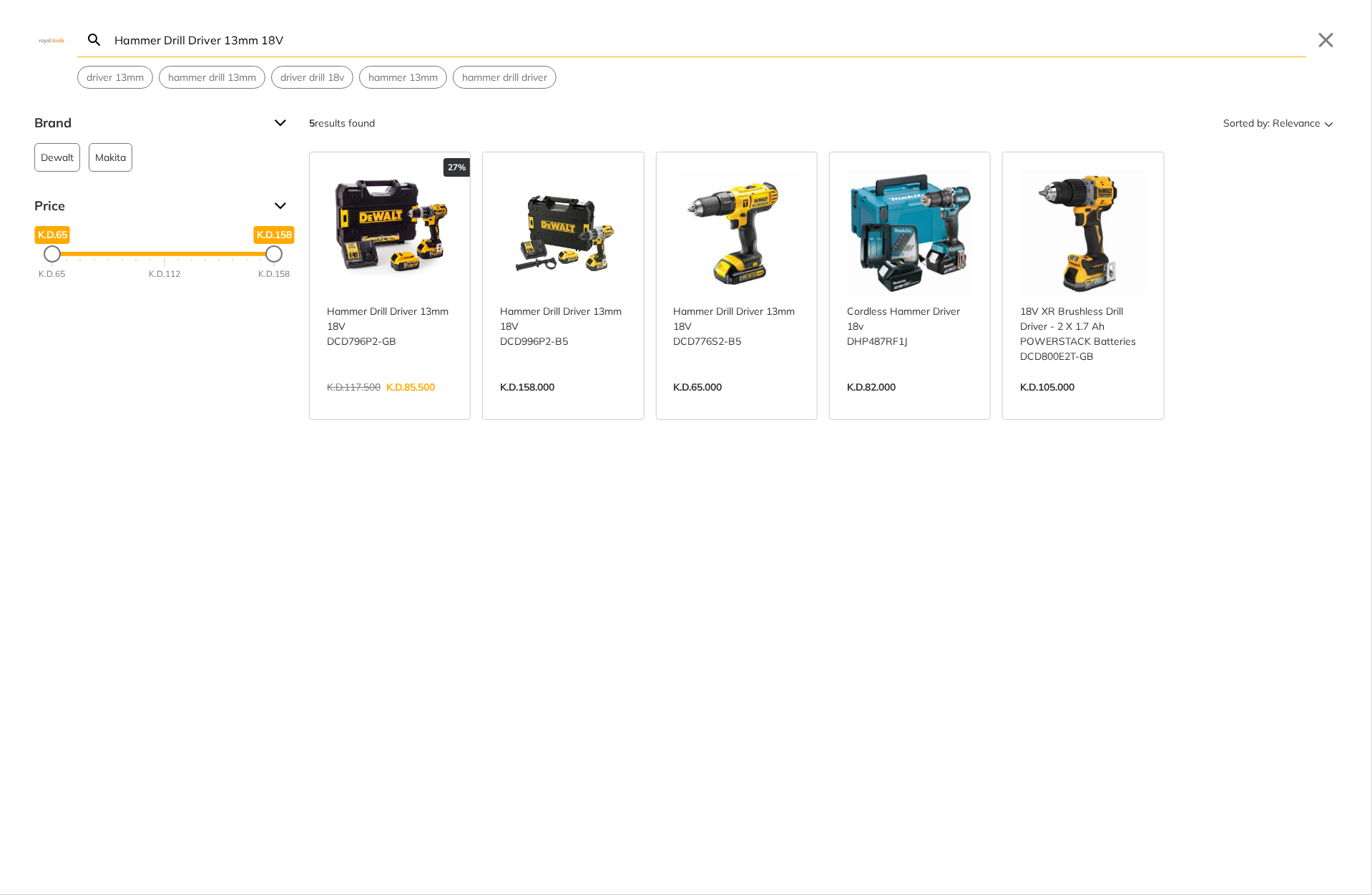
type input "Hammer Drill Driver 13mm 18V"
click at [407, 402] on link "View more →" at bounding box center [390, 402] width 126 height 0
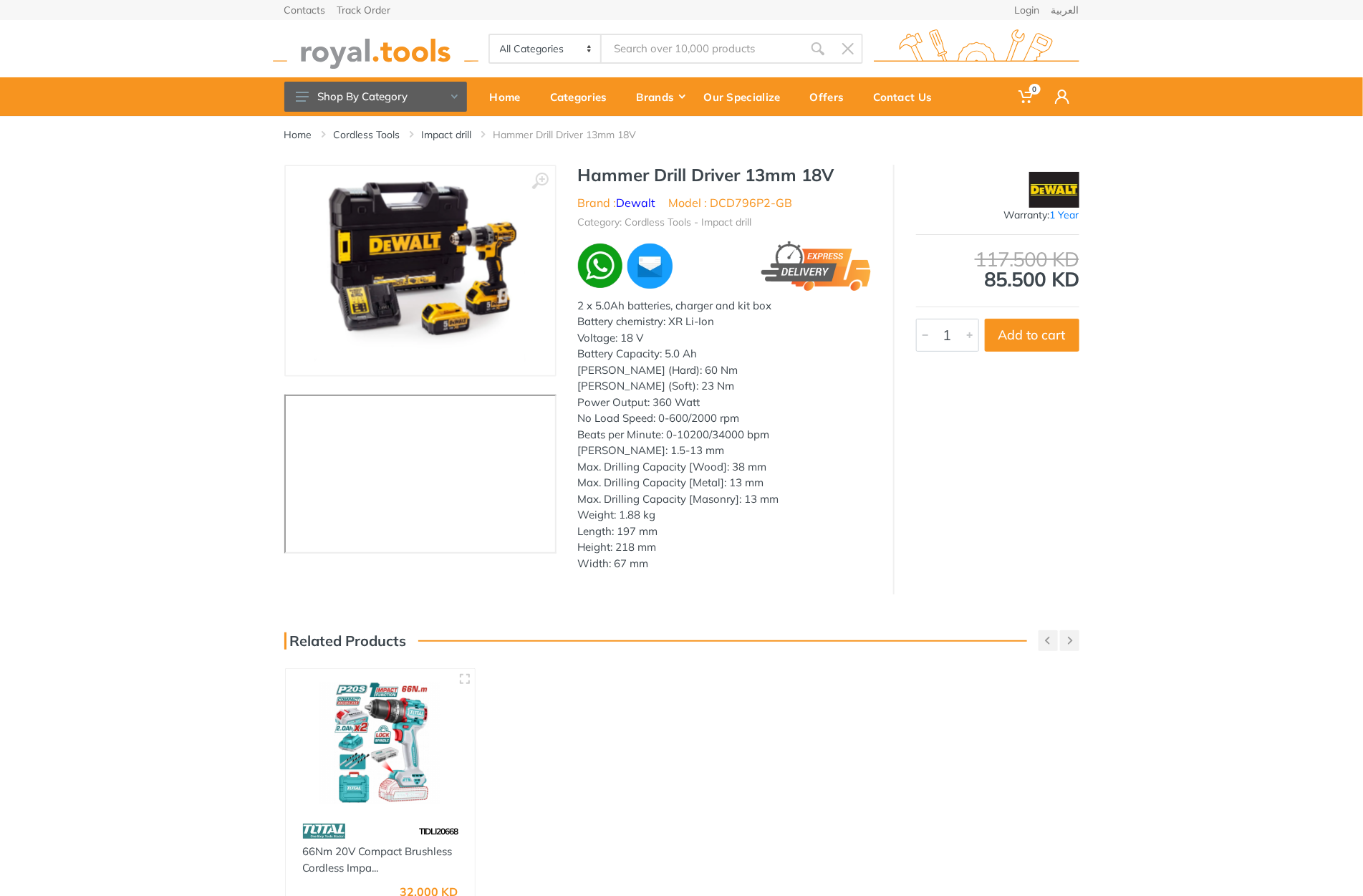
type input "Hammer Drill Driver 13mm 18V"
click at [621, 170] on h1 "Hammer Drill Driver 13mm 18V" at bounding box center [724, 174] width 294 height 20
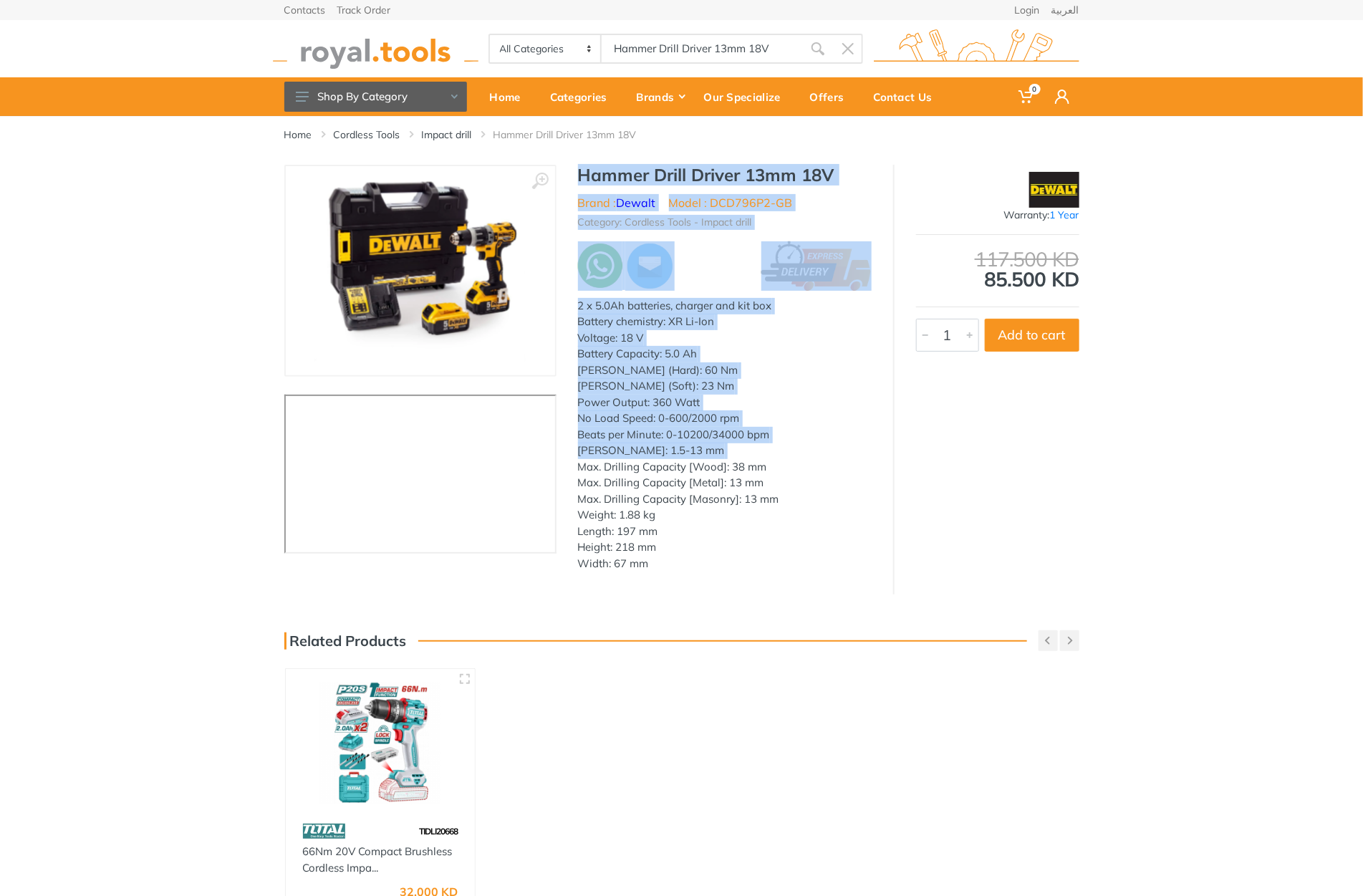
scroll to position [32, 0]
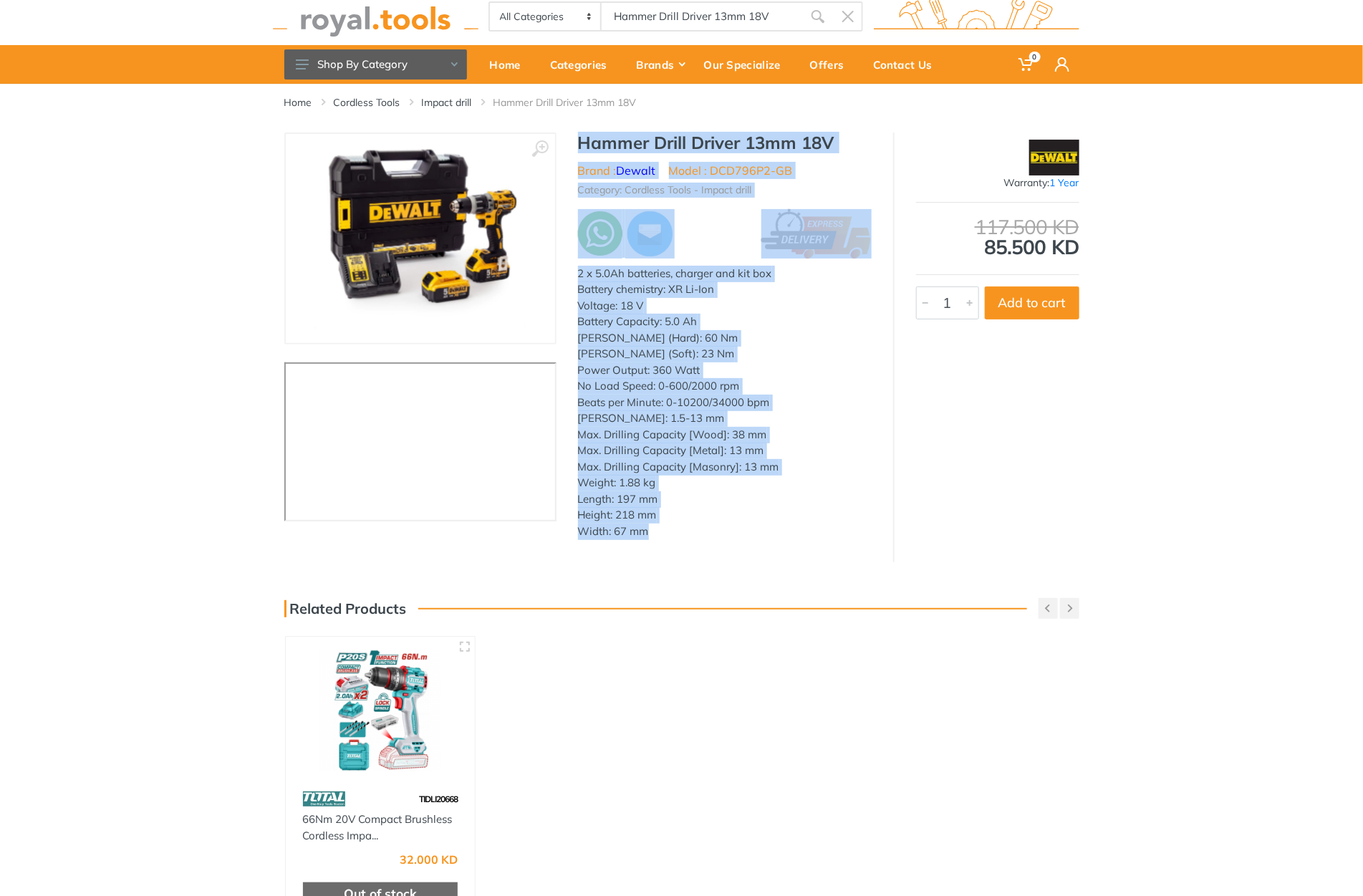
drag, startPoint x: 621, startPoint y: 170, endPoint x: 675, endPoint y: 525, distance: 359.1
click at [675, 525] on div "Hammer Drill Driver 13mm 18V Brand : Dewalt Model : DCD796P2-GB Category: Cordl…" at bounding box center [724, 340] width 336 height 416
copy div "Hammer Drill Driver 13mm 18V Brand : Dewalt Model : DCD796P2-GB Category: Cordl…"
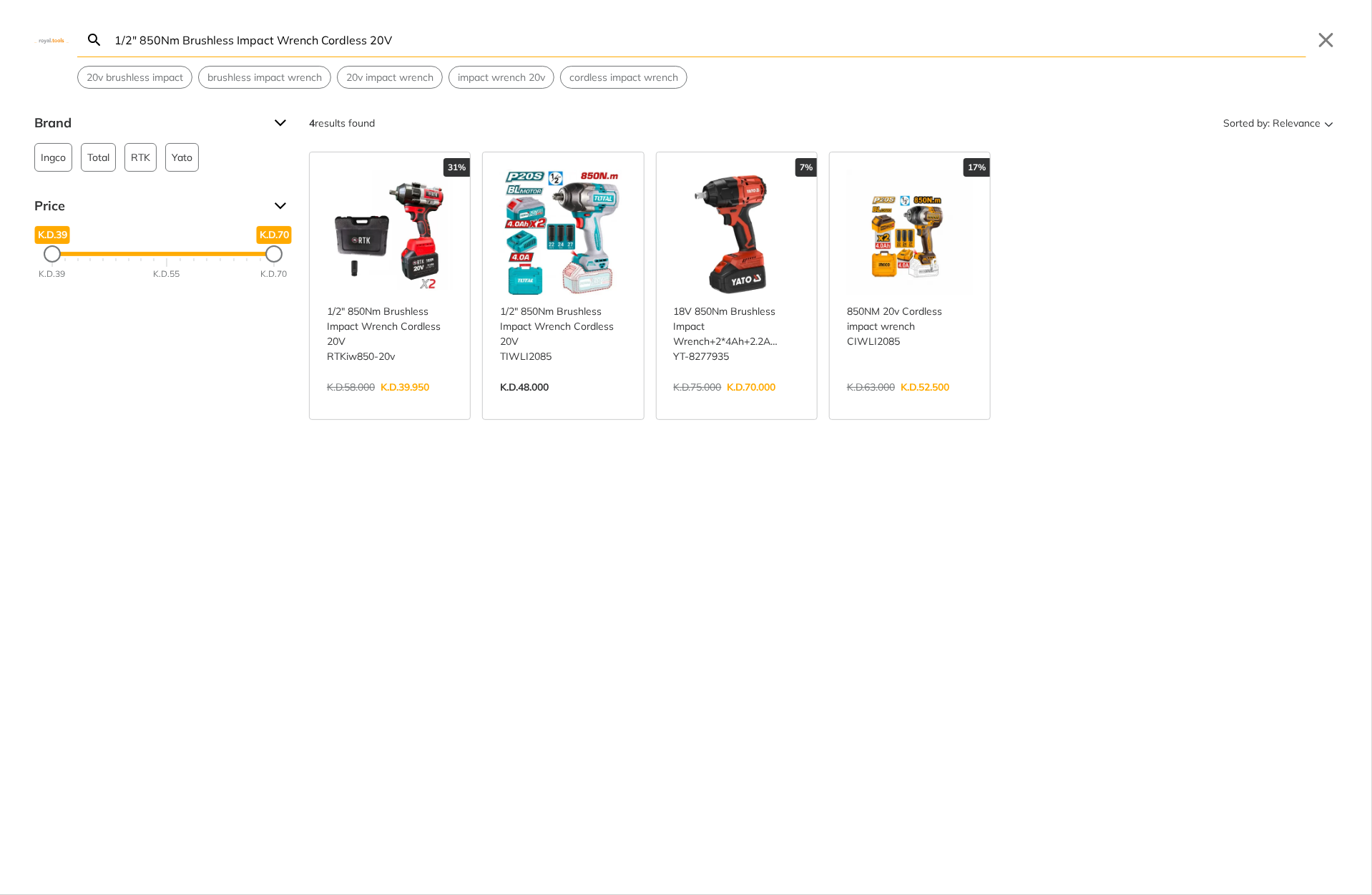
type input "1/2" 850Nm Brushless Impact Wrench Cordless 20V"
click at [899, 402] on link "View more →" at bounding box center [910, 402] width 126 height 0
click at [647, 43] on body "0 0" at bounding box center [686, 447] width 1372 height 895
click at [647, 43] on input "1/2" 850Nm Brushless Impact Wrench Cordless 20V" at bounding box center [709, 39] width 1195 height 34
type input "1/2" 850Nm"
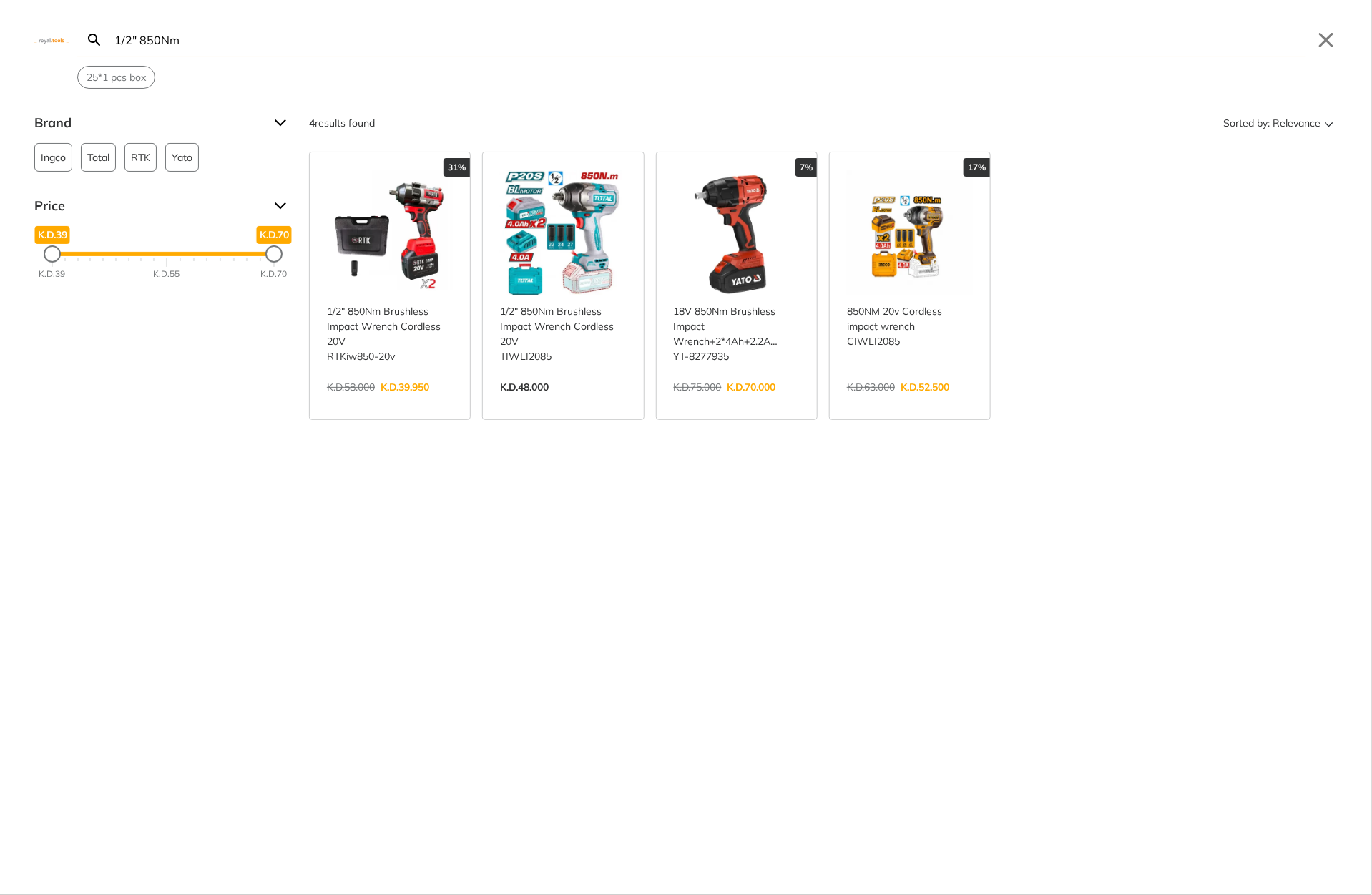
click at [904, 402] on link "View more →" at bounding box center [910, 402] width 126 height 0
click at [391, 402] on link "View more →" at bounding box center [390, 402] width 126 height 0
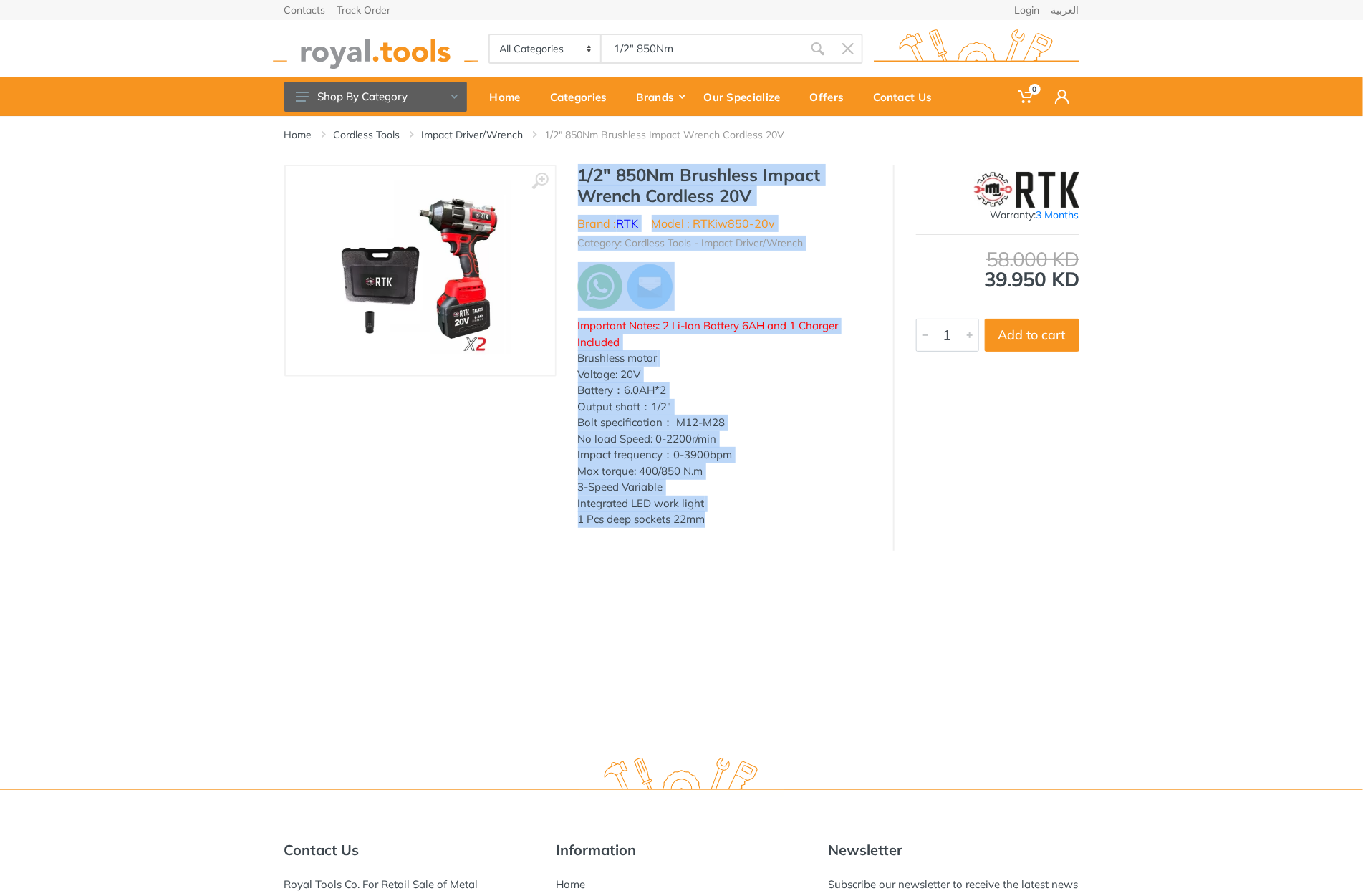
click at [748, 535] on div "Home Cordless Tools Impact Driver/Wrench 1/2" 850Nm Brushless Impact Wrench Cor…" at bounding box center [681, 430] width 1363 height 628
click at [1, 484] on div "‹ › 1/2" 850Nm Brushless Impact Wrench Cordless 20V 1" at bounding box center [681, 358] width 1363 height 386
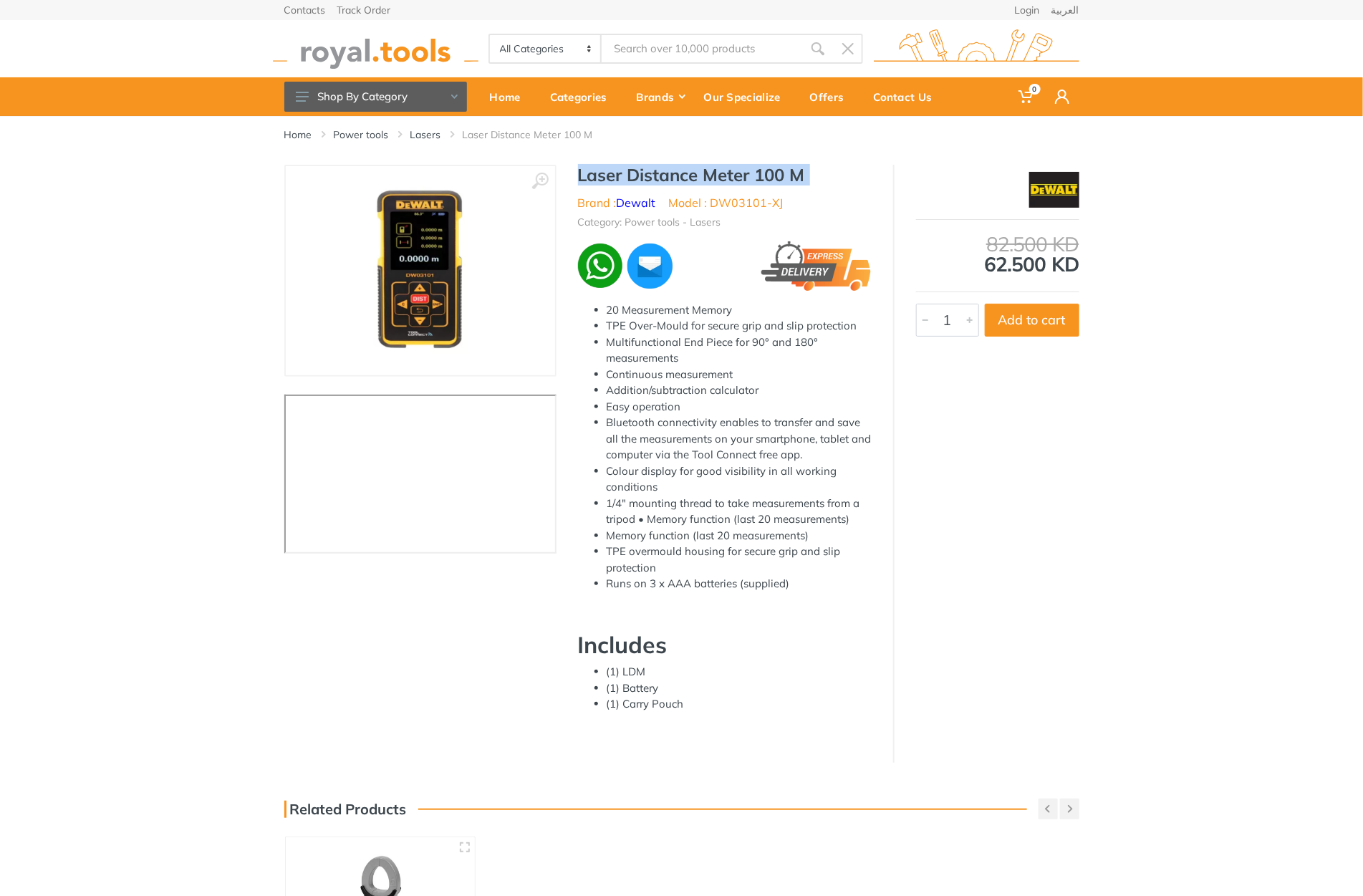
click at [803, 177] on h1 "Laser Distance Meter 100 M" at bounding box center [724, 174] width 294 height 20
click at [586, 176] on h1 "Laser Distance Meter 100 M" at bounding box center [724, 174] width 294 height 20
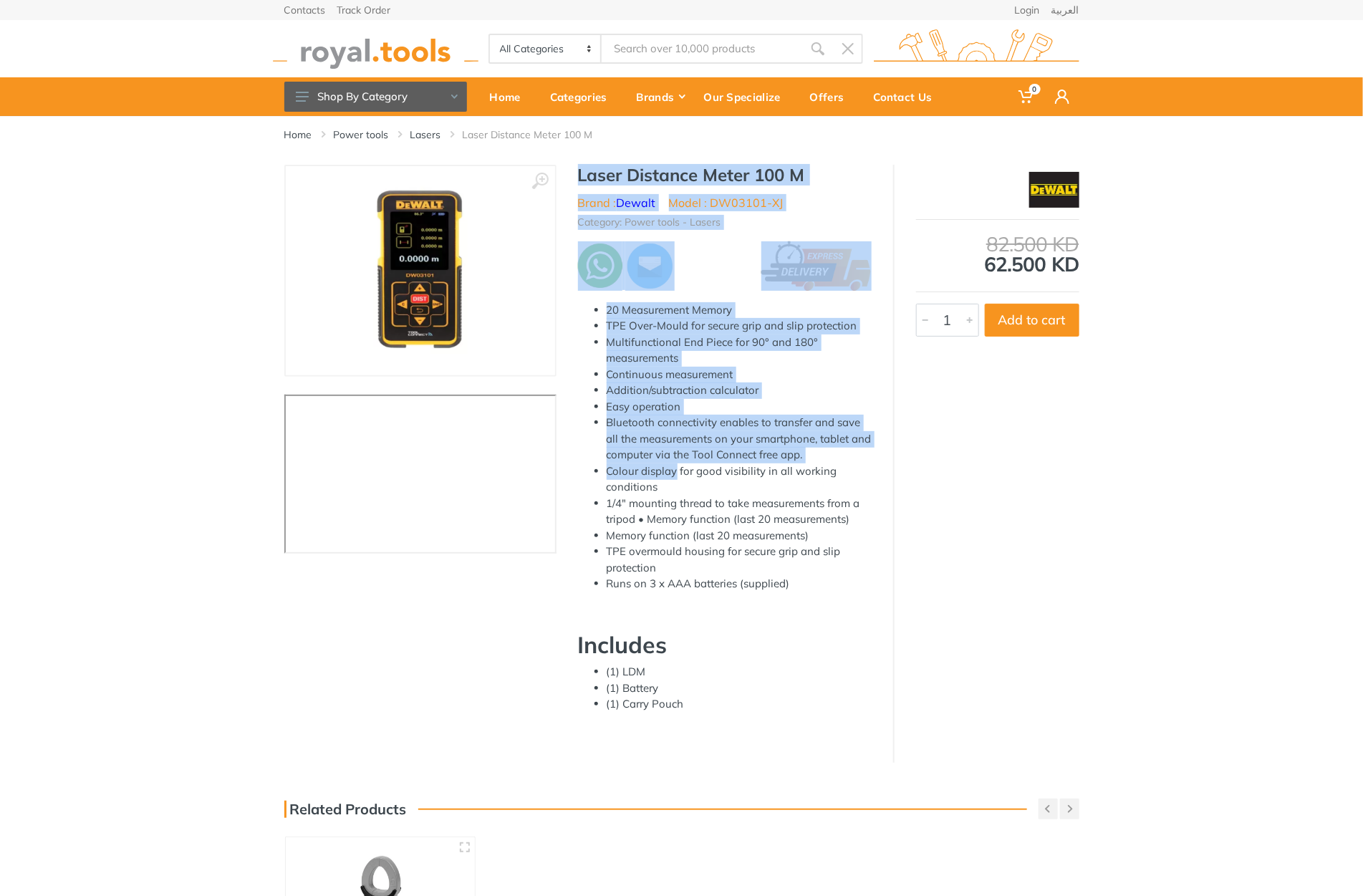
drag, startPoint x: 586, startPoint y: 176, endPoint x: 644, endPoint y: 473, distance: 302.6
click at [644, 473] on div "Laser Distance Meter 100 M Brand : Dewalt Model : DW03101-XJ Category: Power to…" at bounding box center [724, 456] width 336 height 583
click at [621, 178] on h1 "Laser Distance Meter 100 M" at bounding box center [724, 174] width 294 height 20
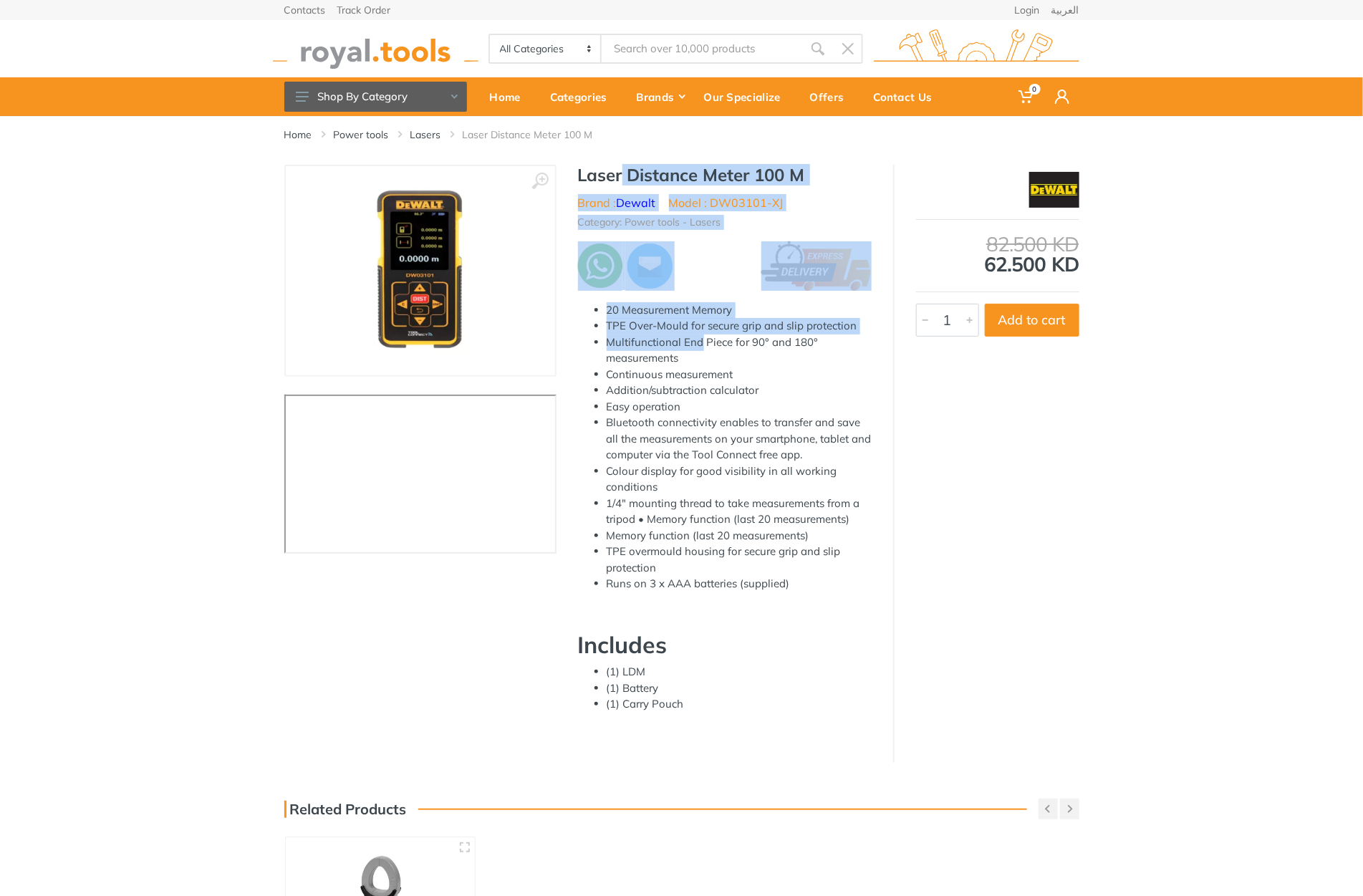
drag, startPoint x: 621, startPoint y: 178, endPoint x: 694, endPoint y: 341, distance: 178.6
click at [694, 342] on div "Laser Distance Meter 100 M Brand : Dewalt Model : DW03101-XJ Category: Power to…" at bounding box center [724, 456] width 336 height 583
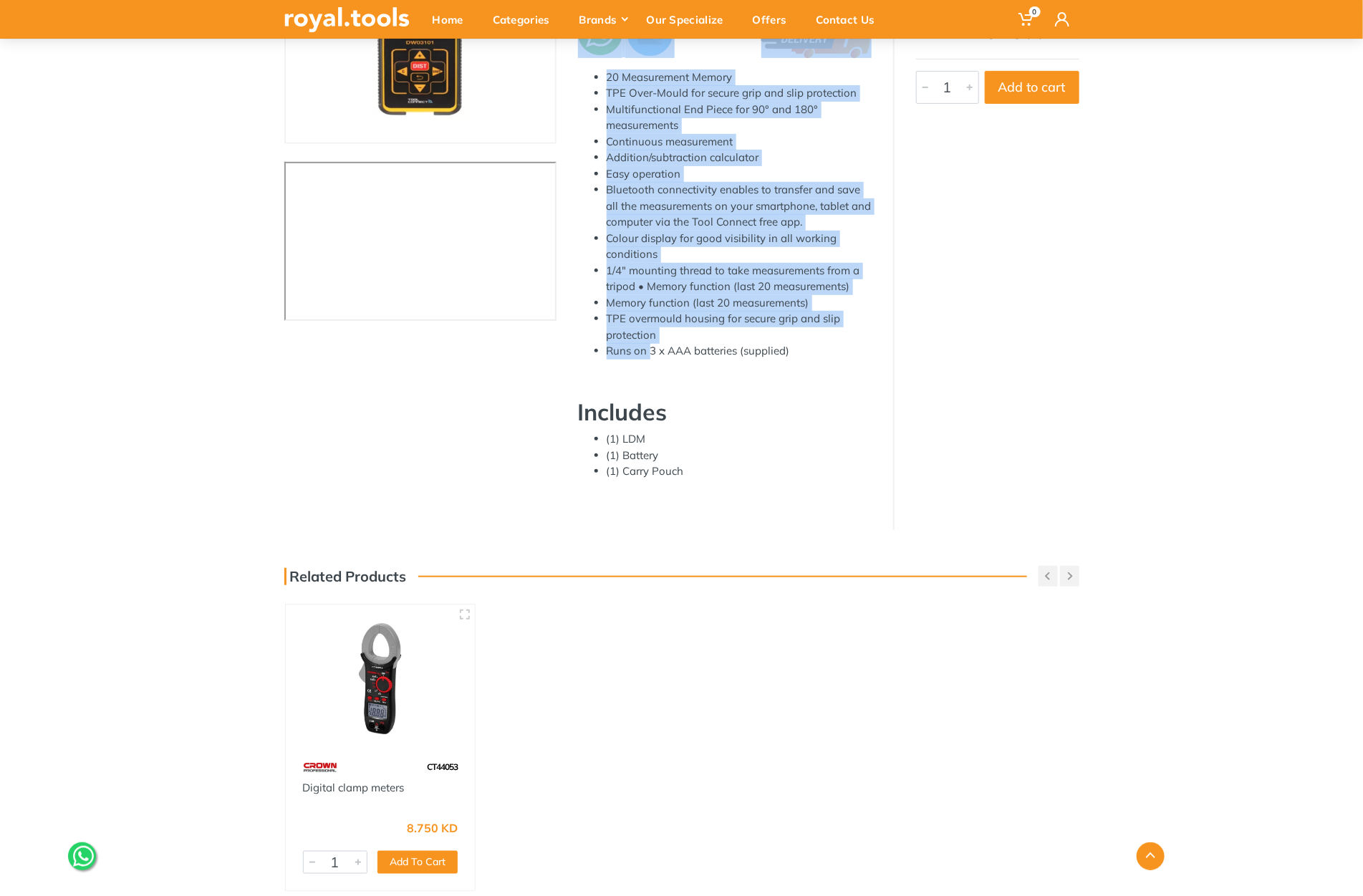
scroll to position [272, 0]
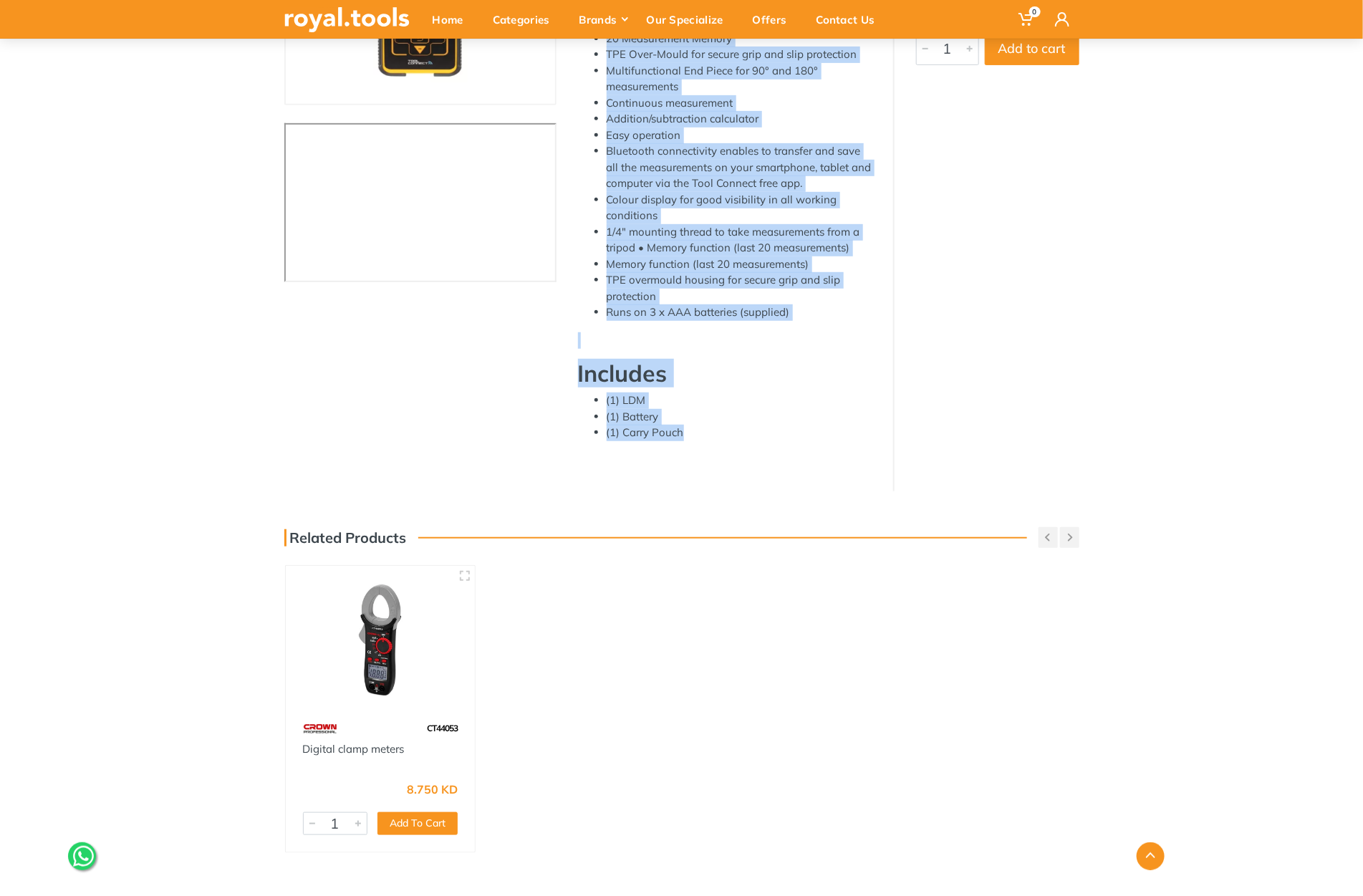
drag, startPoint x: 562, startPoint y: 167, endPoint x: 691, endPoint y: 434, distance: 296.5
click at [691, 434] on div "Laser Distance Meter 100 M Brand : Dewalt Model : DW03101-XJ Category: Power to…" at bounding box center [724, 185] width 336 height 583
copy div "Laser Distance Meter 100 M Brand : Dewalt Model : DW03101-XJ Category: Power to…"
